Goal: Task Accomplishment & Management: Use online tool/utility

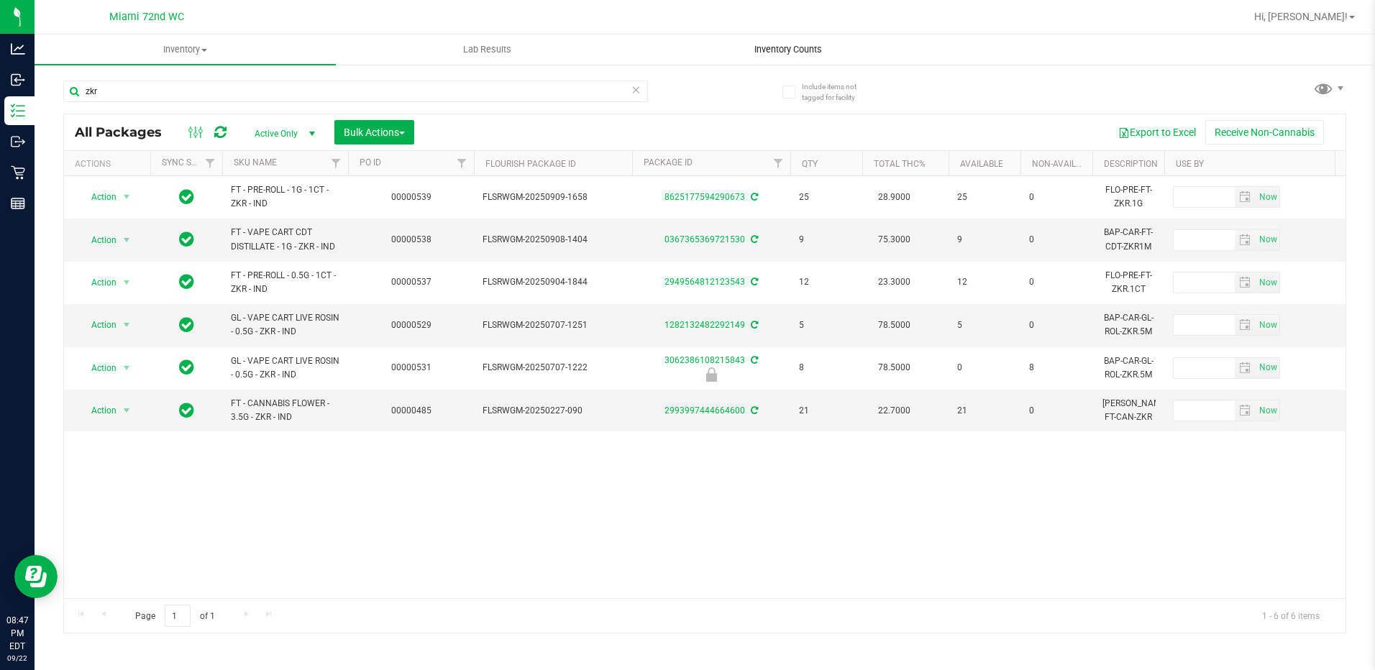
click at [790, 62] on uib-tab-heading "Inventory Counts" at bounding box center [789, 49] width 300 height 29
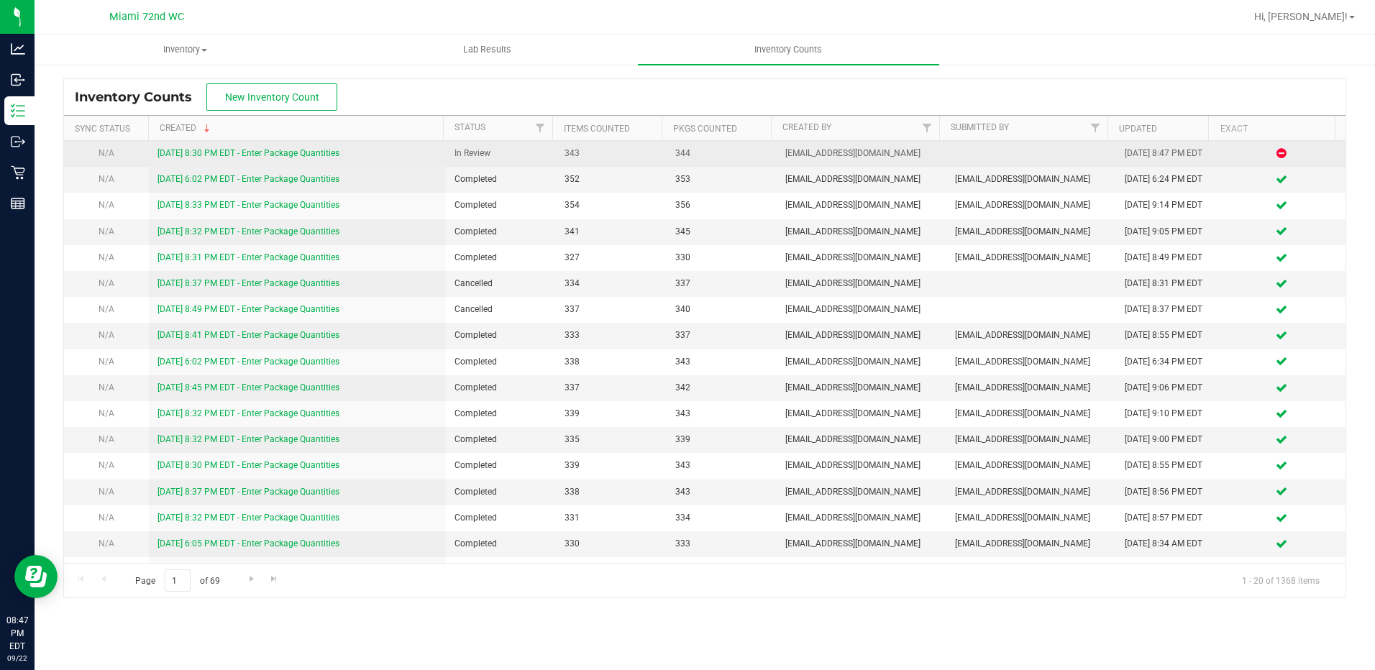
click at [215, 158] on link "[DATE] 8:30 PM EDT - Enter Package Quantities" at bounding box center [249, 153] width 182 height 10
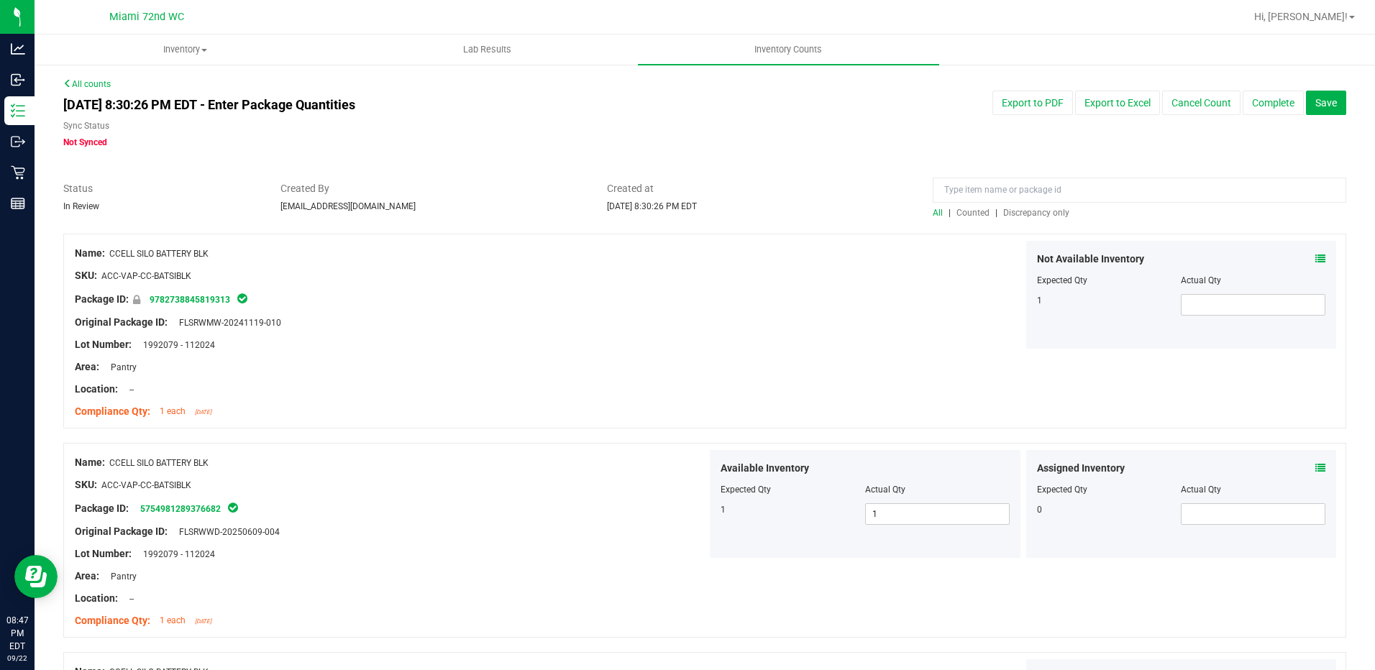
click at [1049, 214] on span "Discrepancy only" at bounding box center [1036, 213] width 66 height 10
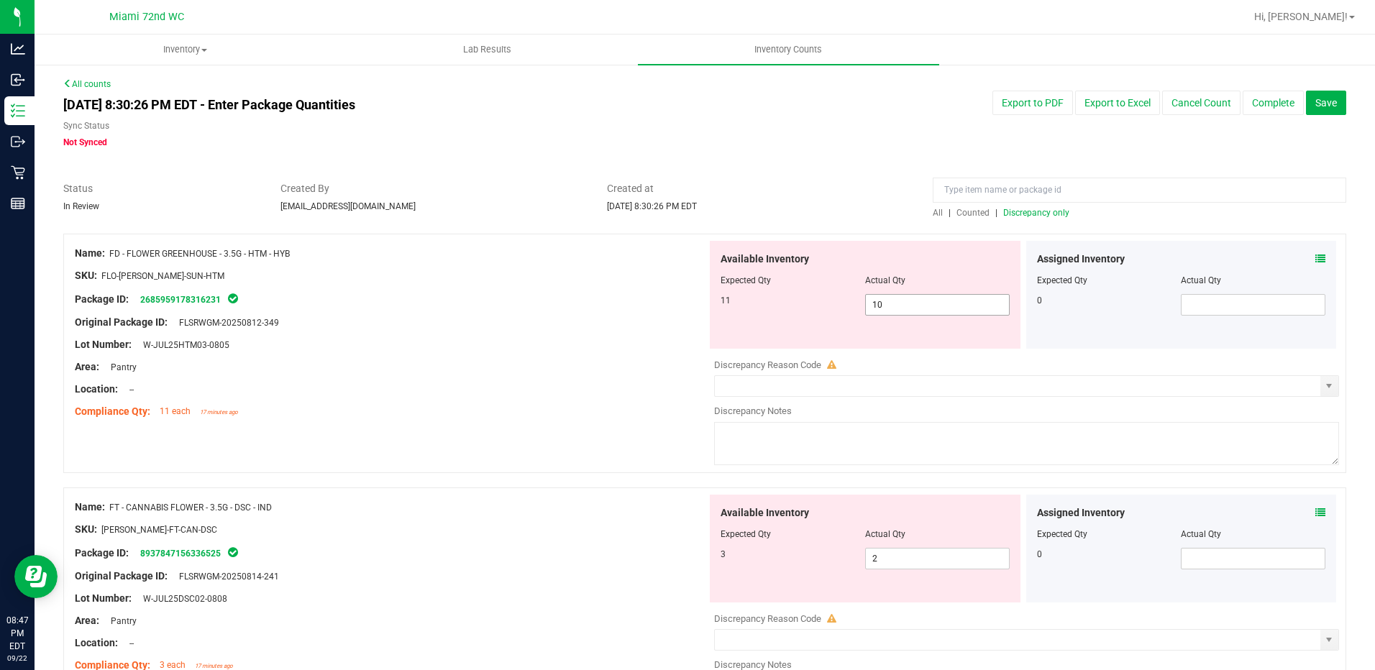
click at [937, 311] on span "10 10" at bounding box center [937, 305] width 145 height 22
type input "11"
click at [890, 549] on div "Available Inventory Expected Qty Actual Qty 3 2 2" at bounding box center [865, 549] width 311 height 108
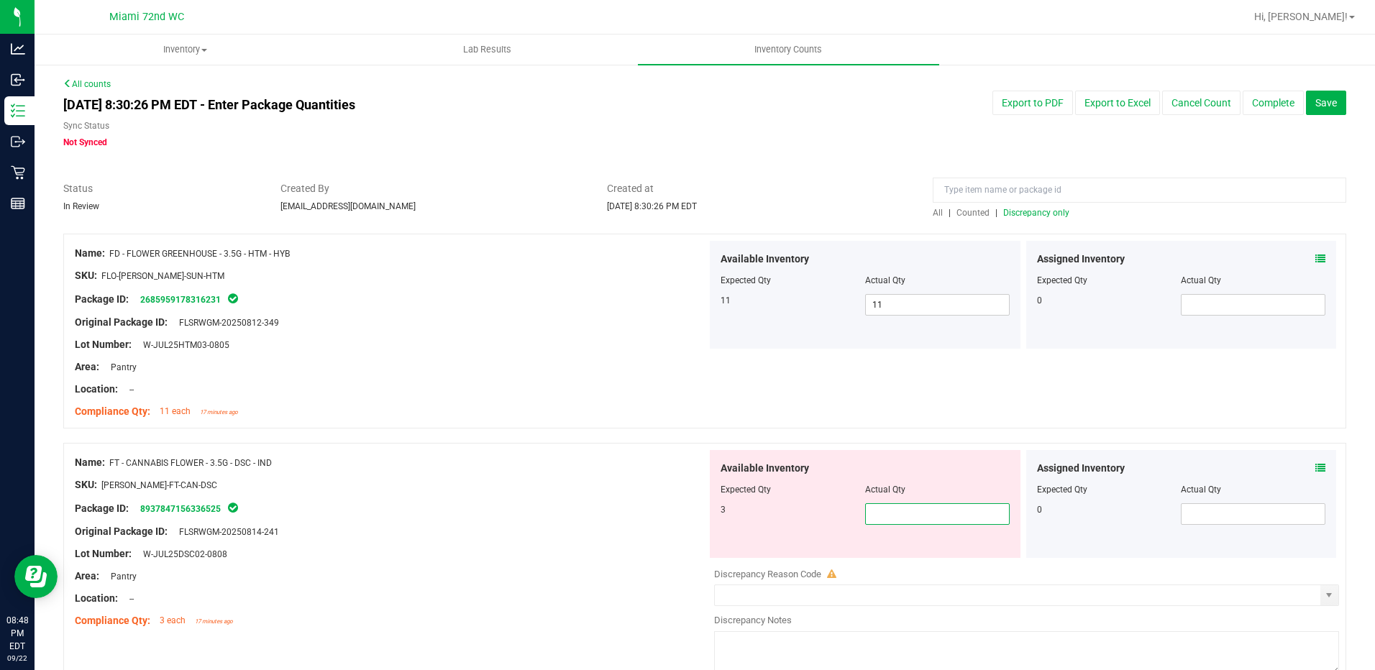
type input "3"
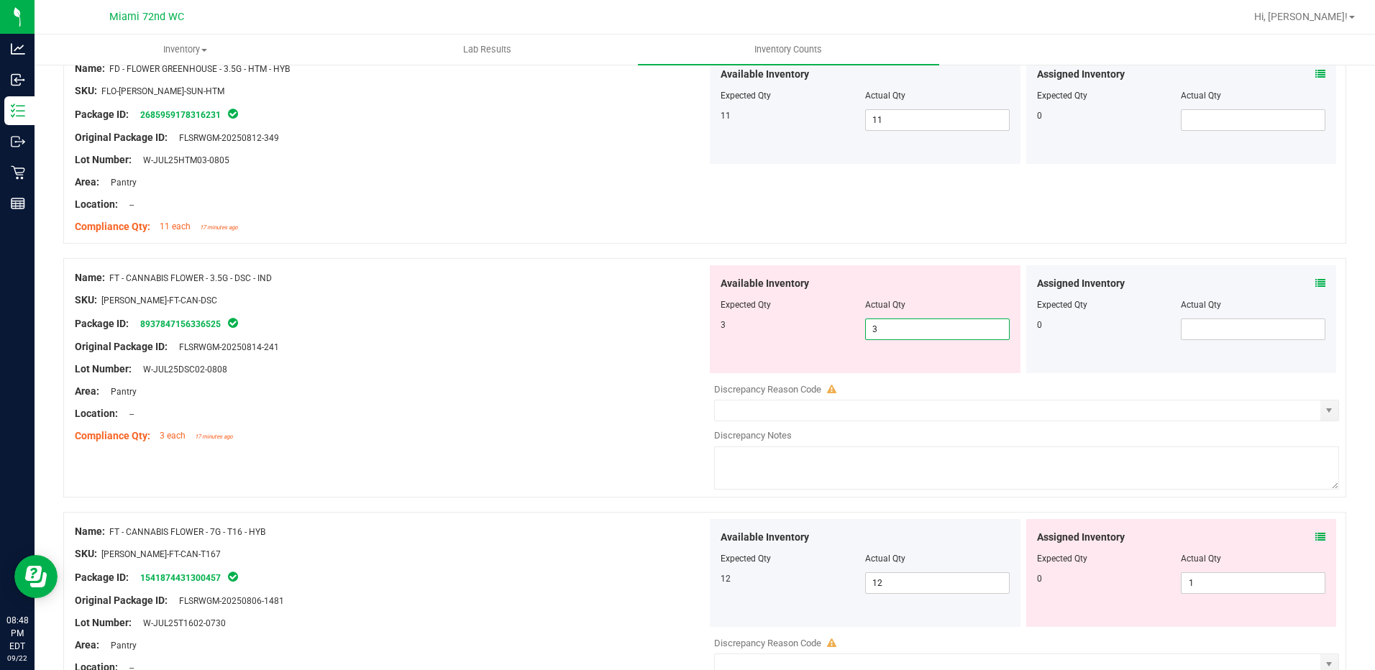
scroll to position [216, 0]
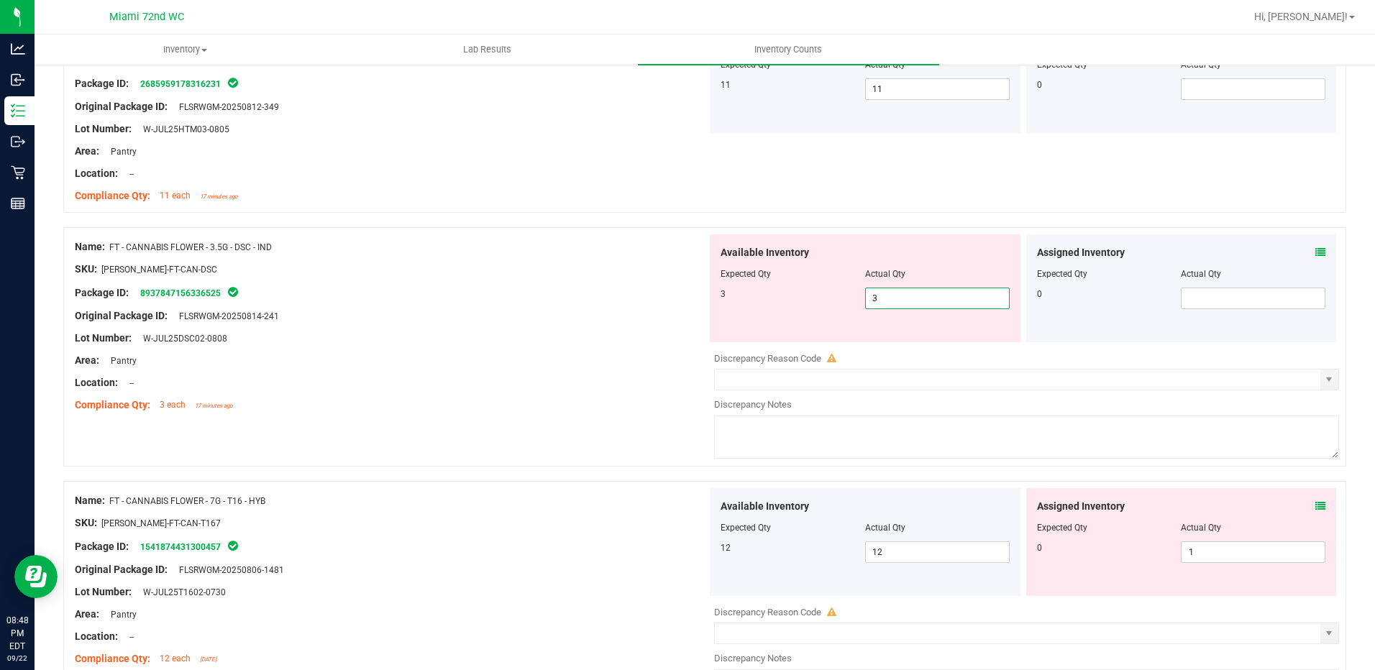
type input "3"
click at [657, 414] on div "Name: FT - CANNABIS FLOWER - 3.5G - DSC - IND SKU: [PERSON_NAME]-FT-CAN-DSC Pac…" at bounding box center [391, 325] width 632 height 183
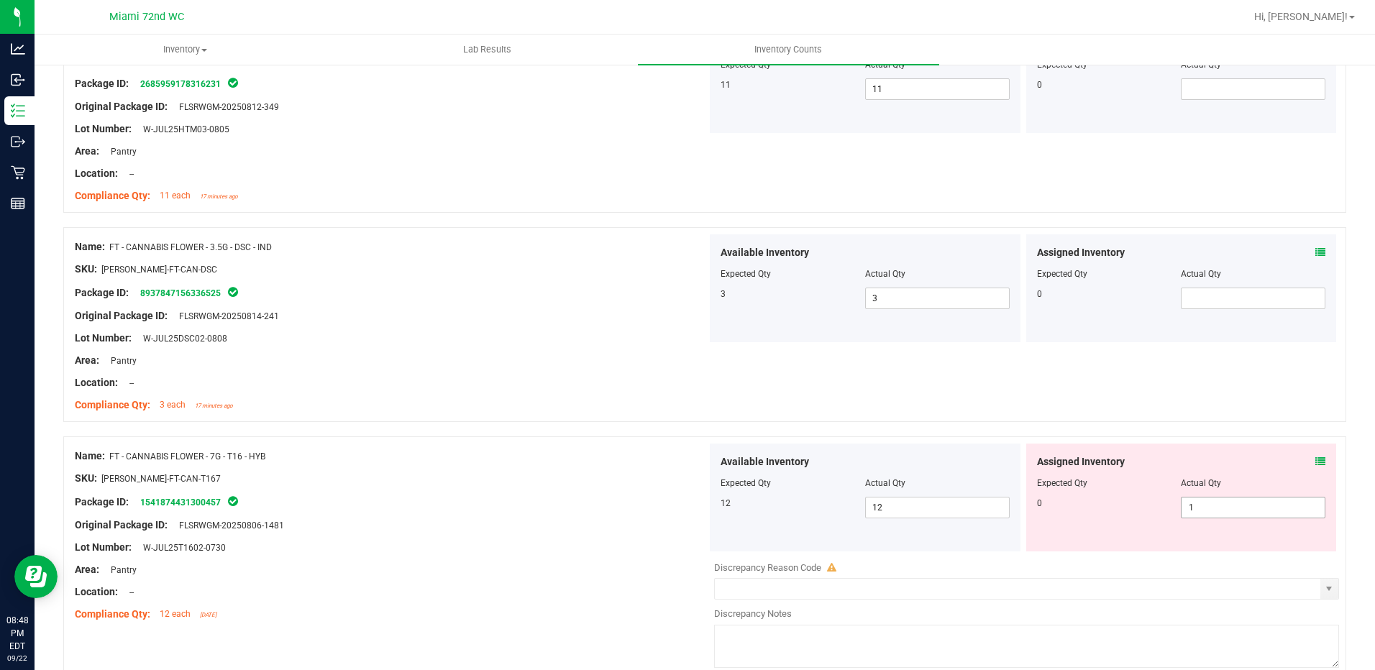
click at [1274, 510] on span "1 1" at bounding box center [1253, 508] width 145 height 22
click at [475, 185] on div at bounding box center [391, 184] width 632 height 7
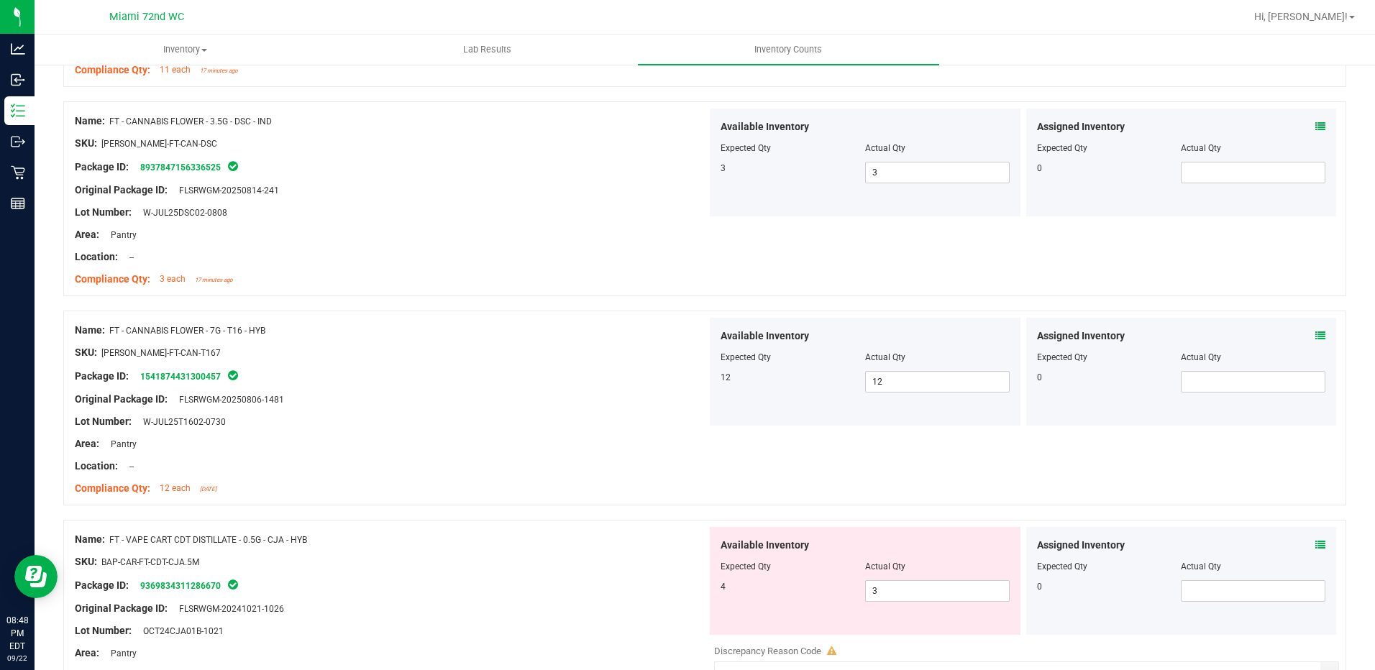
scroll to position [503, 0]
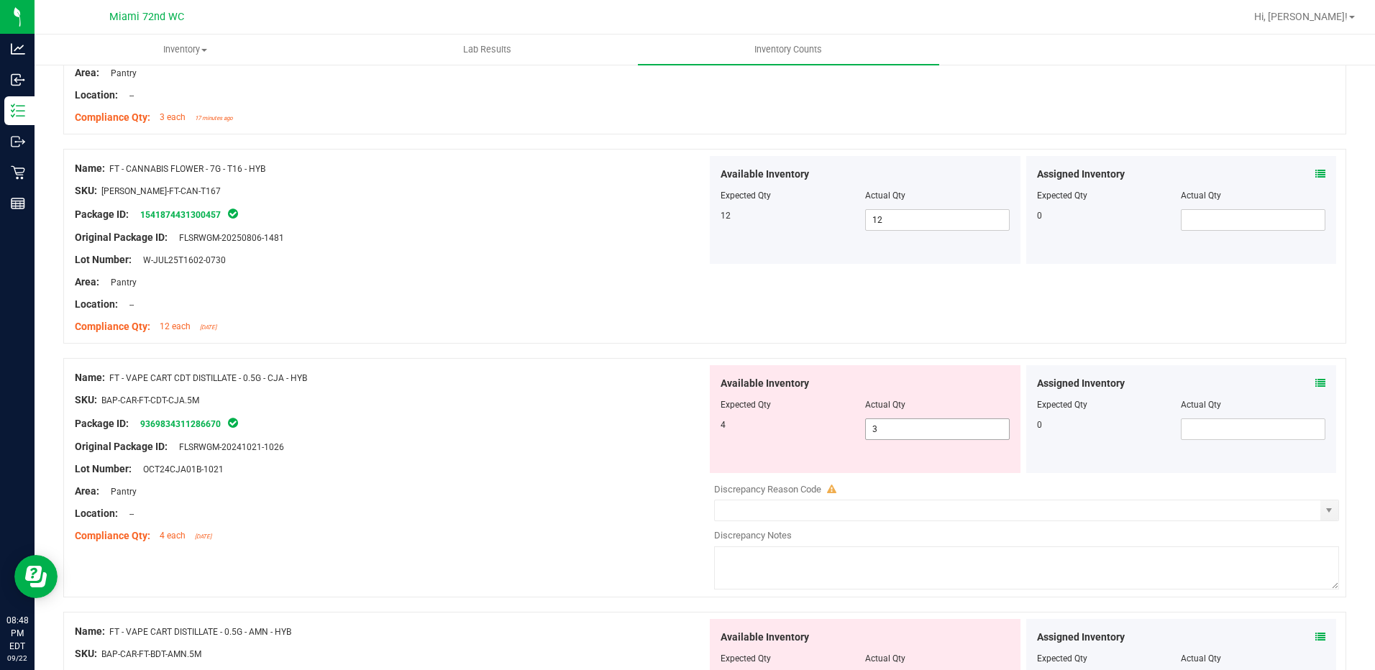
click at [944, 429] on span "3 3" at bounding box center [937, 430] width 145 height 22
type input "4"
drag, startPoint x: 493, startPoint y: 475, endPoint x: 596, endPoint y: 260, distance: 238.4
click at [497, 475] on div "Lot Number: OCT24CJA01B-1021" at bounding box center [391, 469] width 632 height 15
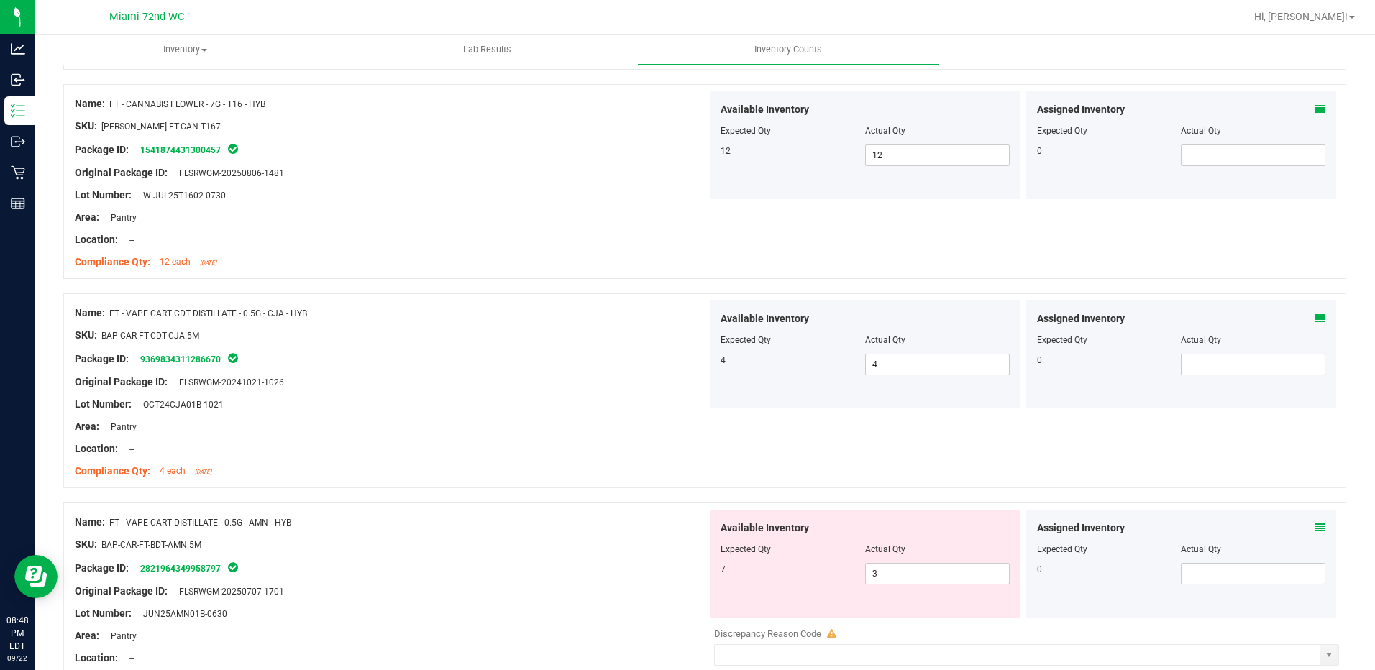
scroll to position [719, 0]
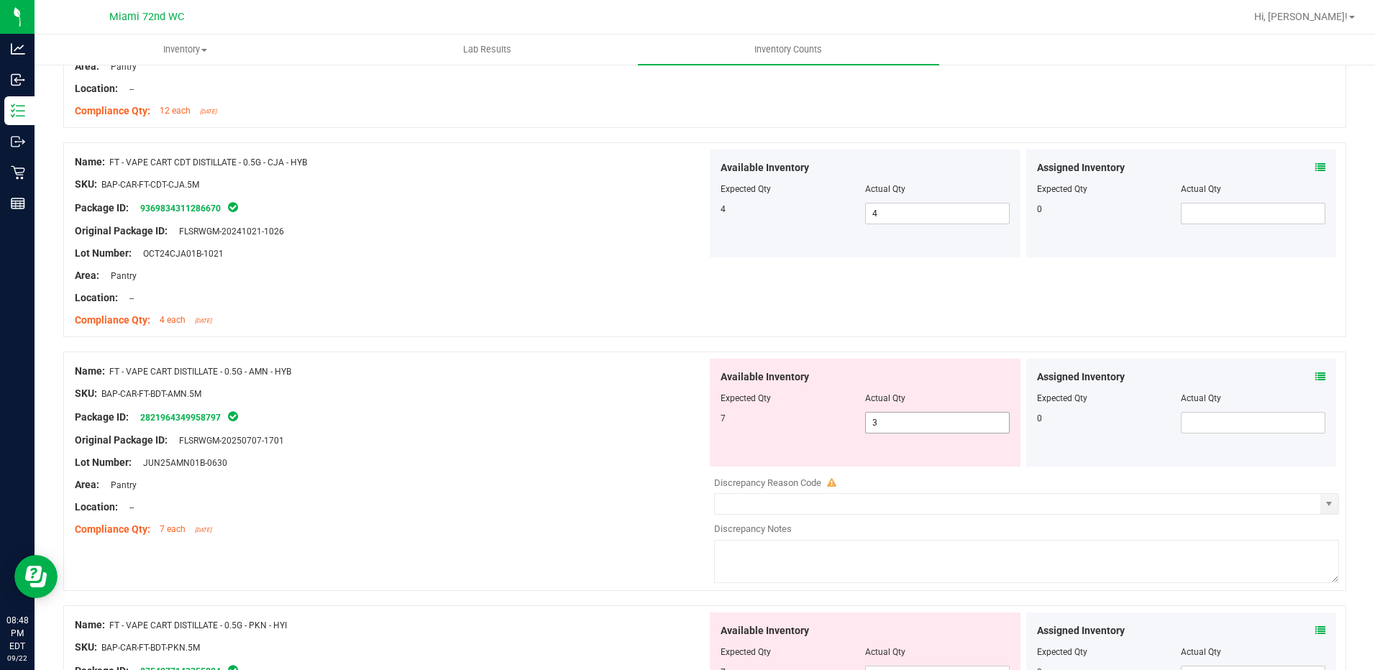
click at [906, 415] on span "3 3" at bounding box center [937, 423] width 145 height 22
type input "7"
click at [581, 421] on div "Package ID: 2821964349958797" at bounding box center [391, 417] width 632 height 17
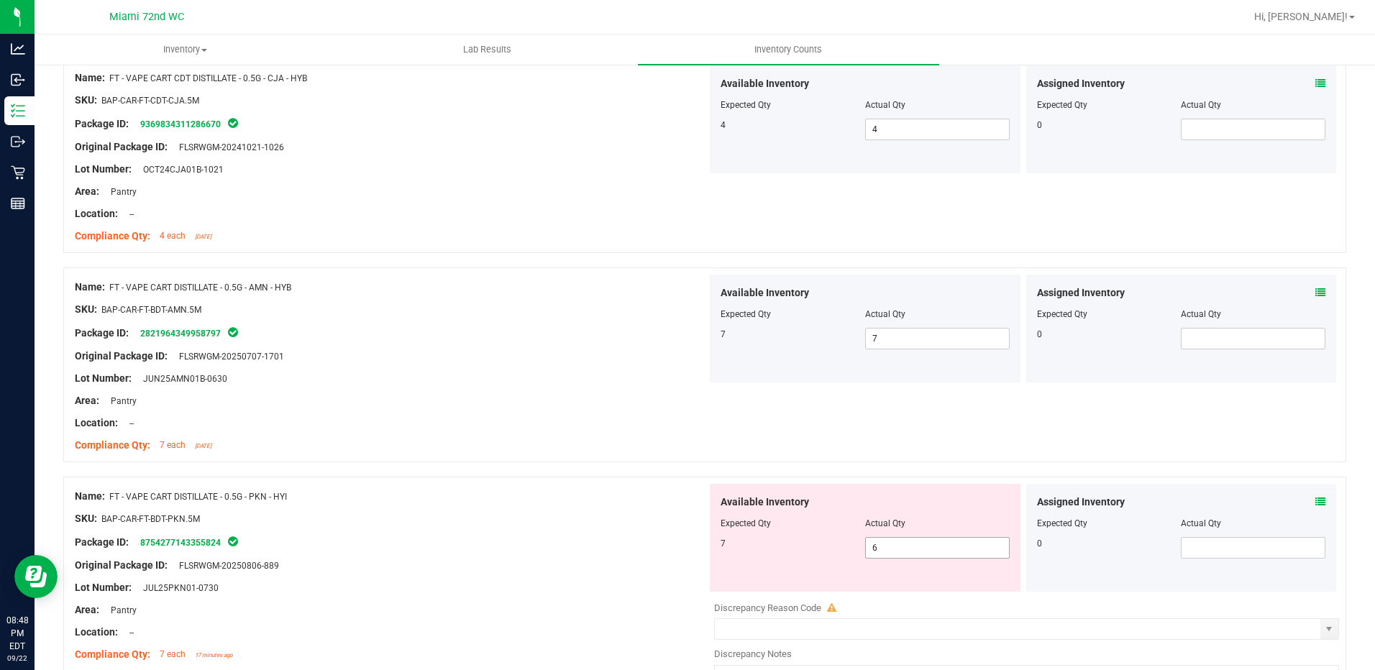
scroll to position [935, 0]
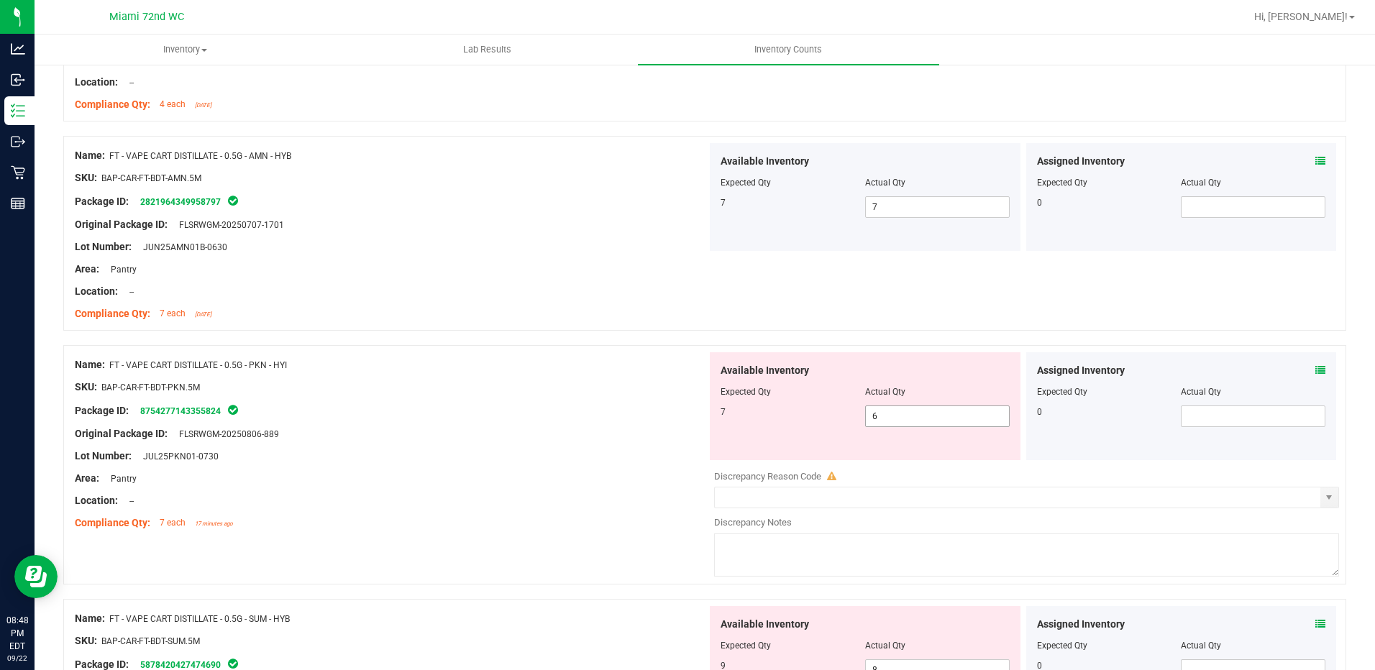
click at [892, 413] on span "6 6" at bounding box center [937, 417] width 145 height 22
type input "7"
click at [475, 399] on div at bounding box center [391, 398] width 632 height 7
type input "7"
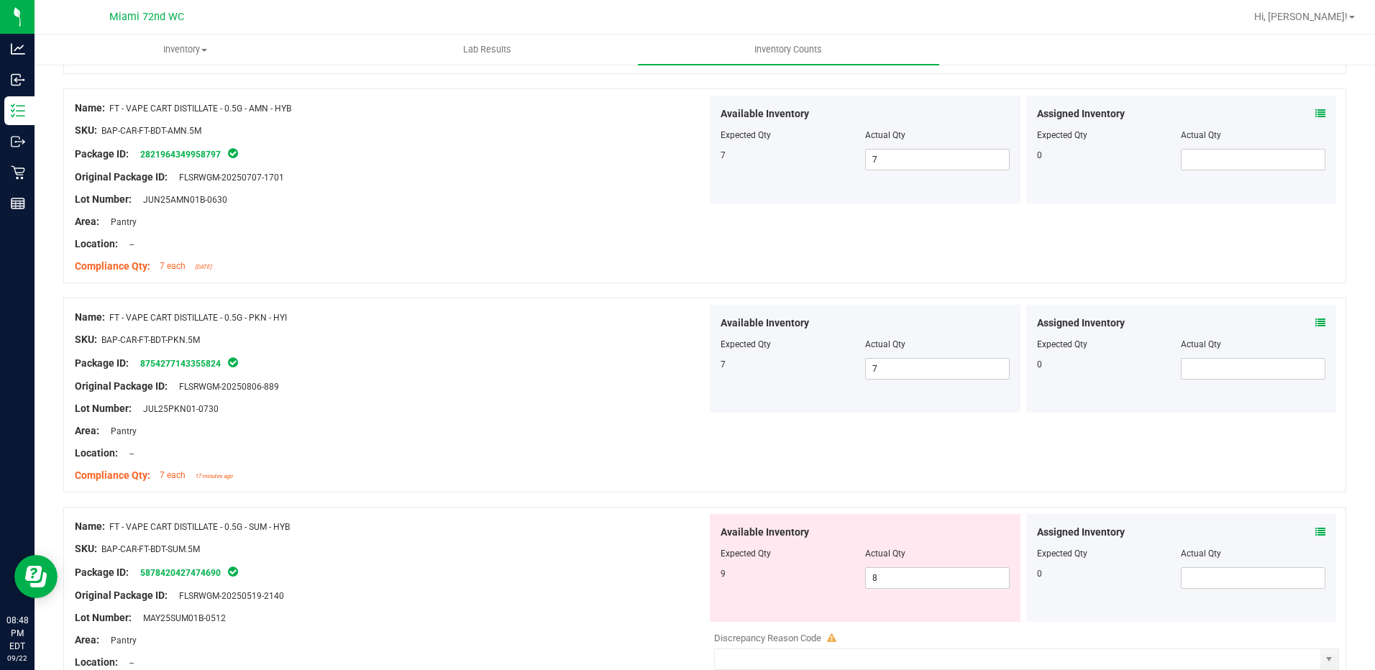
scroll to position [1079, 0]
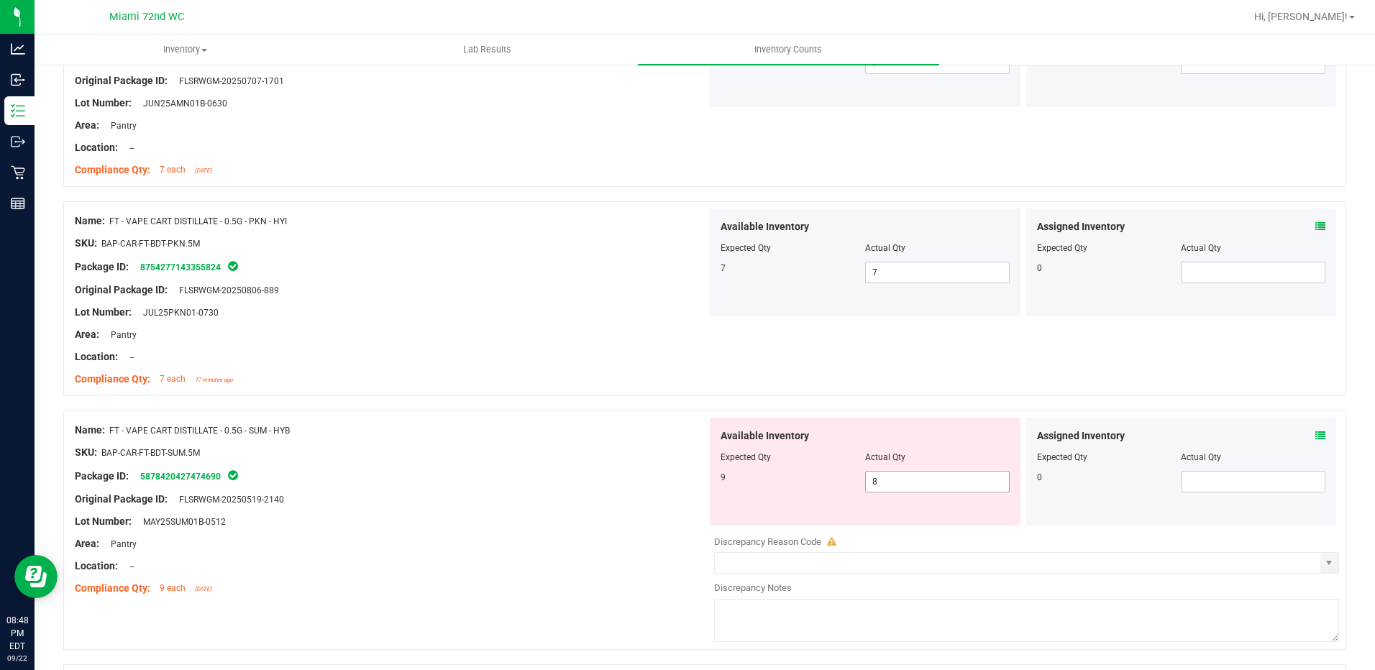
click at [949, 482] on span "8 8" at bounding box center [937, 482] width 145 height 22
type input "9"
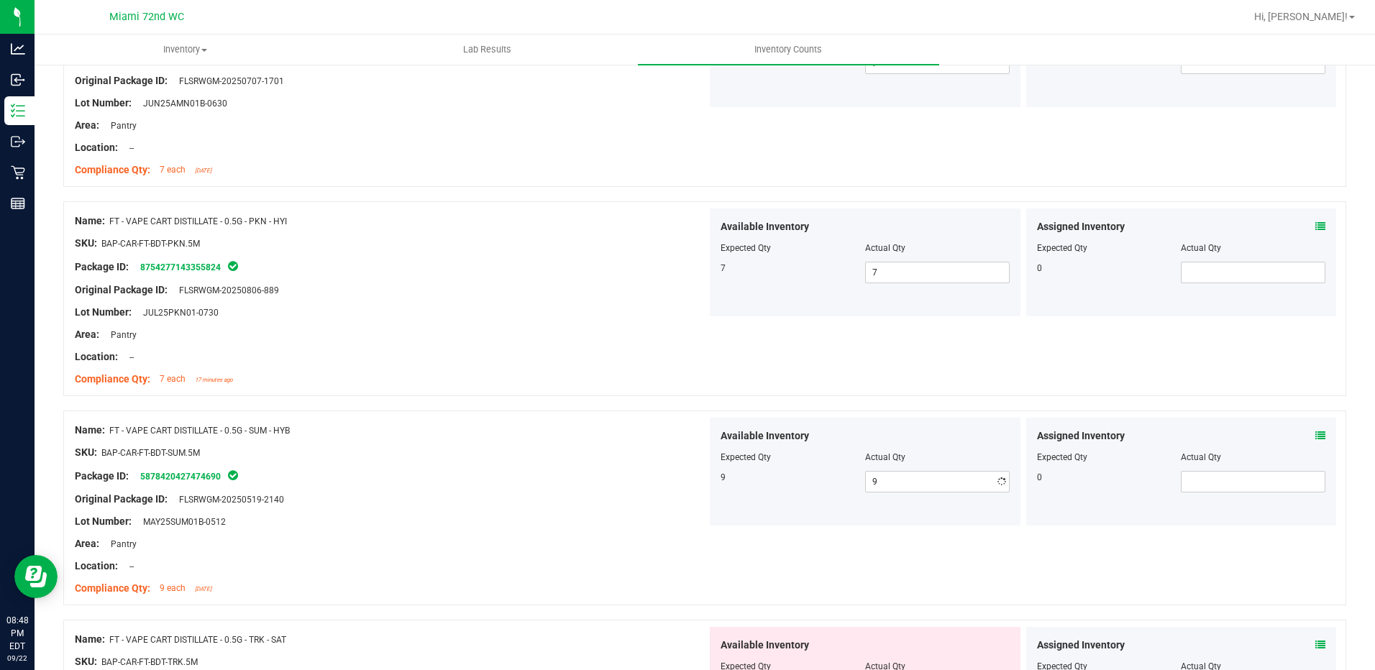
click at [624, 283] on div "Original Package ID: FLSRWGM-20250806-889" at bounding box center [391, 290] width 632 height 15
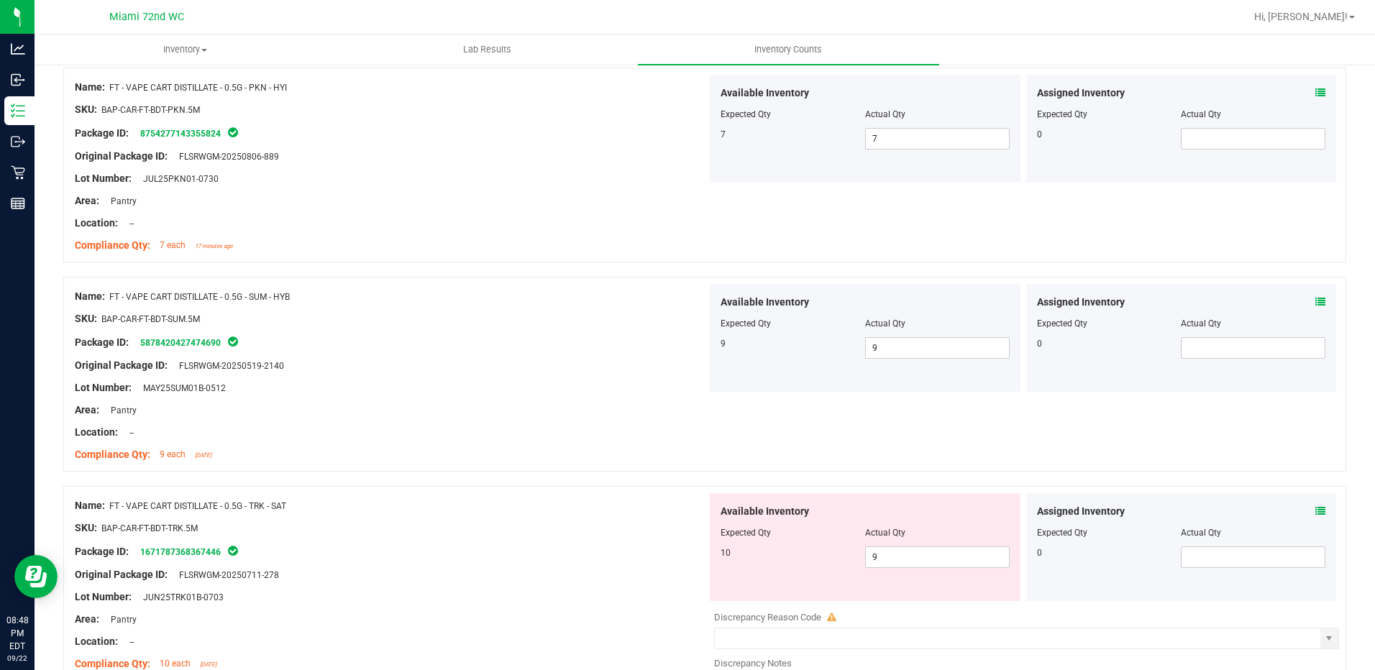
scroll to position [1295, 0]
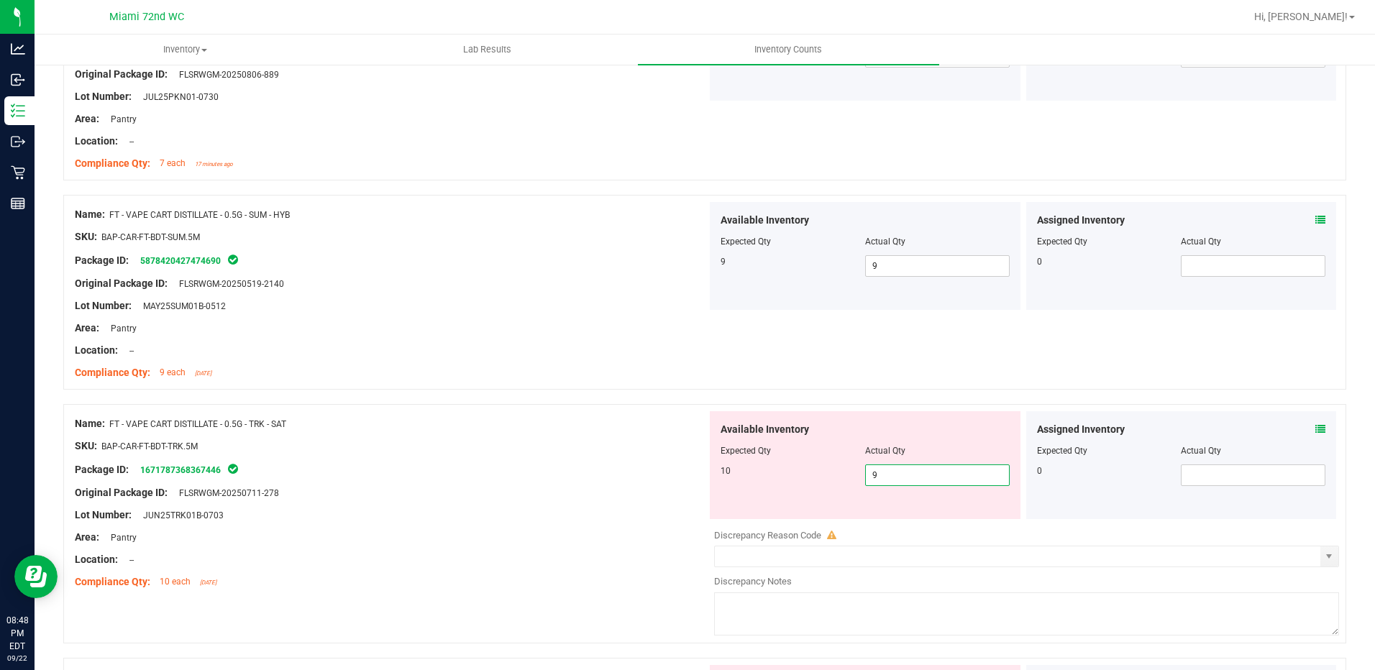
click at [949, 475] on span "9 9" at bounding box center [937, 476] width 145 height 22
type input "10"
click at [576, 286] on div "Original Package ID: FLSRWGM-20250519-2140" at bounding box center [391, 283] width 632 height 15
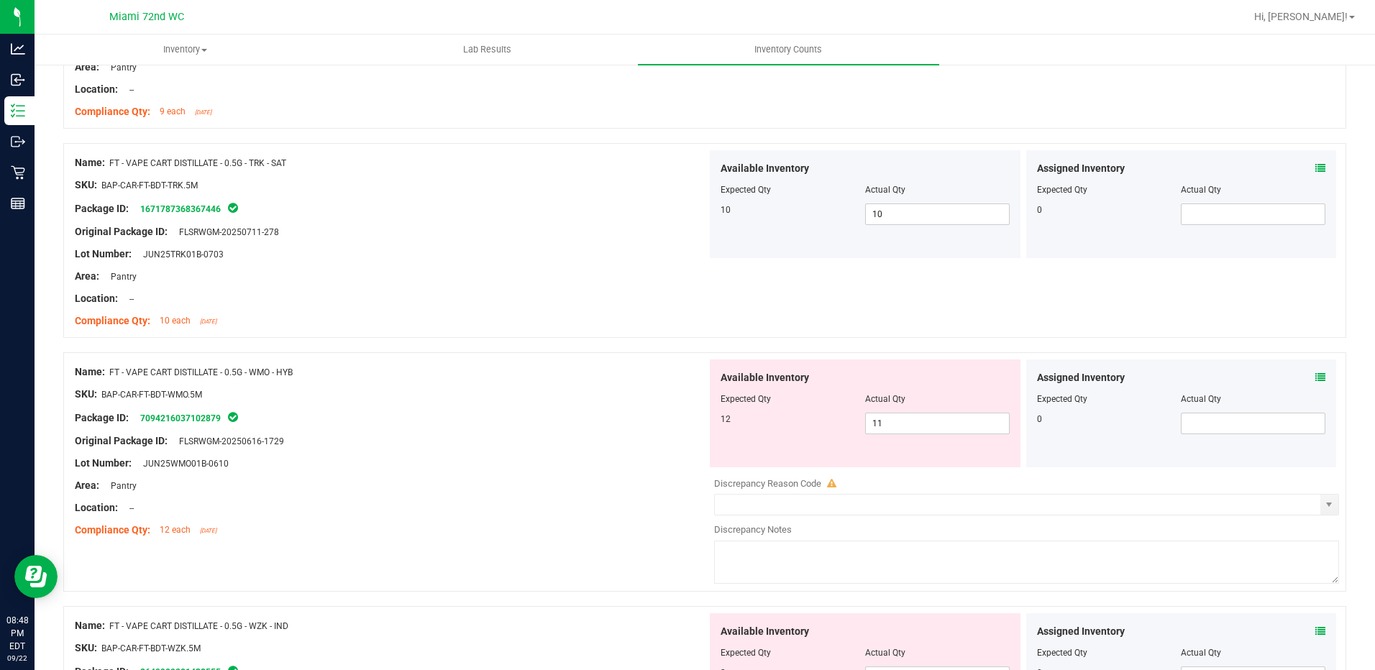
scroll to position [1582, 0]
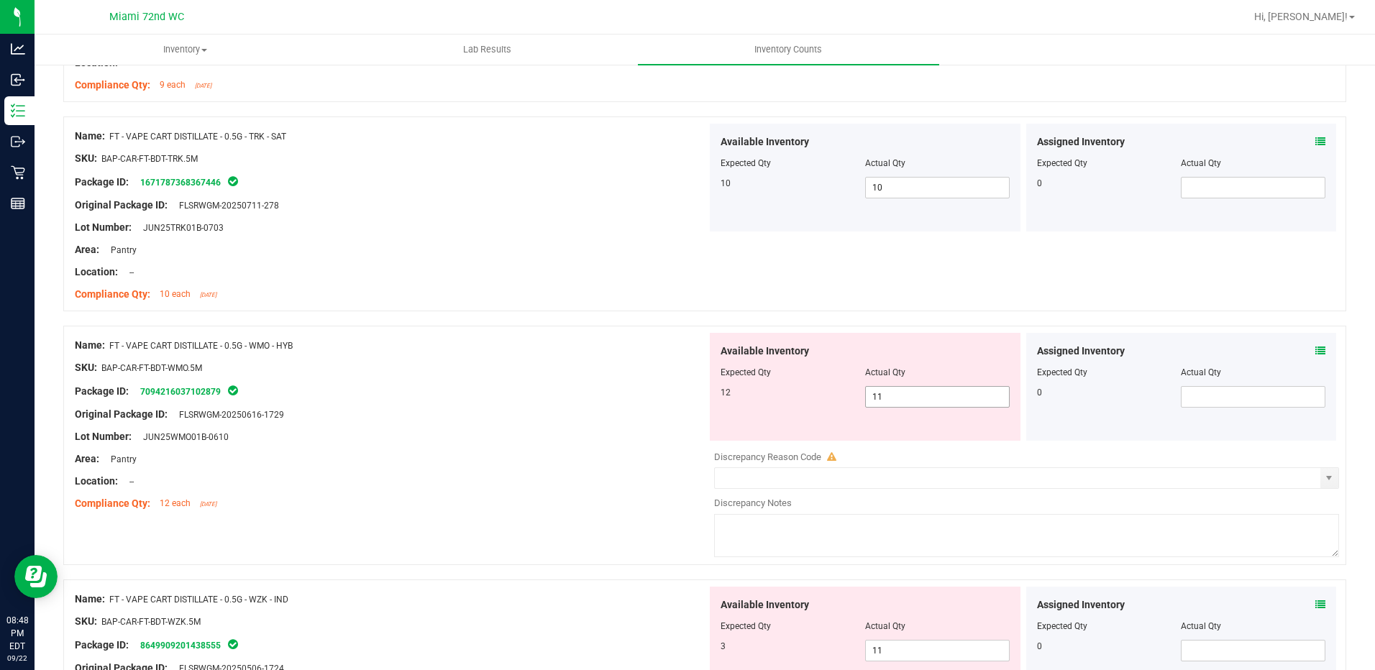
click at [911, 400] on span "11 11" at bounding box center [937, 397] width 145 height 22
type input "12"
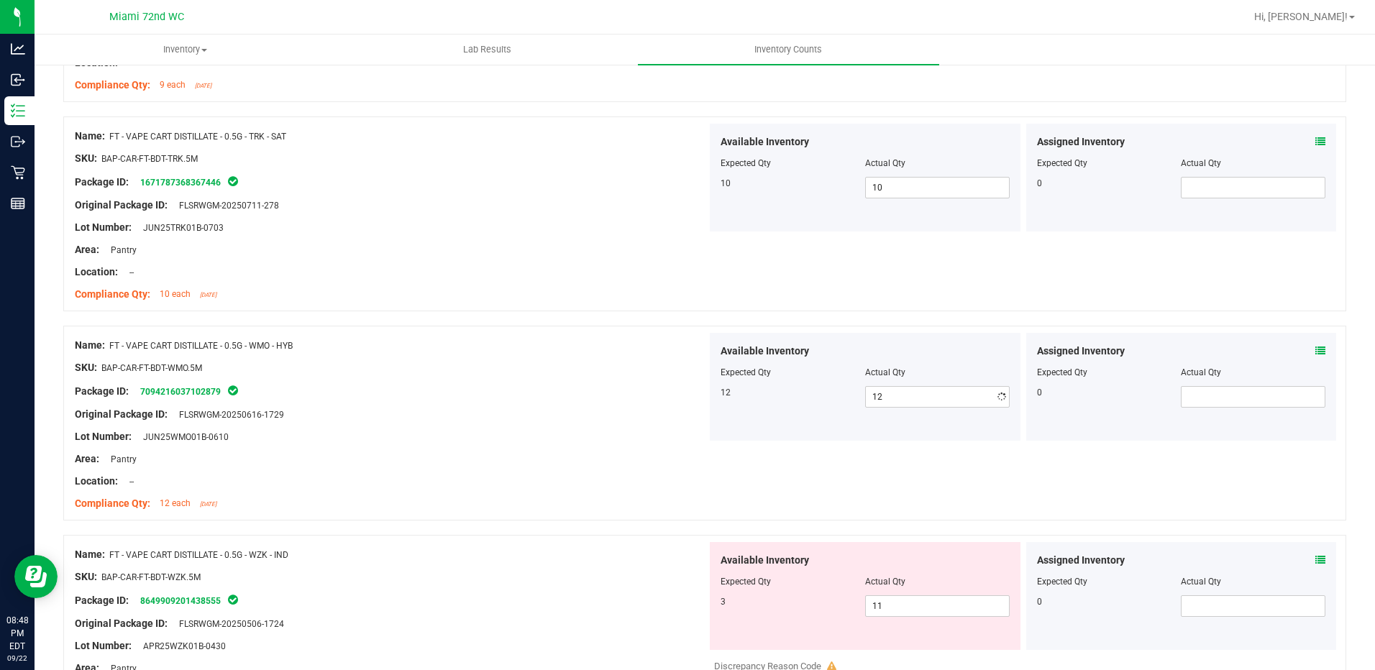
click at [526, 358] on div at bounding box center [391, 356] width 632 height 7
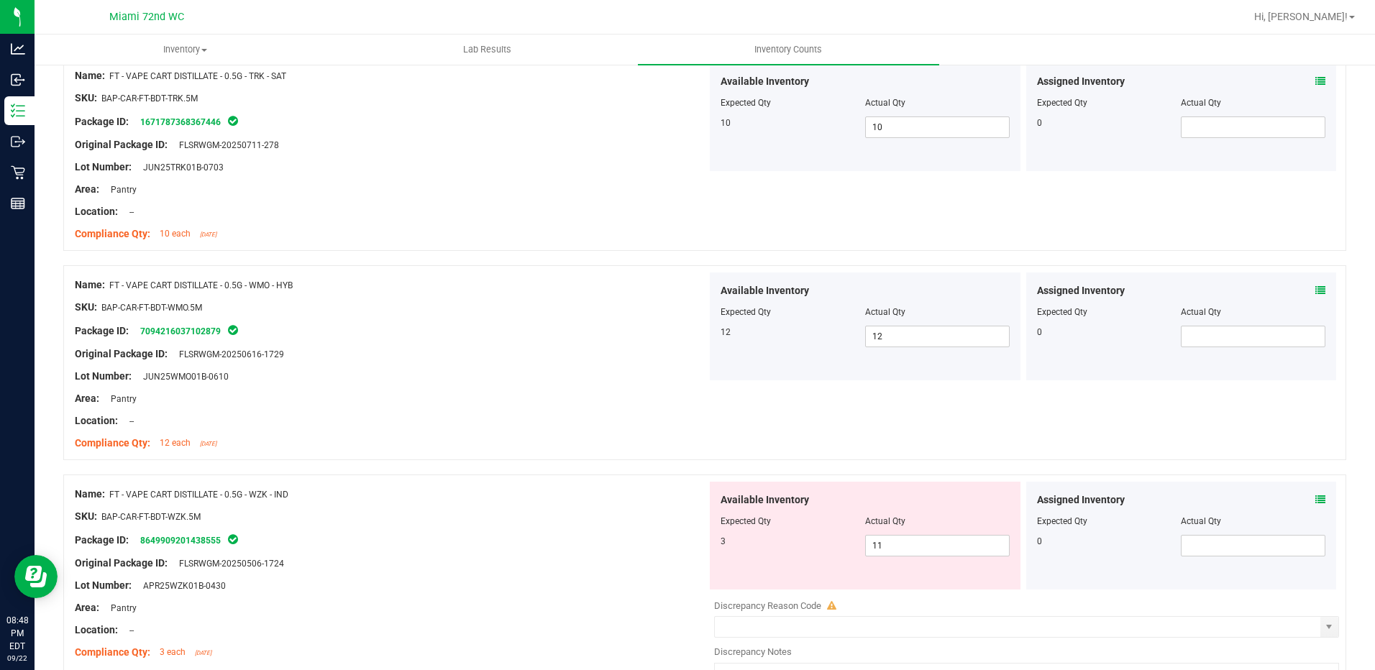
scroll to position [1726, 0]
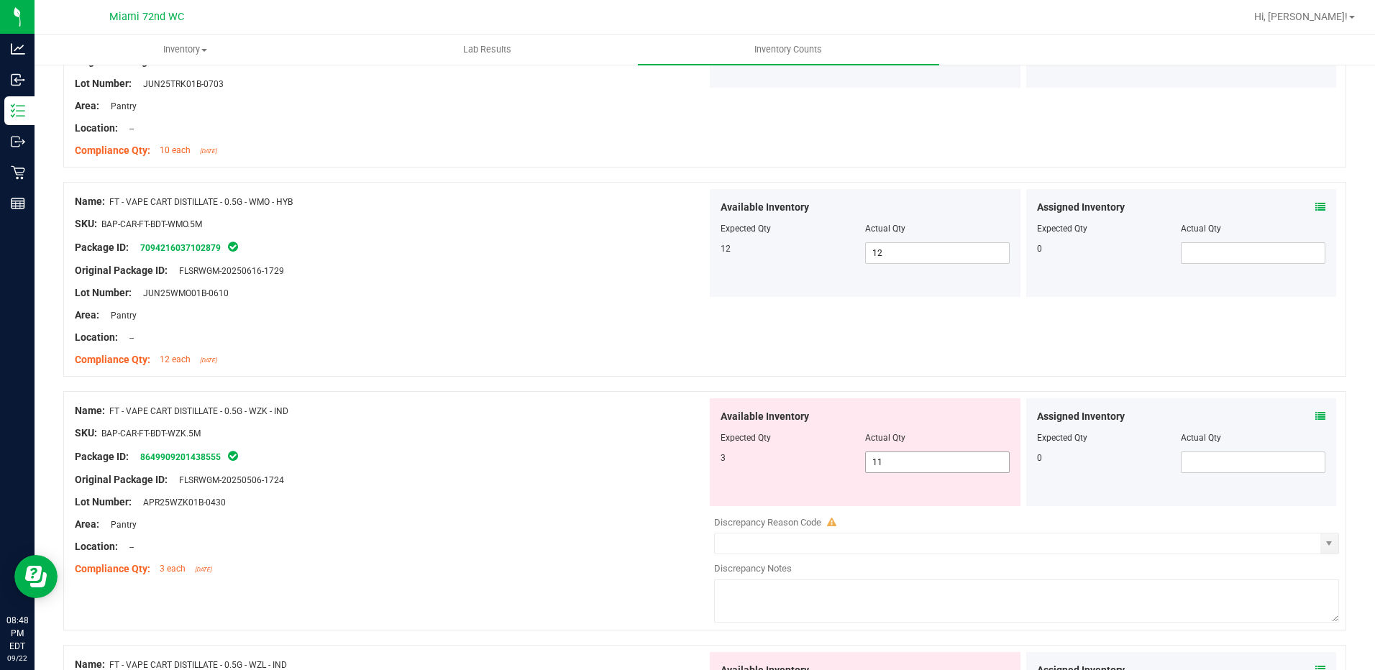
click at [919, 468] on span "11 11" at bounding box center [937, 463] width 145 height 22
type input "1"
type input "3"
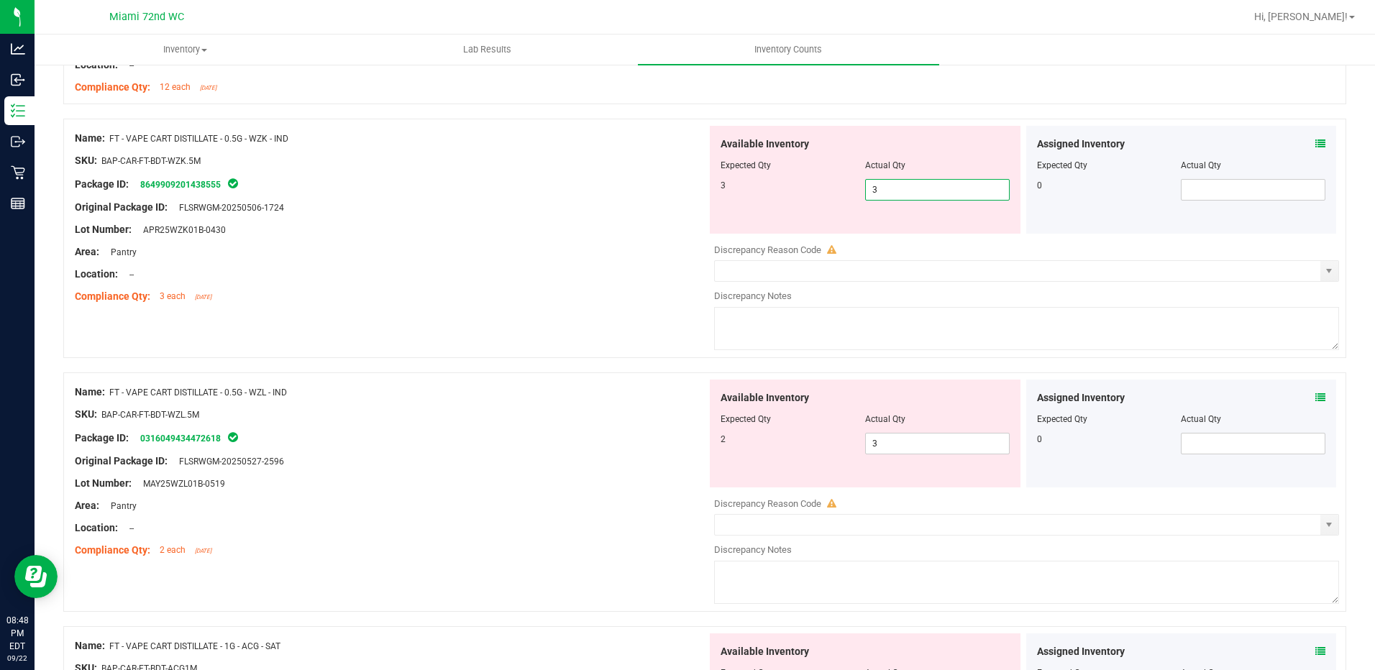
scroll to position [2014, 0]
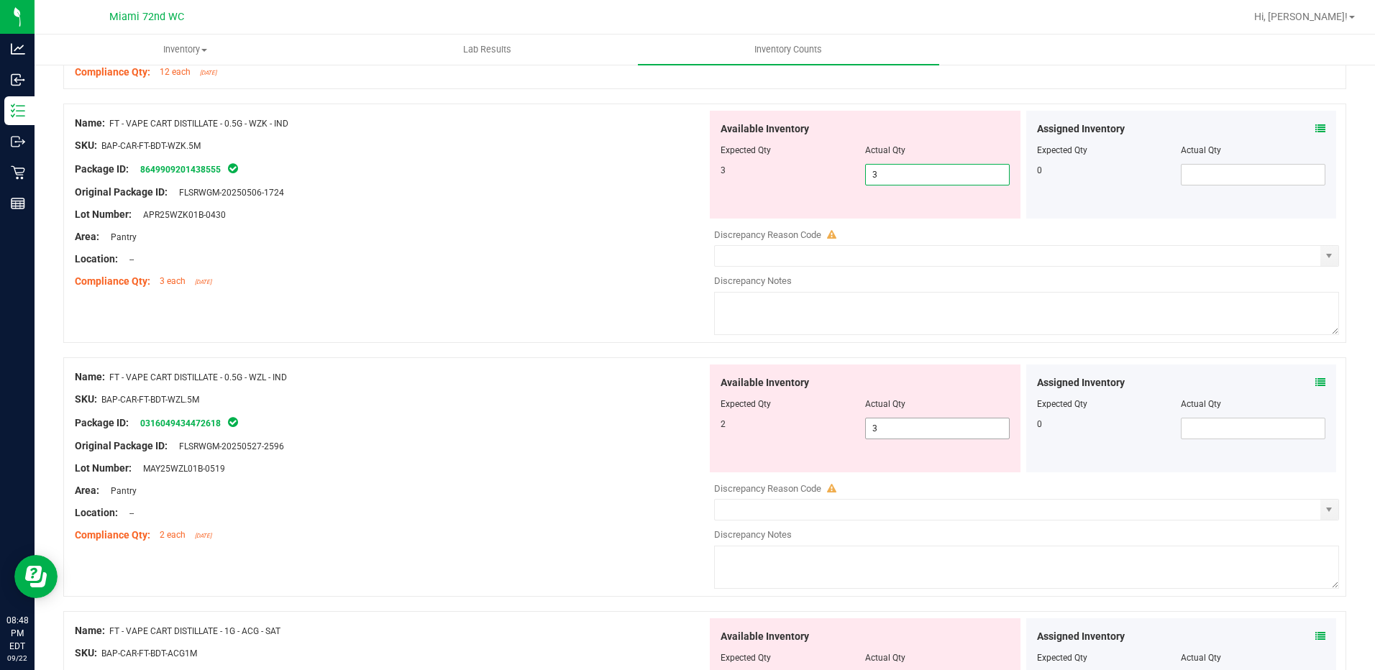
click at [926, 427] on div "Available Inventory Expected Qty Actual Qty 2 3 3" at bounding box center [865, 419] width 311 height 108
type input "3"
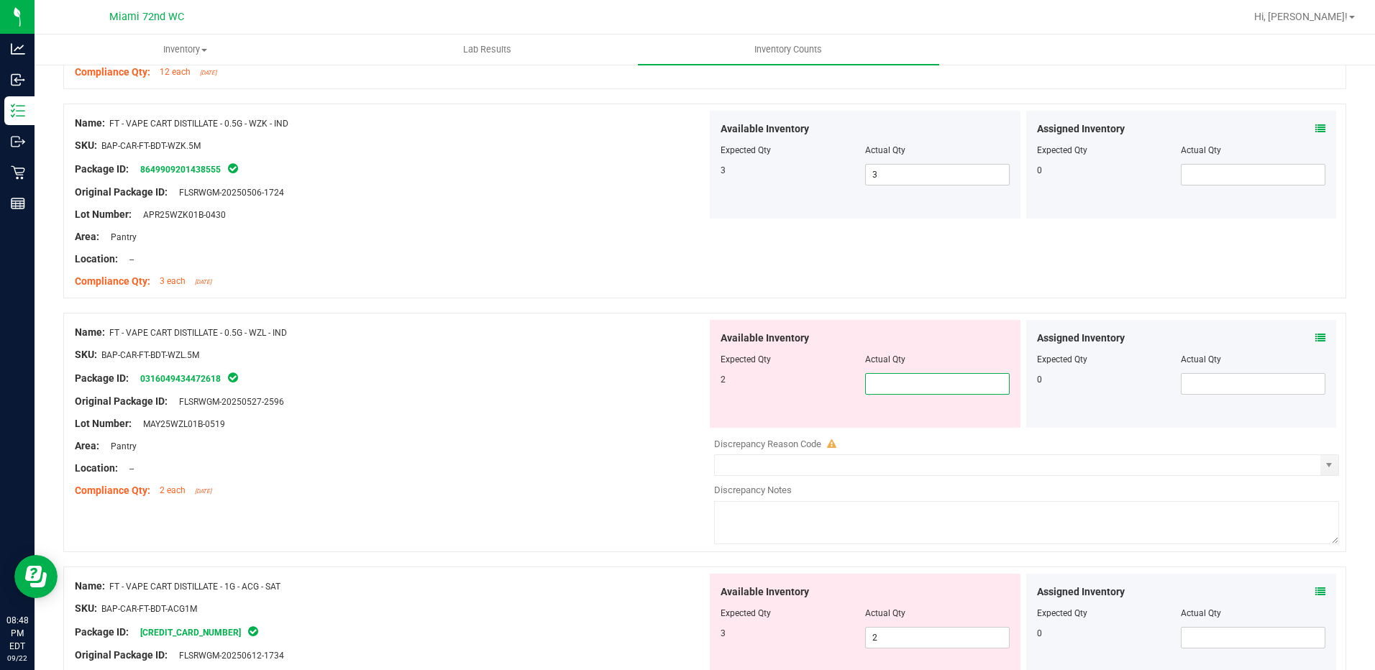
type input "1"
type input "2"
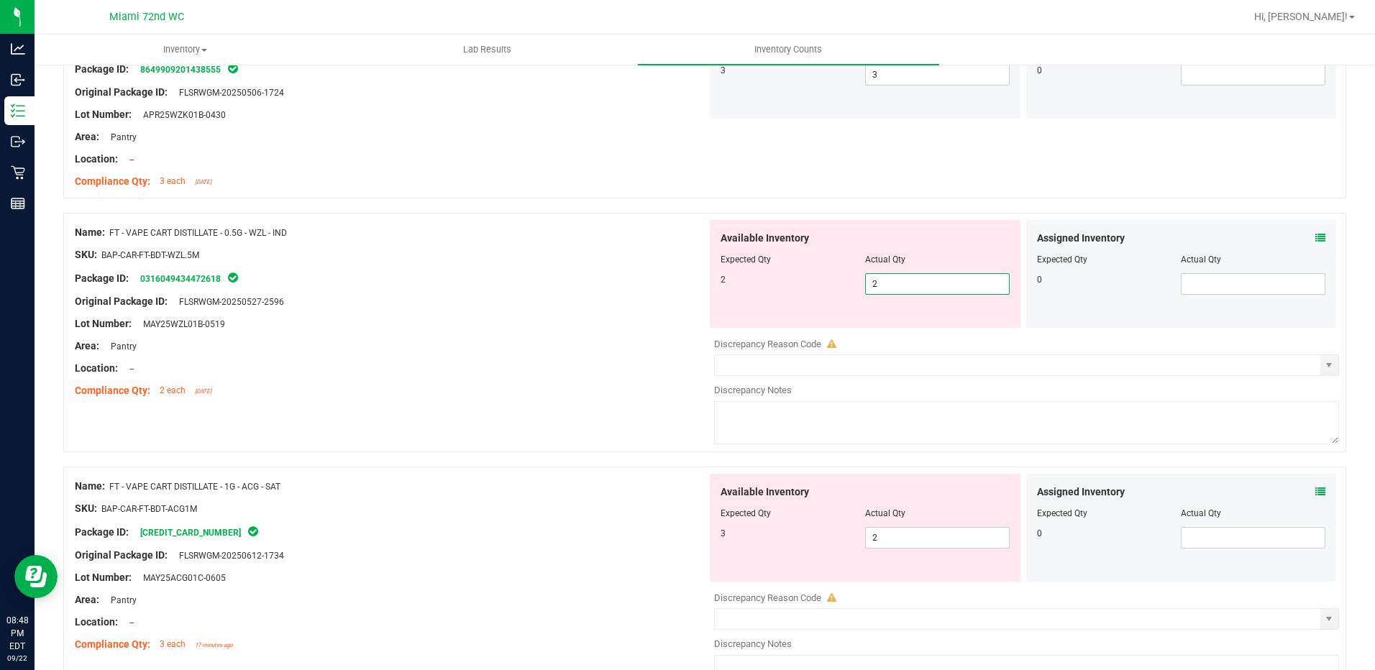
scroll to position [2146, 0]
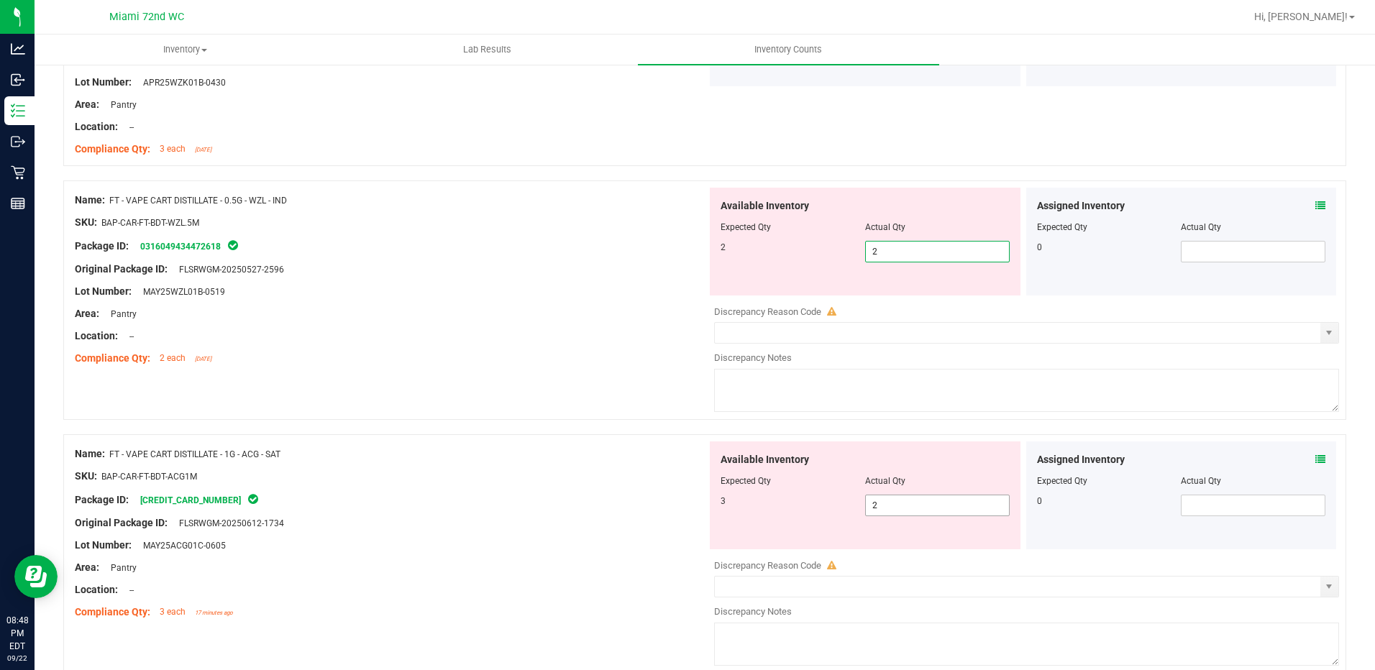
click at [914, 509] on div "Available Inventory Expected Qty Actual Qty 3 2 2" at bounding box center [1023, 556] width 632 height 228
type input "2"
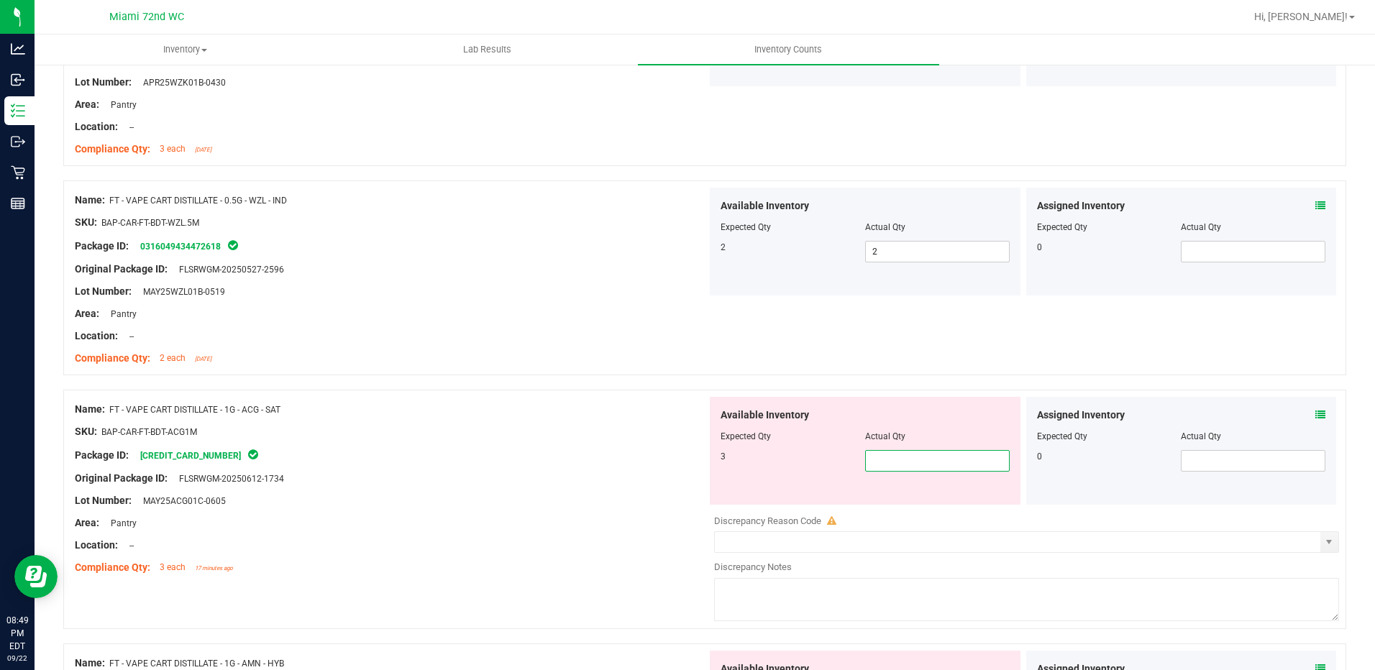
type input "3"
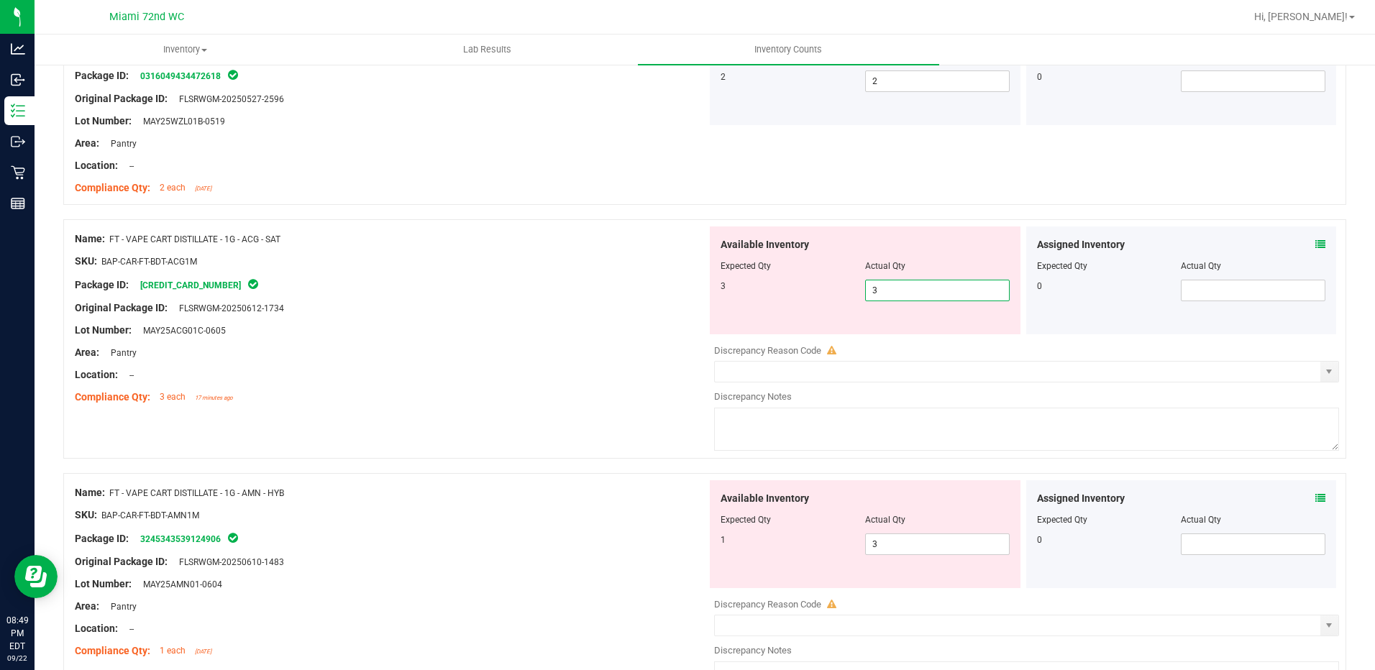
scroll to position [2325, 0]
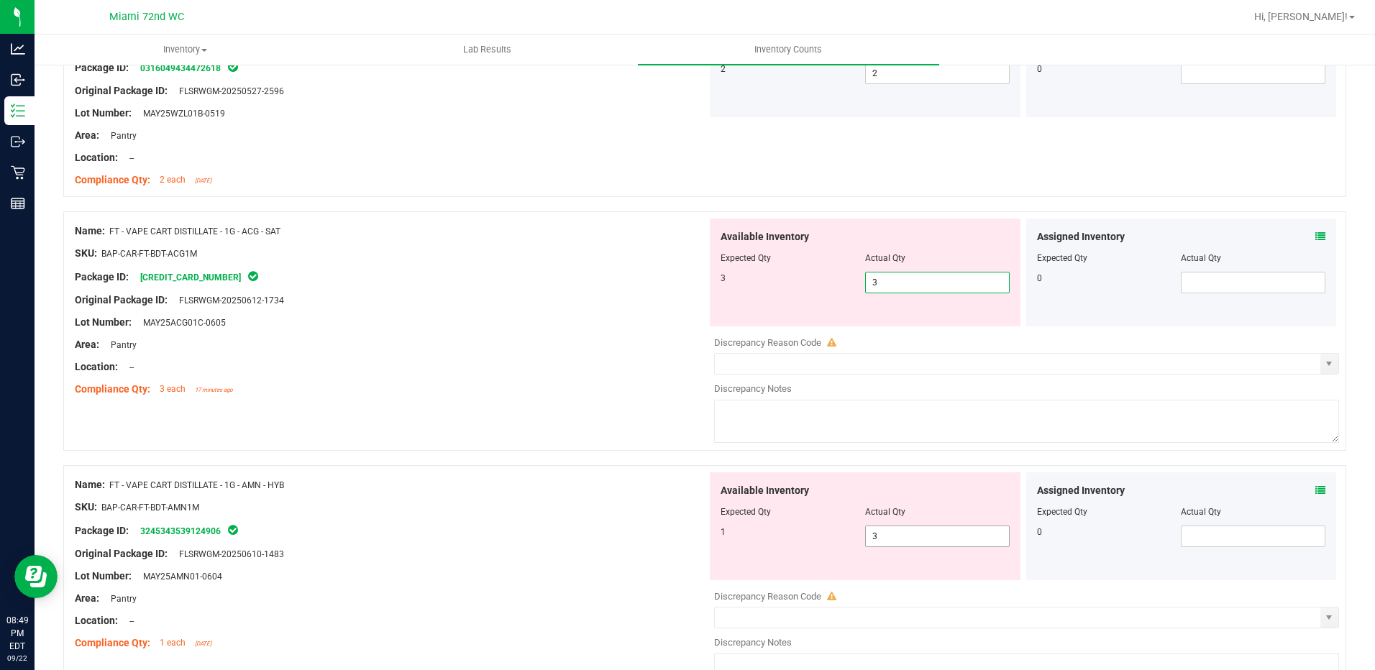
click at [903, 537] on div "Available Inventory Expected Qty Actual Qty 1 3 3" at bounding box center [1023, 587] width 632 height 228
type input "3"
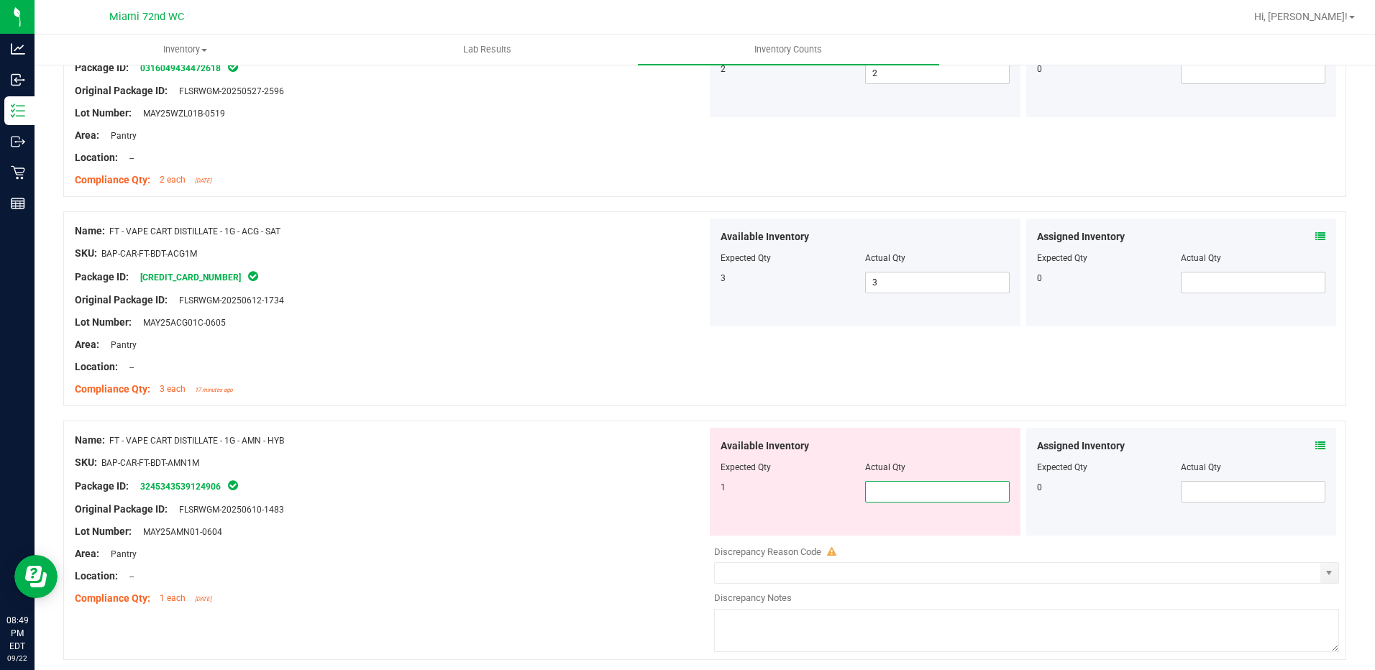
type input "1"
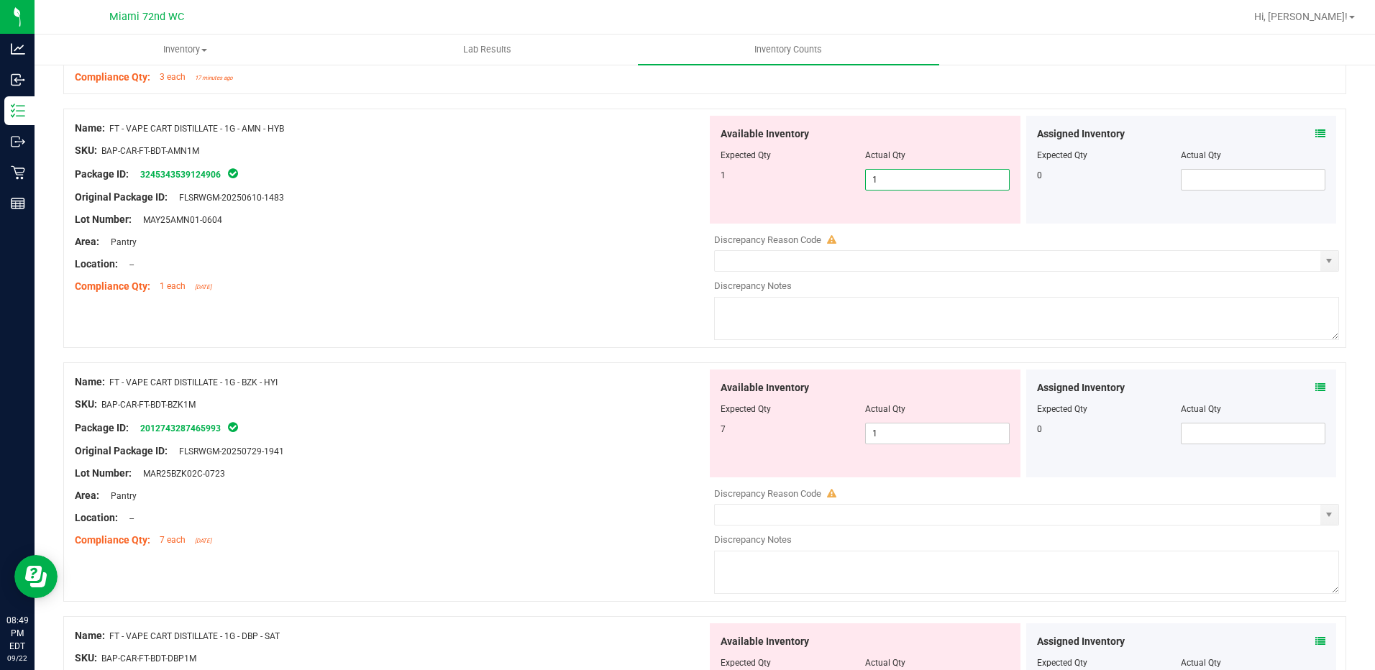
scroll to position [2642, 0]
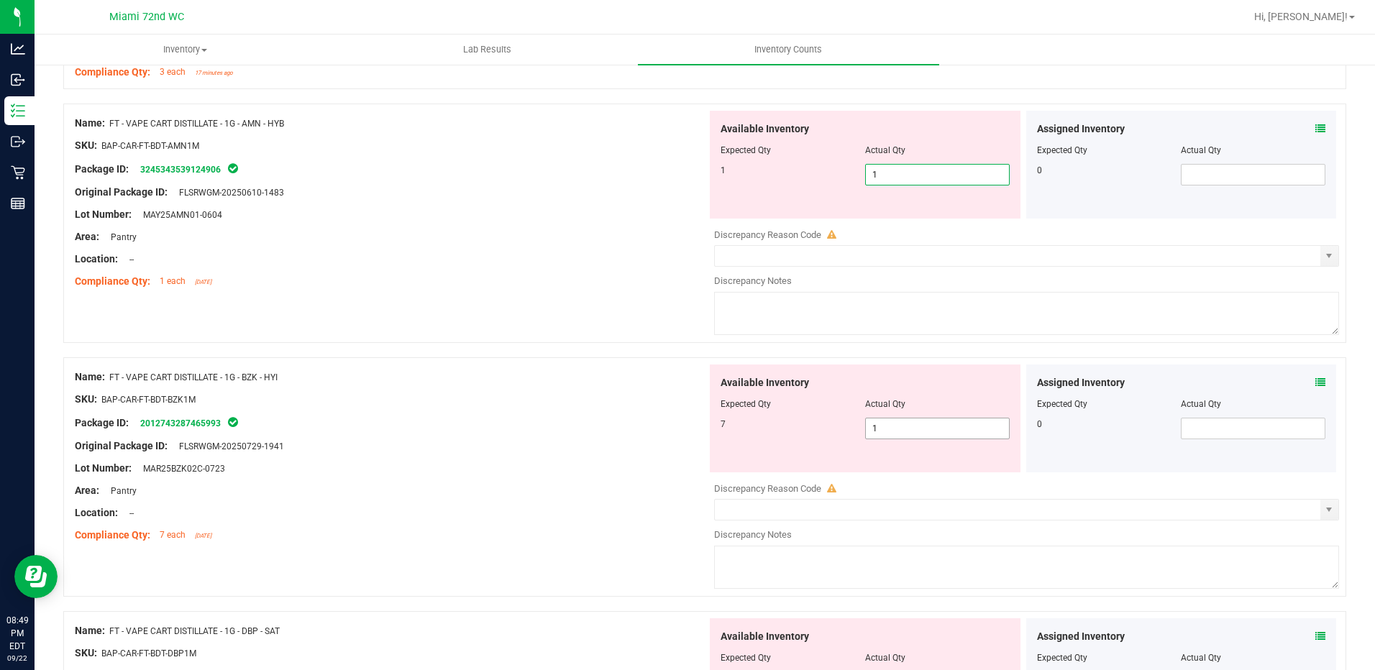
click at [917, 431] on div "Available Inventory Expected Qty Actual Qty 7 1 1" at bounding box center [1023, 479] width 632 height 228
type input "1"
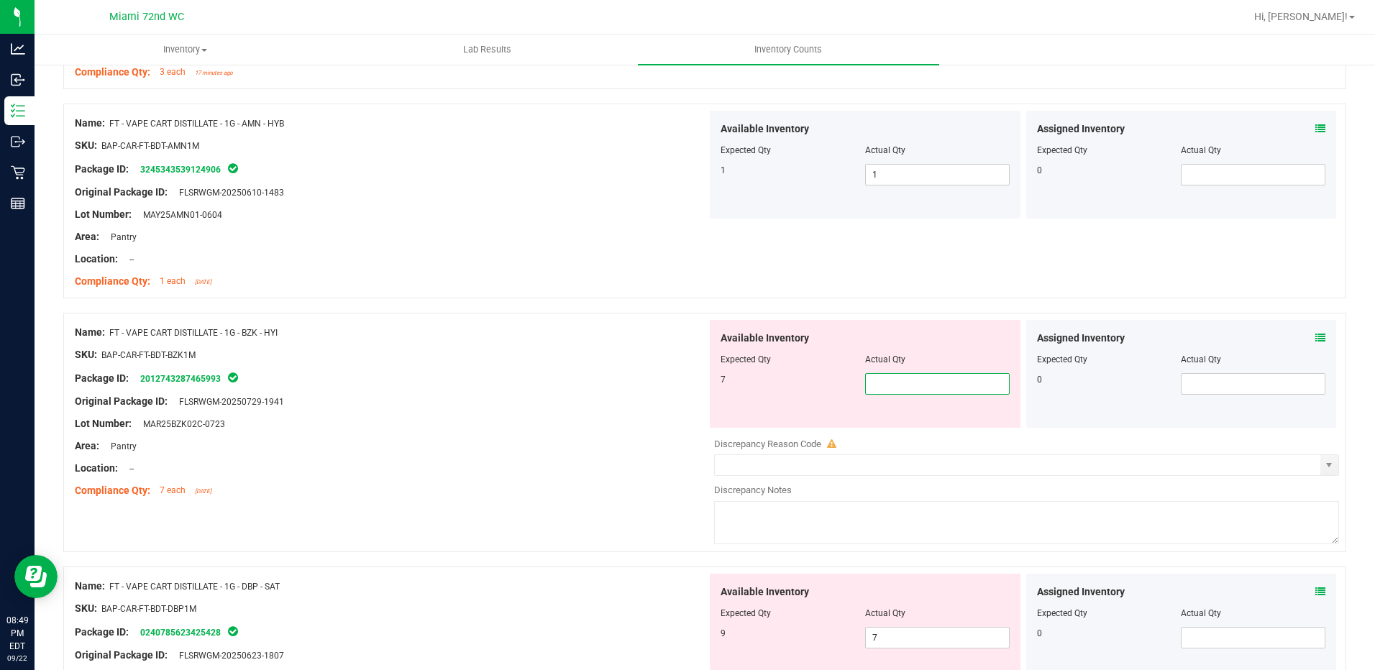
type input "7"
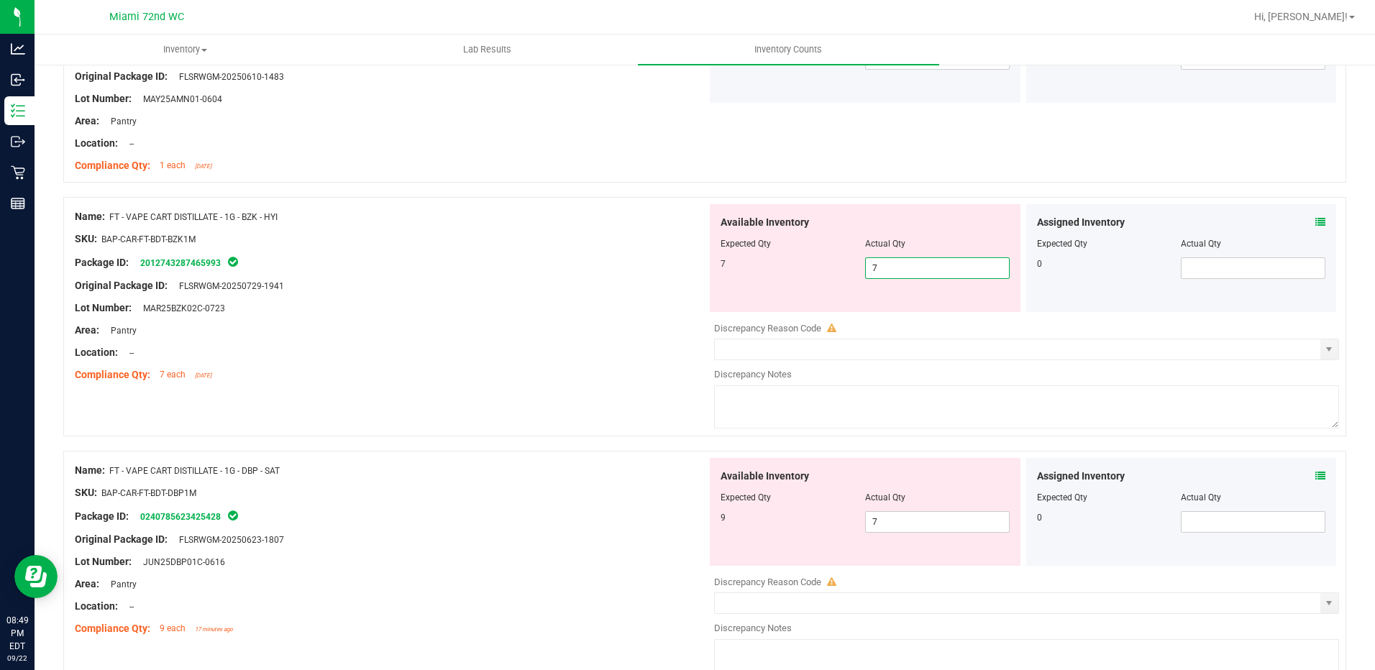
scroll to position [2784, 0]
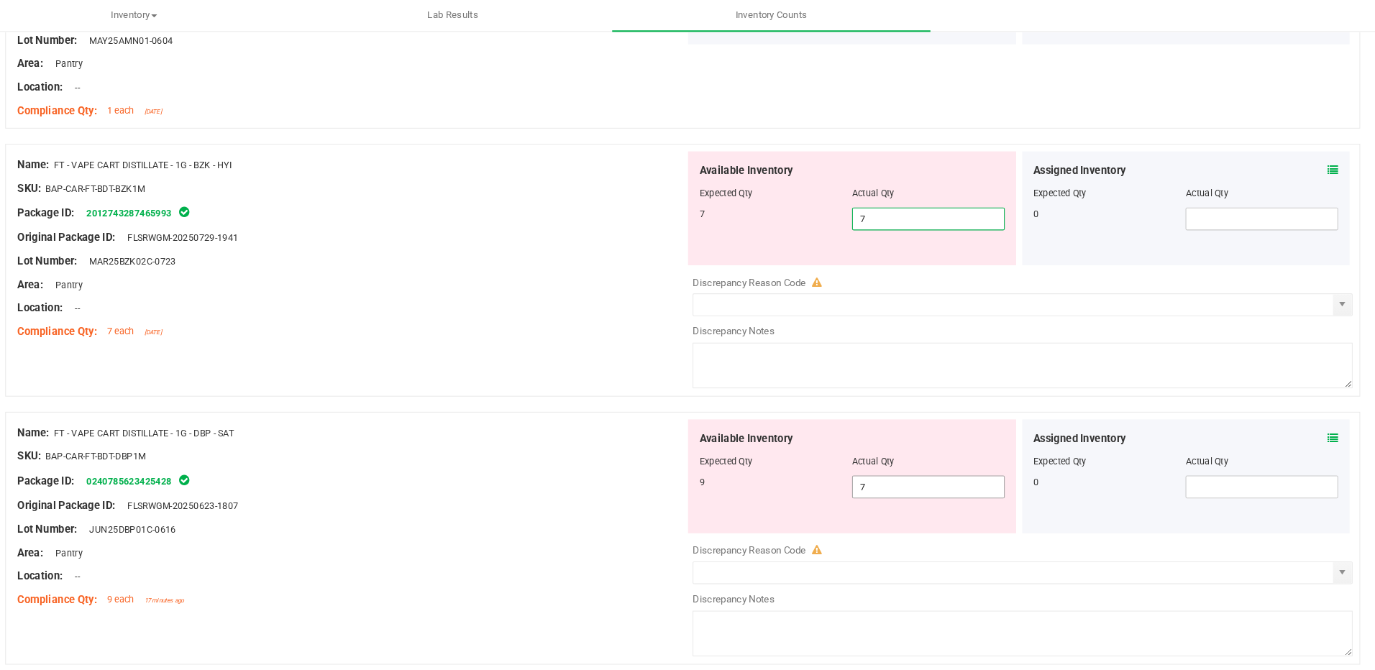
click at [915, 496] on div "Available Inventory Expected Qty Actual Qty 9 7 7" at bounding box center [1023, 546] width 632 height 228
type input "7"
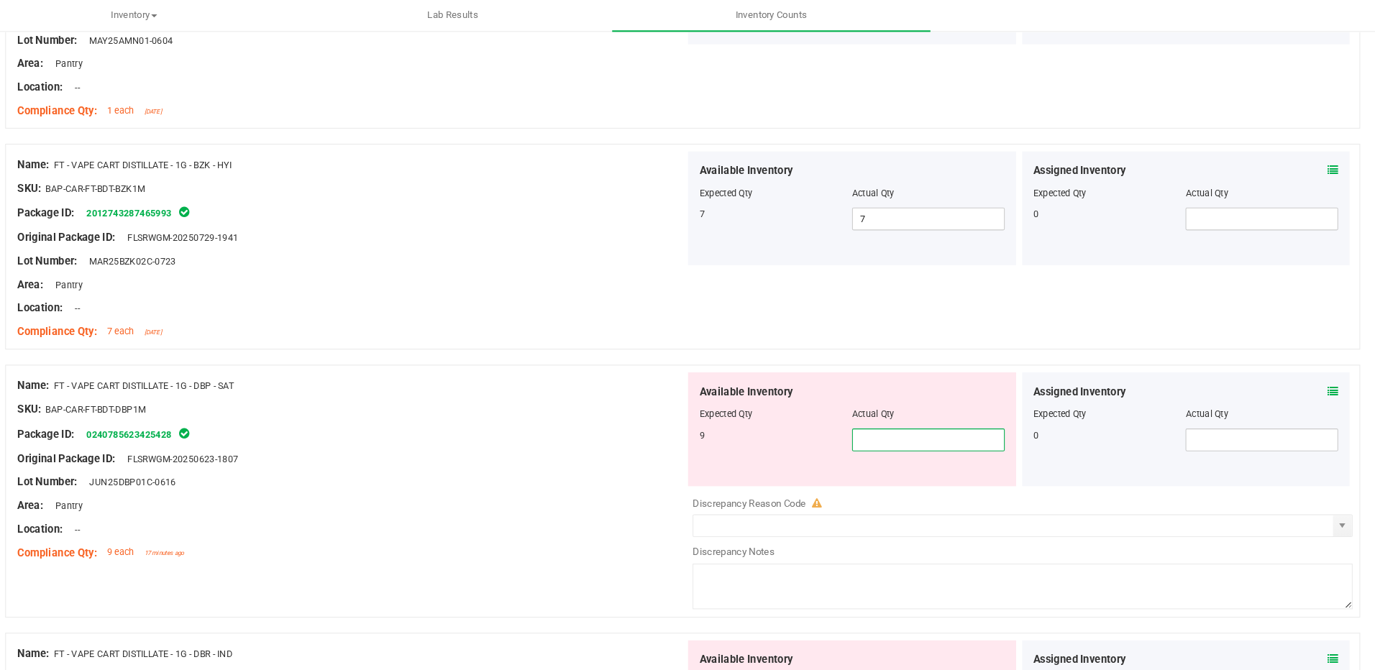
type input "9"
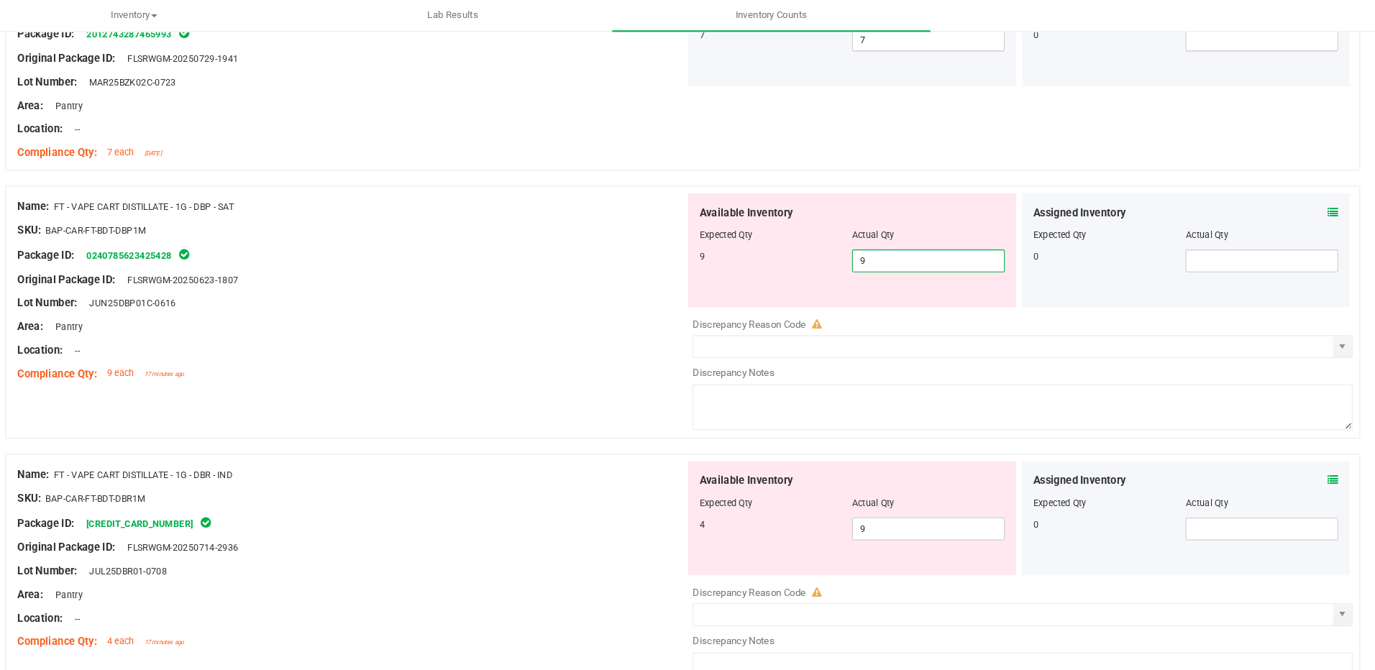
scroll to position [3098, 0]
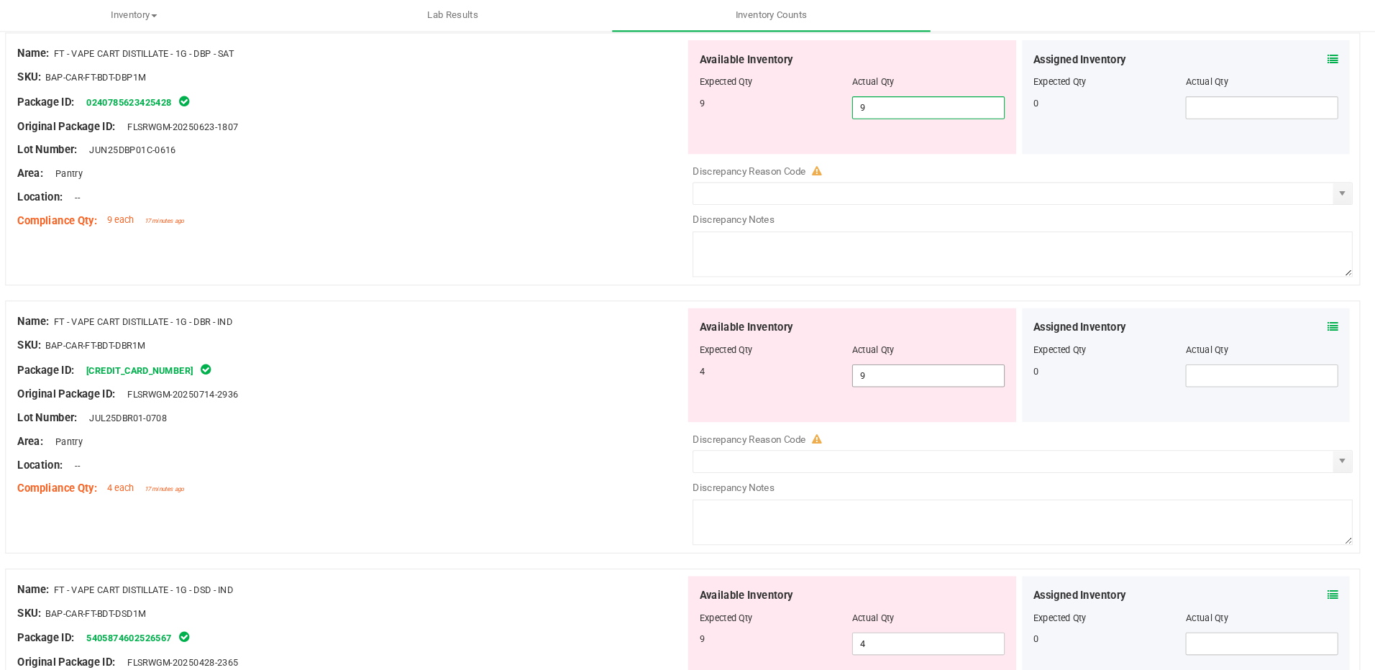
click at [905, 393] on div "Available Inventory Expected Qty Actual Qty 4 9 9" at bounding box center [1023, 441] width 632 height 228
type input "9"
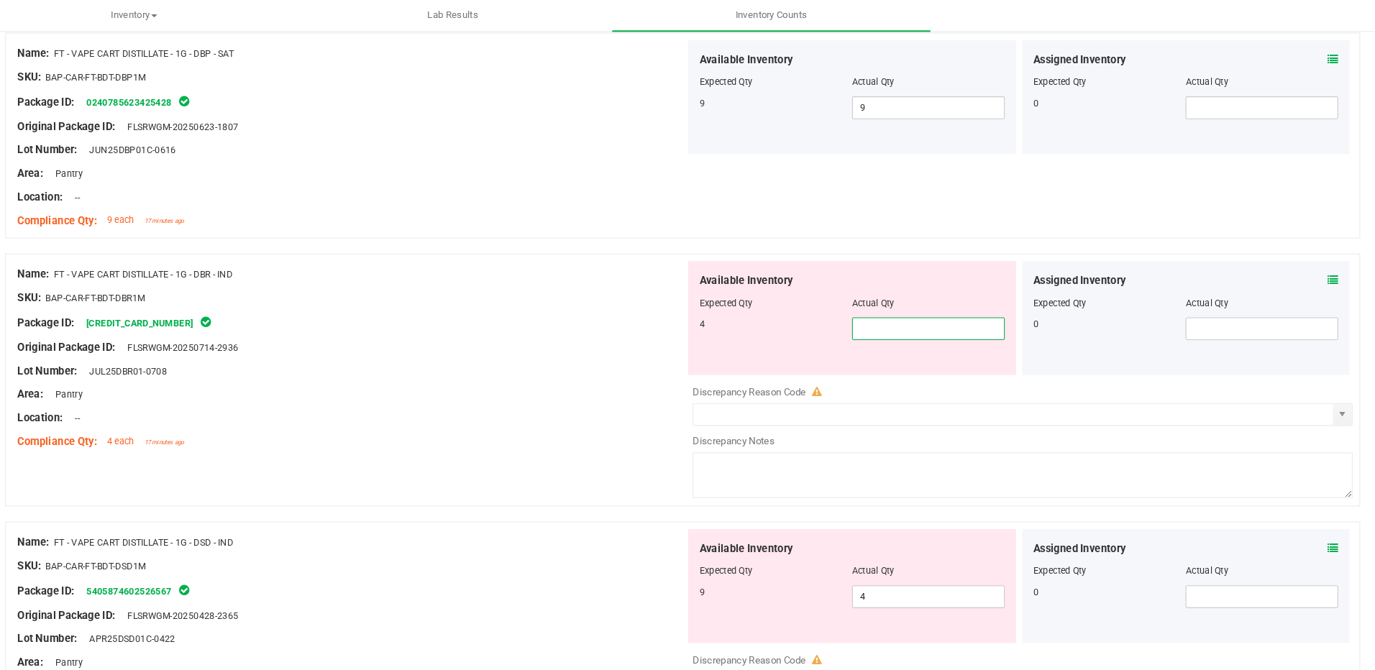
type input "4"
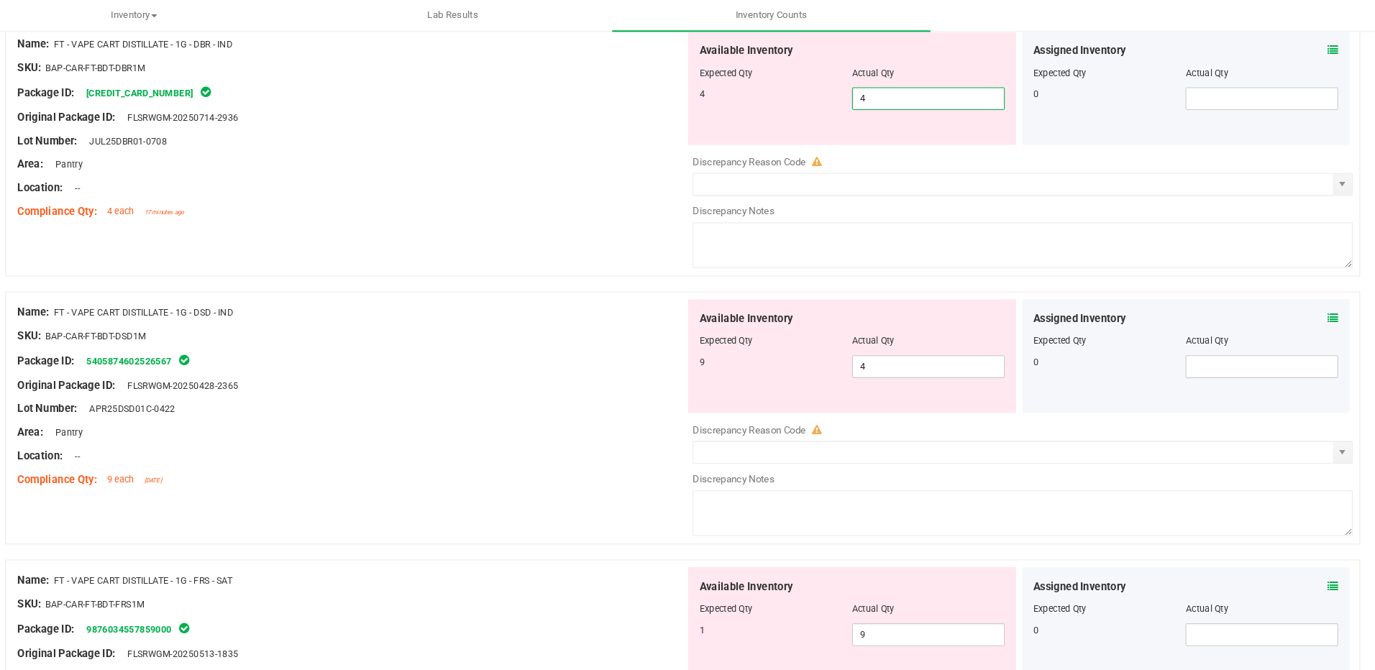
scroll to position [3317, 0]
click at [945, 384] on div "Available Inventory Expected Qty Actual Qty 9 4 4" at bounding box center [1023, 432] width 632 height 228
type input "4"
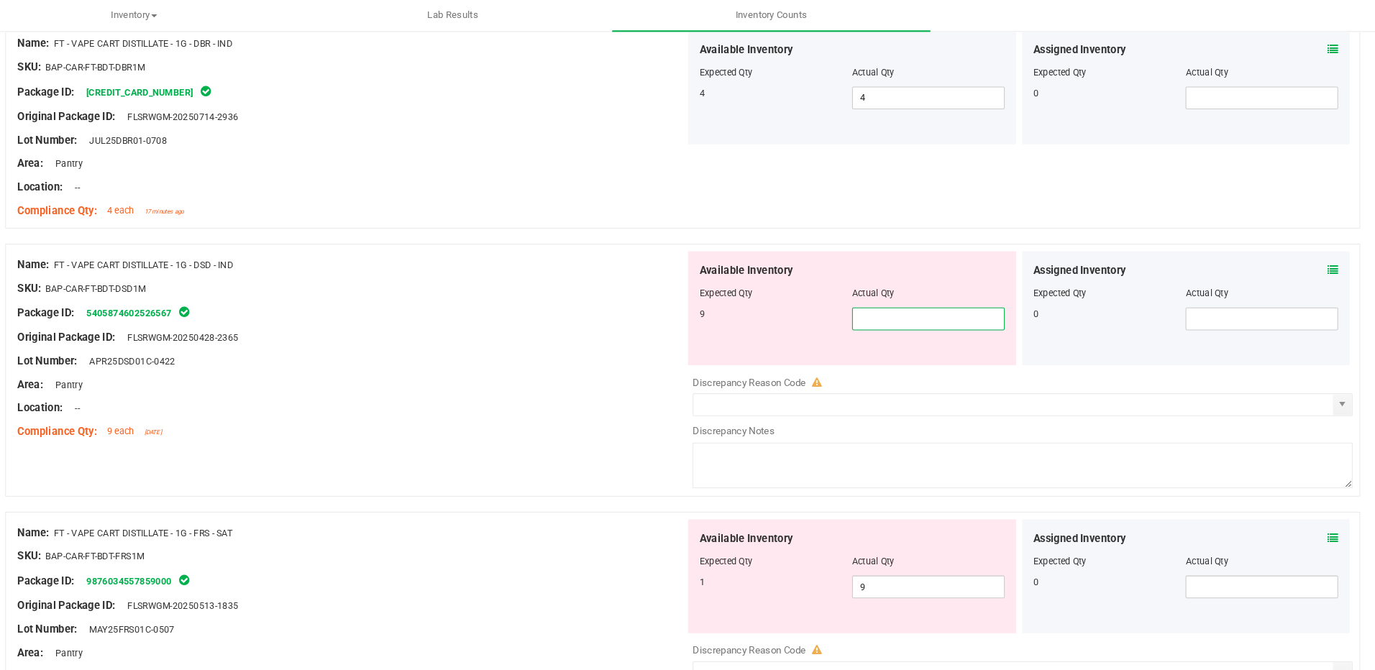
type input "9"
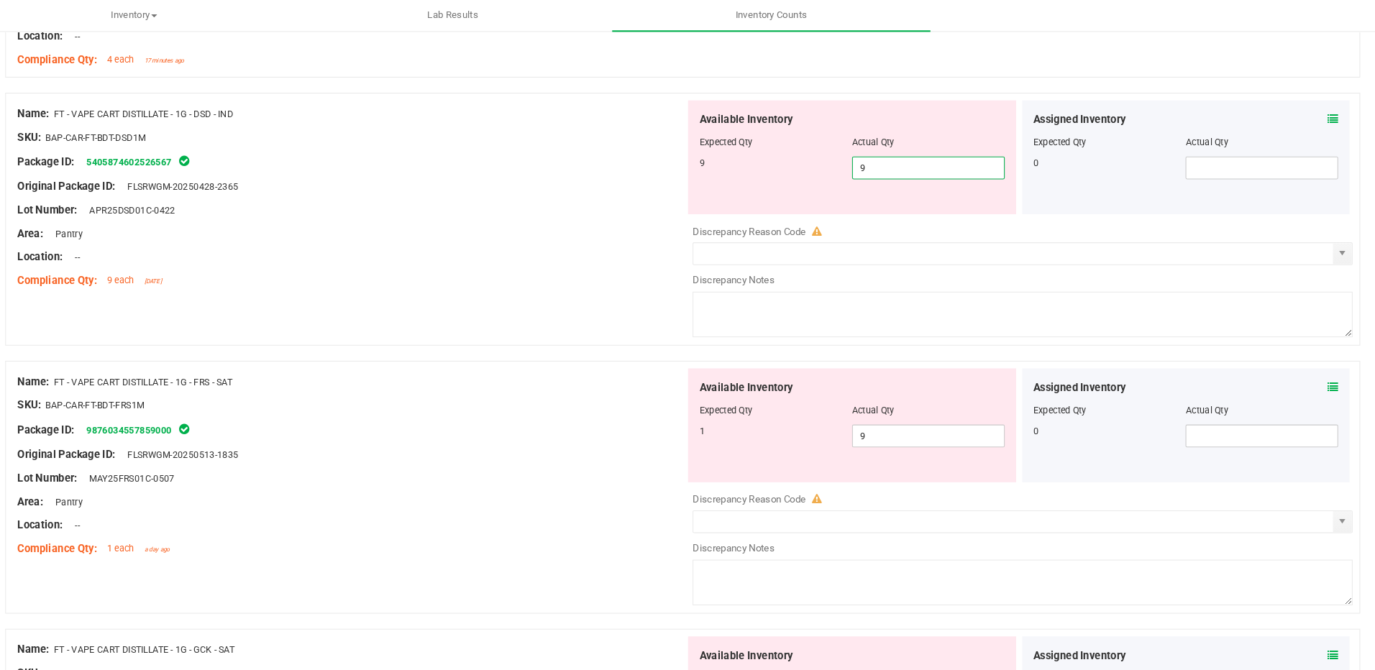
scroll to position [3460, 0]
click at [912, 452] on div "Available Inventory Expected Qty Actual Qty 1 9 9" at bounding box center [1023, 497] width 632 height 228
type input "9"
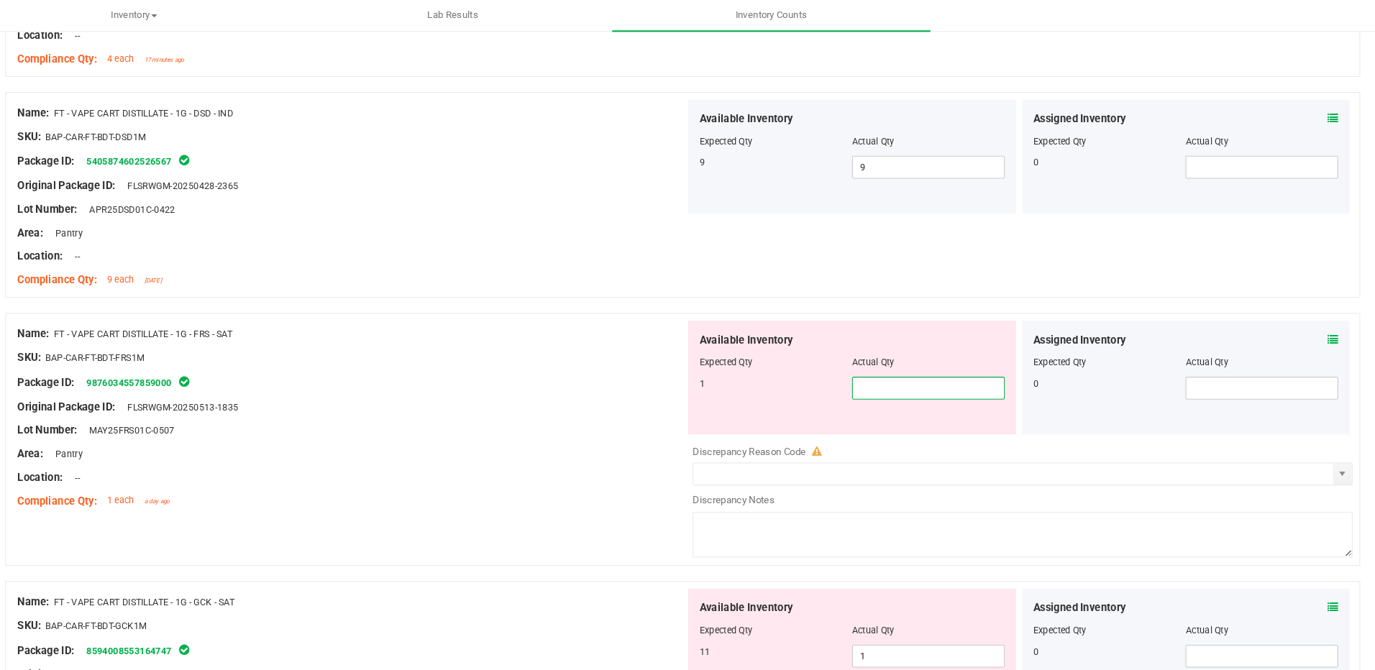
type input "1"
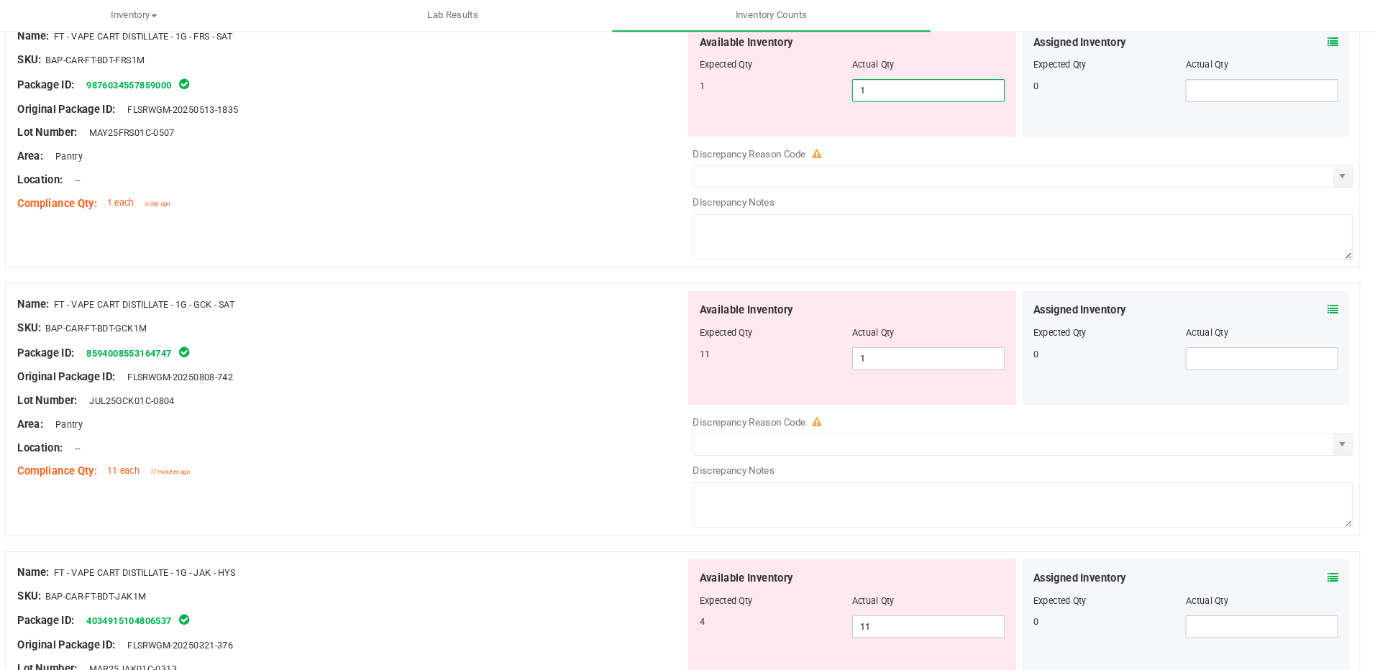
scroll to position [3770, 0]
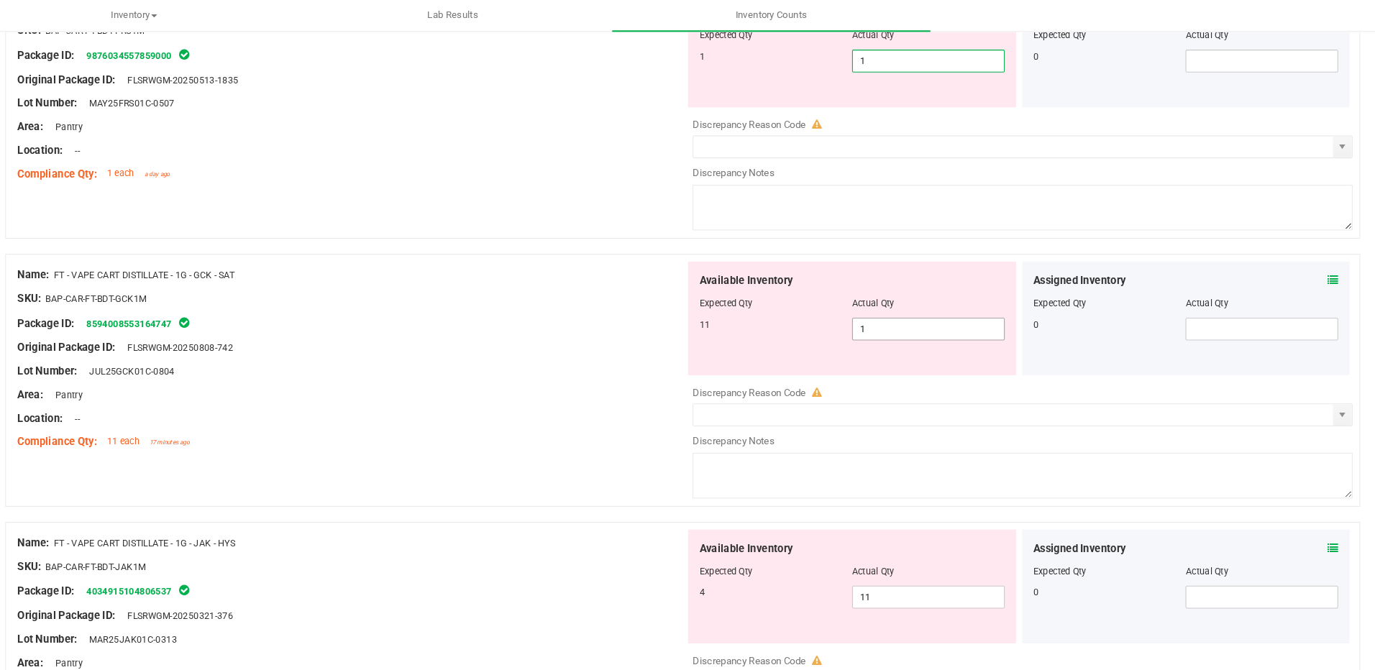
click at [923, 346] on div "Available Inventory Expected Qty Actual Qty 11 1 1" at bounding box center [1023, 397] width 632 height 228
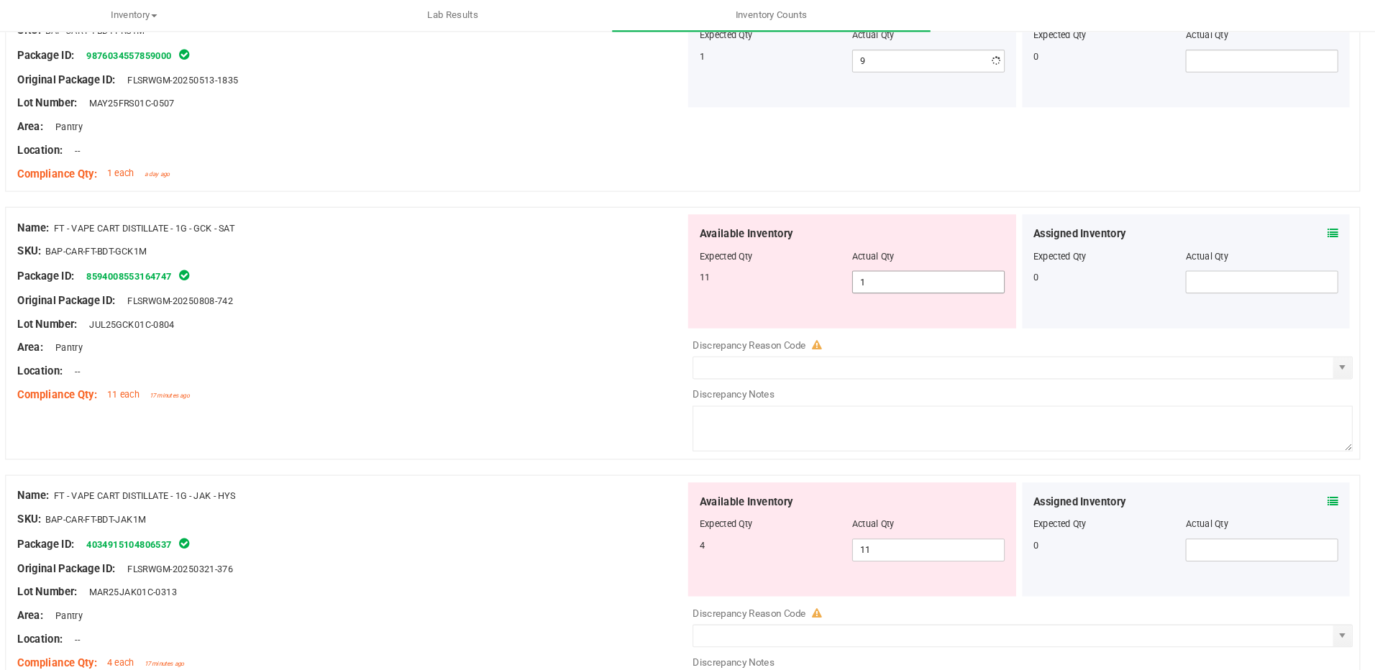
type input "1"
type input "11"
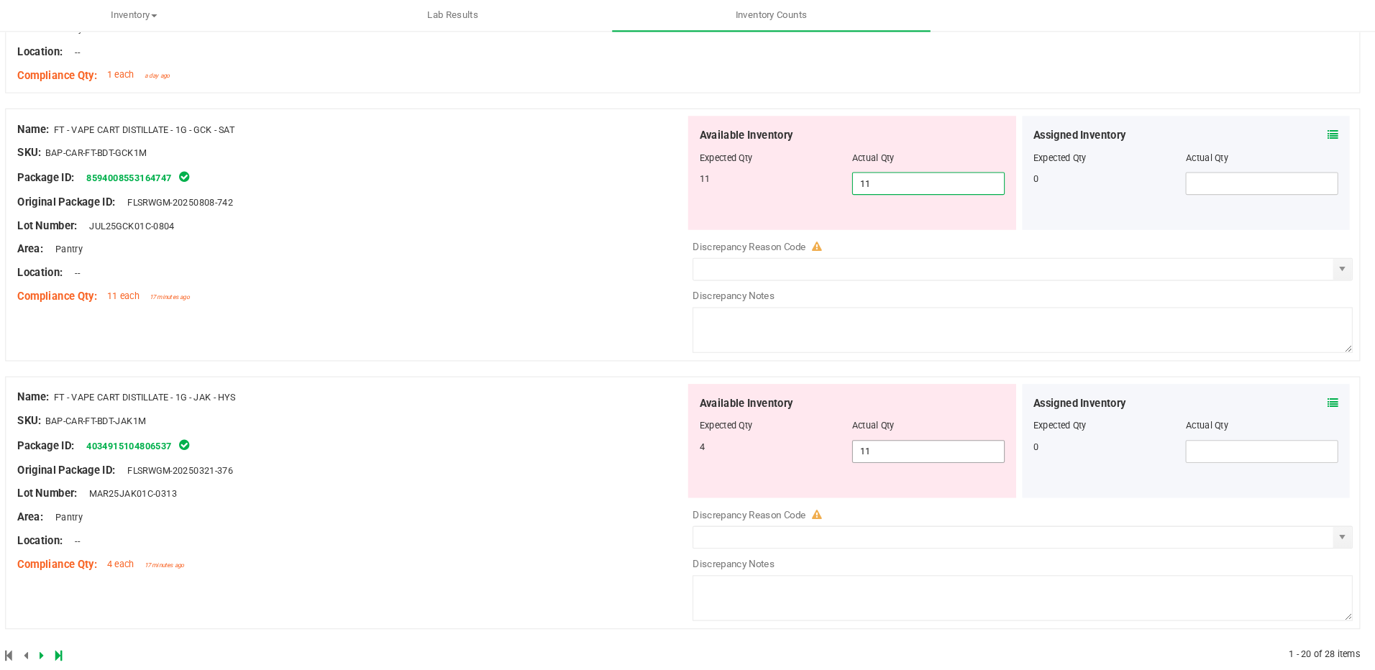
click at [944, 462] on div "Available Inventory Expected Qty Actual Qty 4 11 11" at bounding box center [865, 453] width 311 height 108
type input "11"
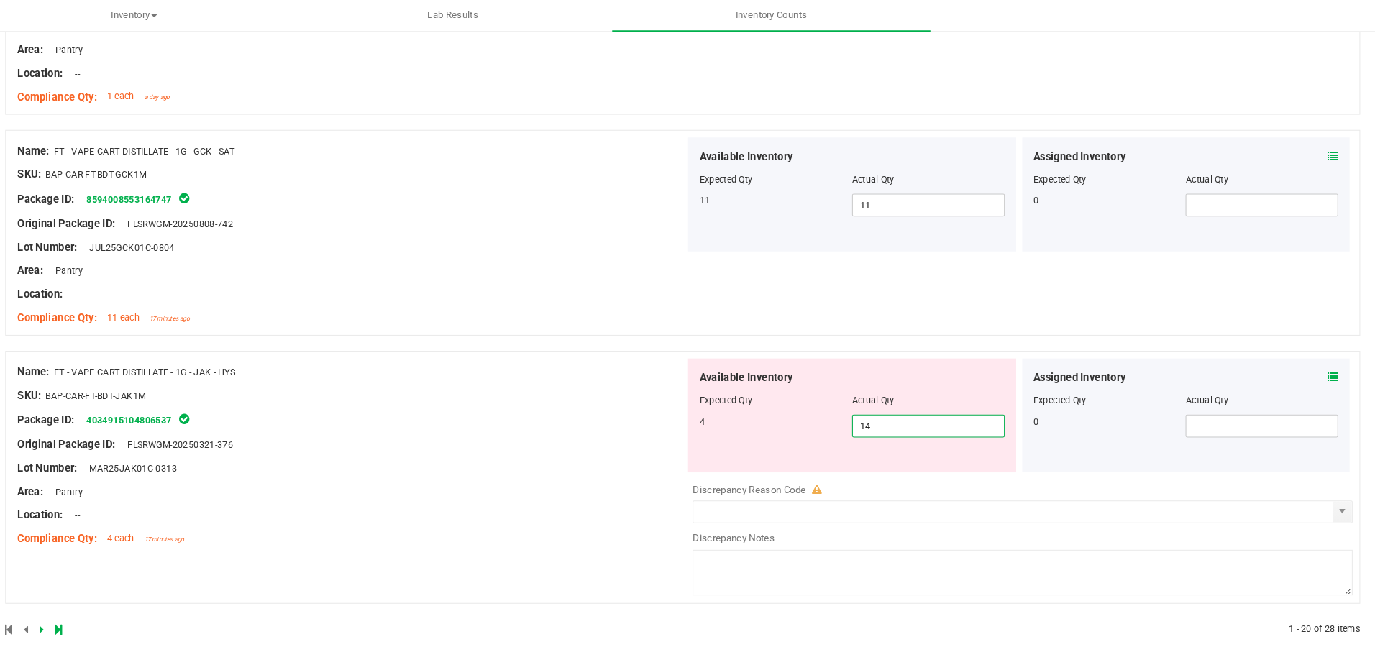
scroll to position [3842, 0]
type input "1"
type input "4"
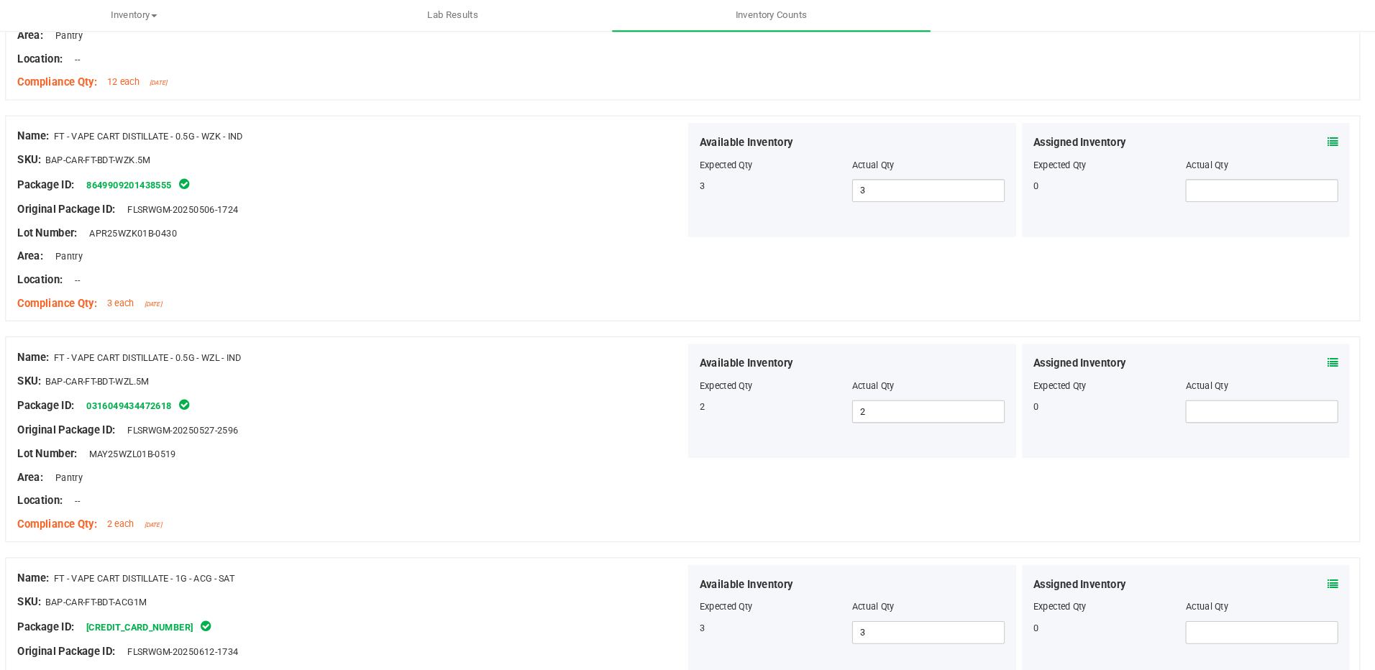
scroll to position [1829, 0]
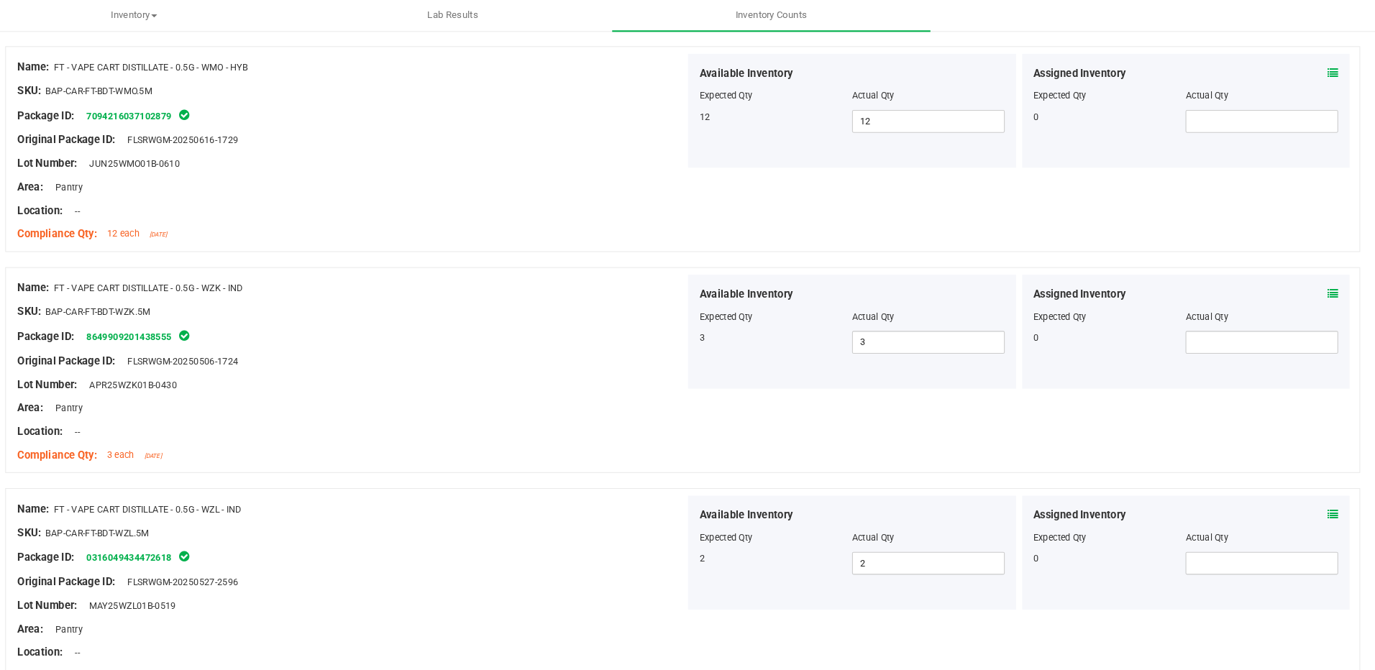
click at [1090, 245] on div "Name: FT - VAPE CART DISTILLATE - 0.5G - WMO - HYB SKU: BAP-CAR-FT-BDT-WMO.5M P…" at bounding box center [704, 176] width 1283 height 195
type input "4"
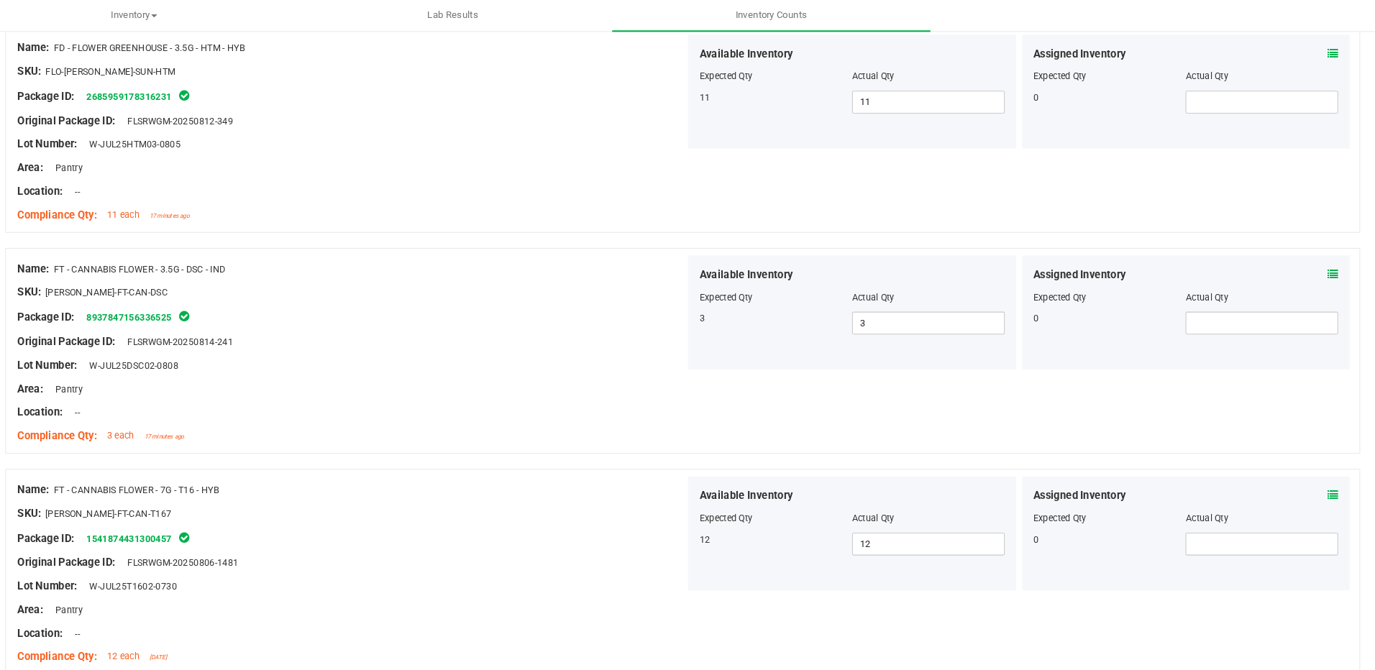
scroll to position [0, 0]
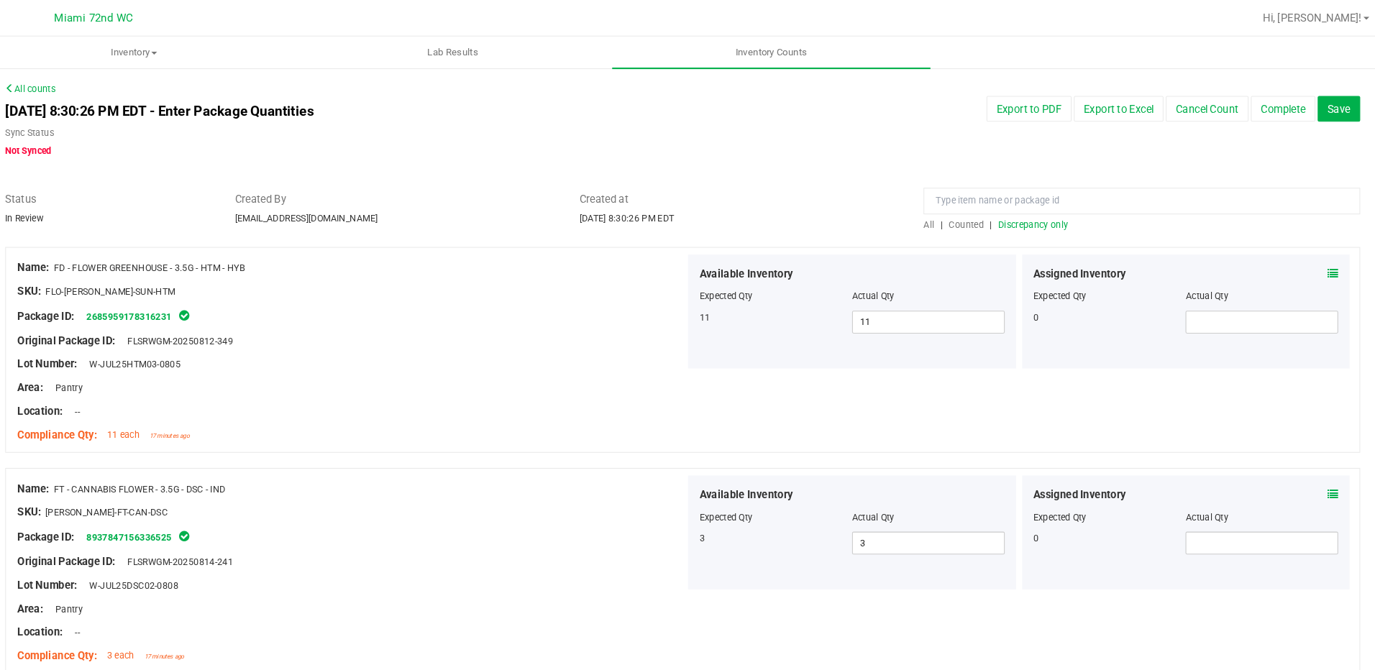
click at [1034, 214] on span "Discrepancy only" at bounding box center [1036, 213] width 66 height 10
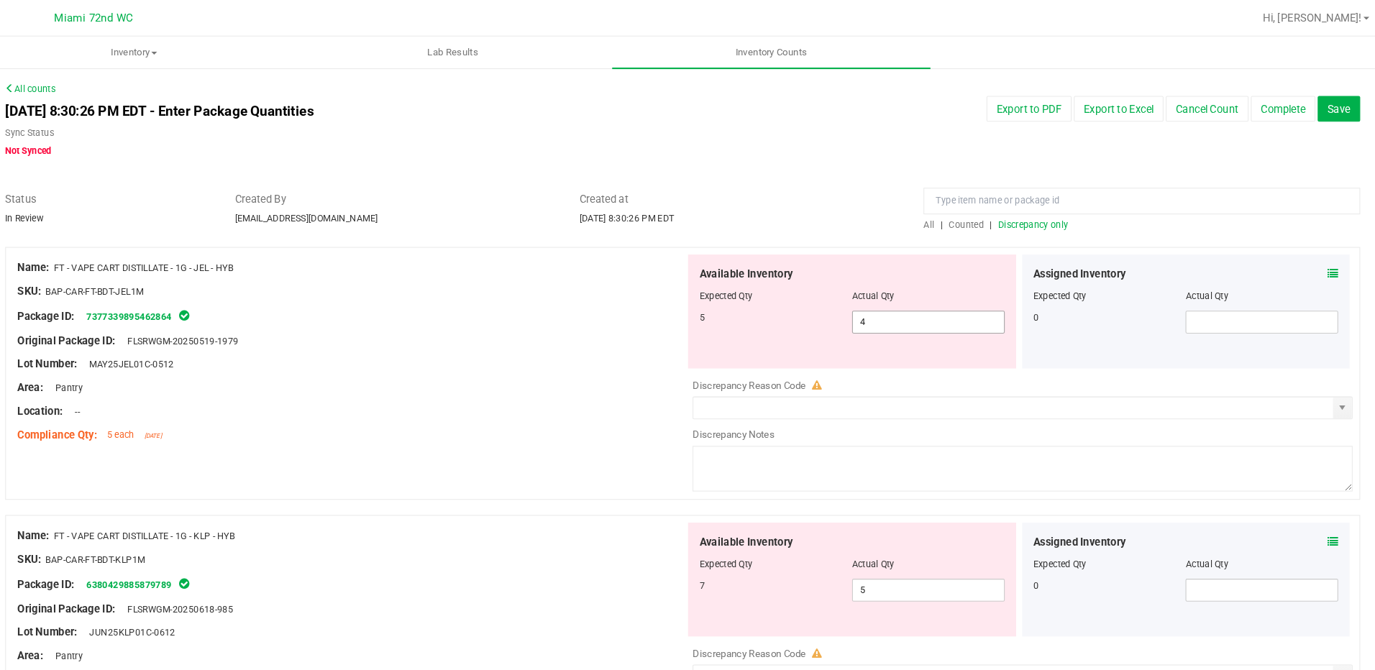
click at [945, 303] on input "4" at bounding box center [937, 305] width 143 height 20
type input "5"
click at [922, 557] on div "Available Inventory Expected Qty Actual Qty 7 5 5" at bounding box center [865, 549] width 311 height 108
type input "5"
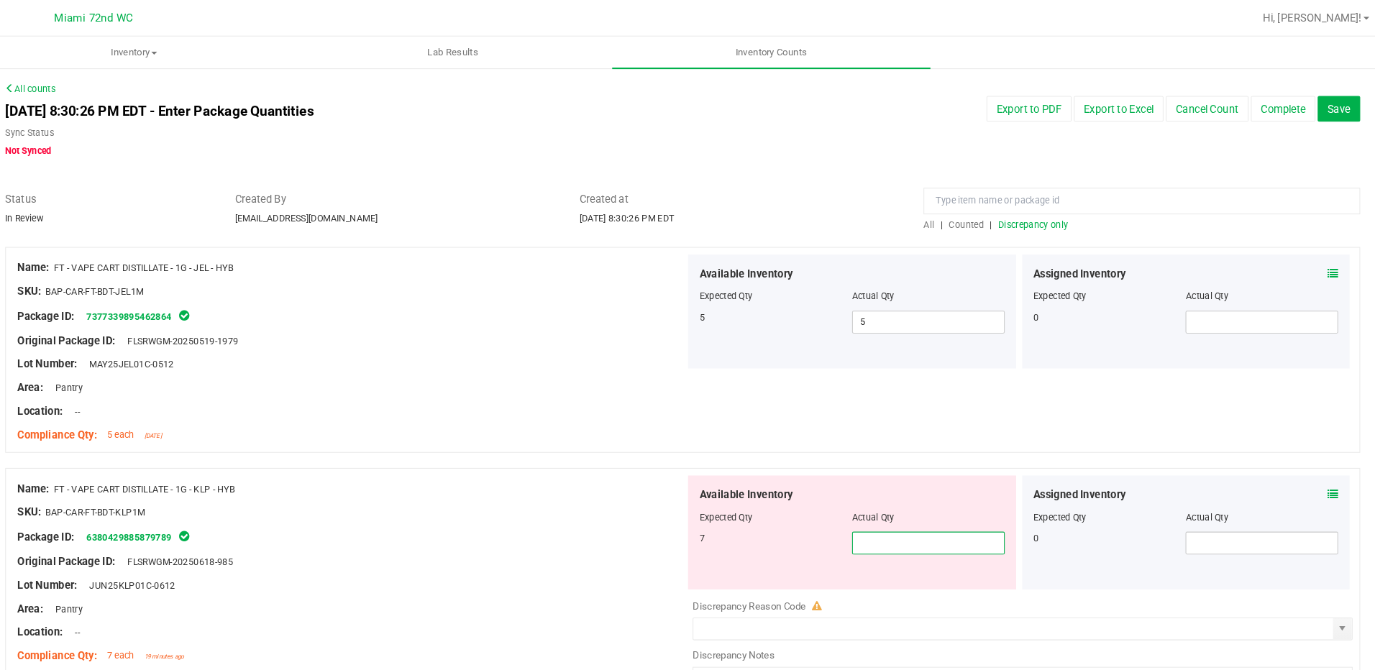
type input "7"
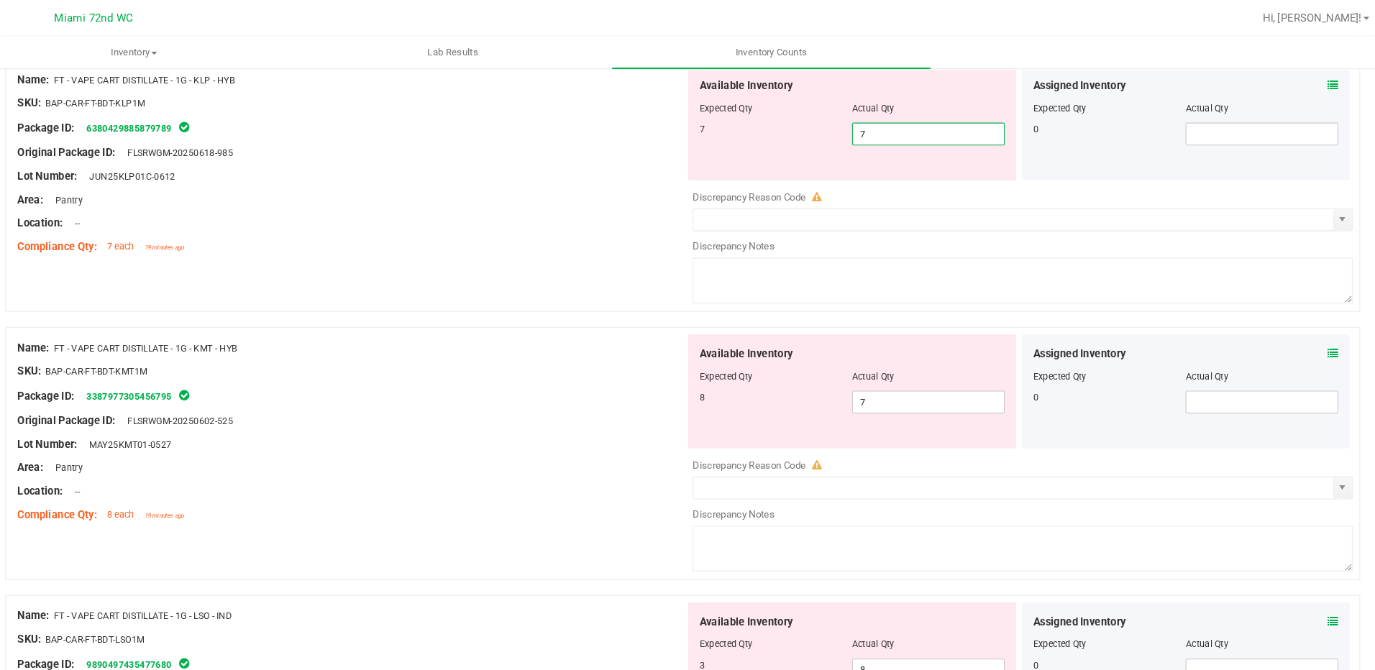
scroll to position [393, 0]
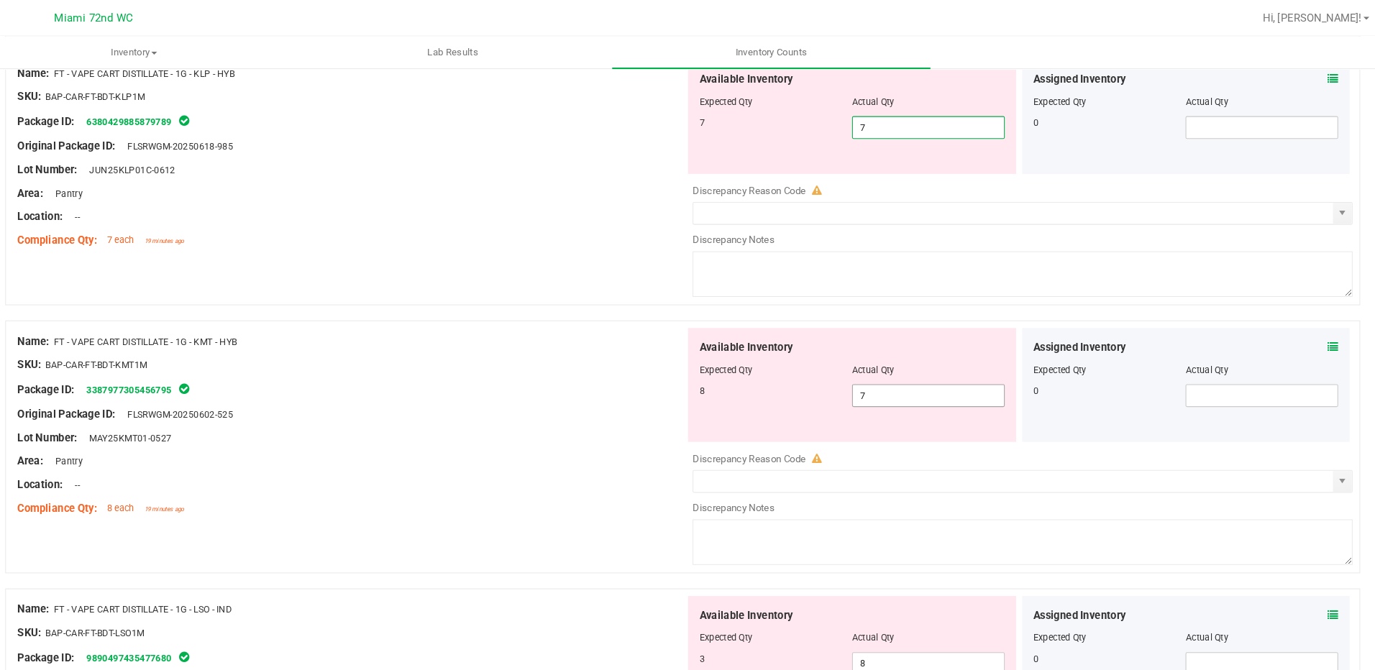
click at [929, 373] on div "Available Inventory Expected Qty Actual Qty 8 7 7" at bounding box center [865, 365] width 311 height 108
type input "7"
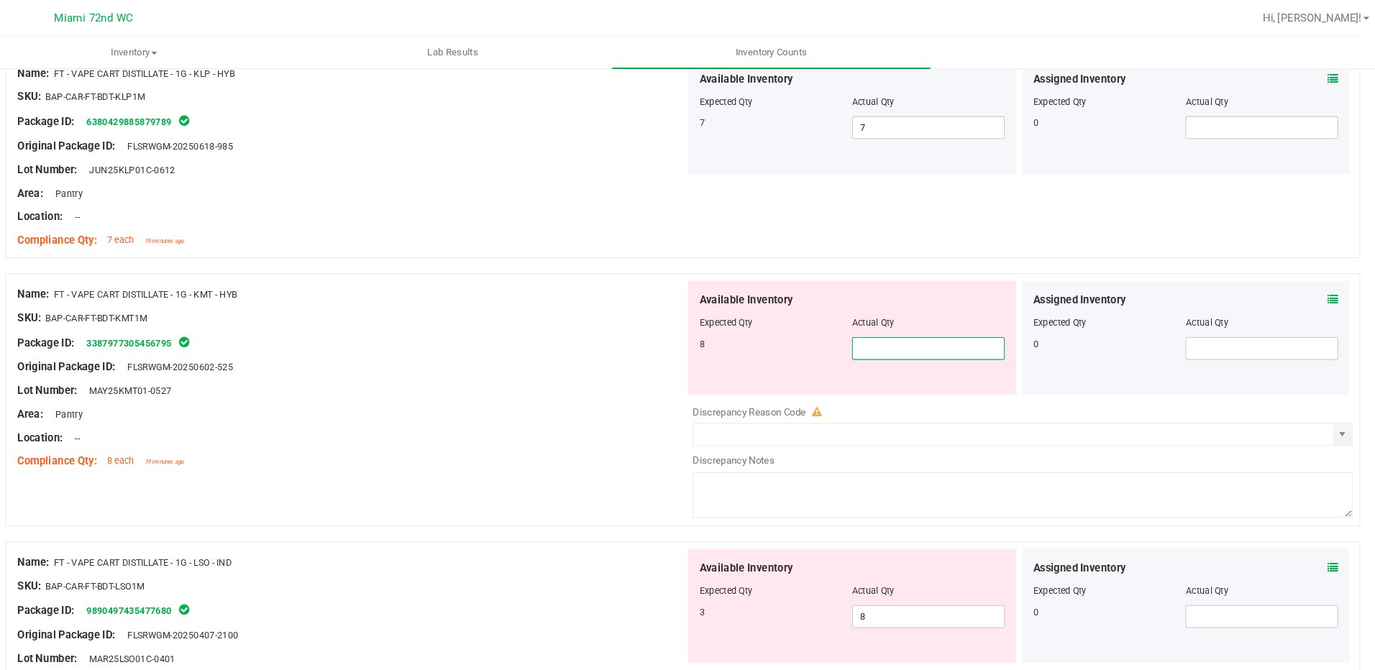
type input "8"
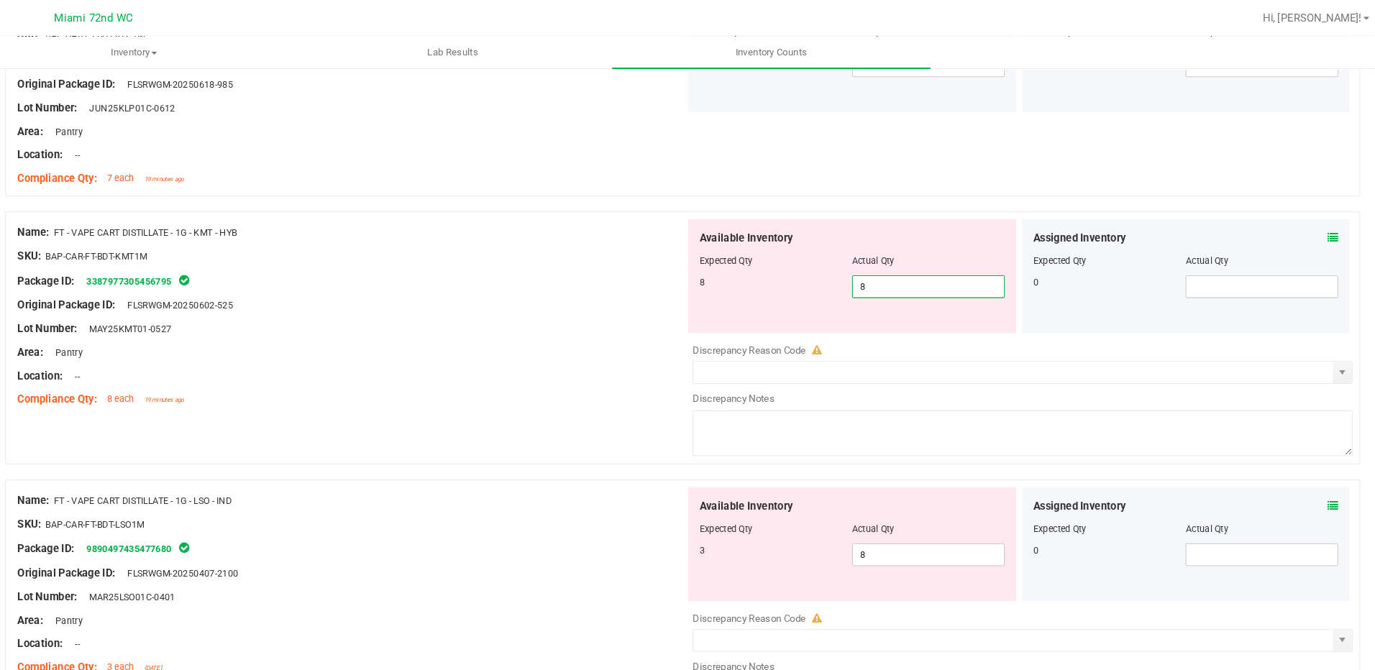
scroll to position [519, 0]
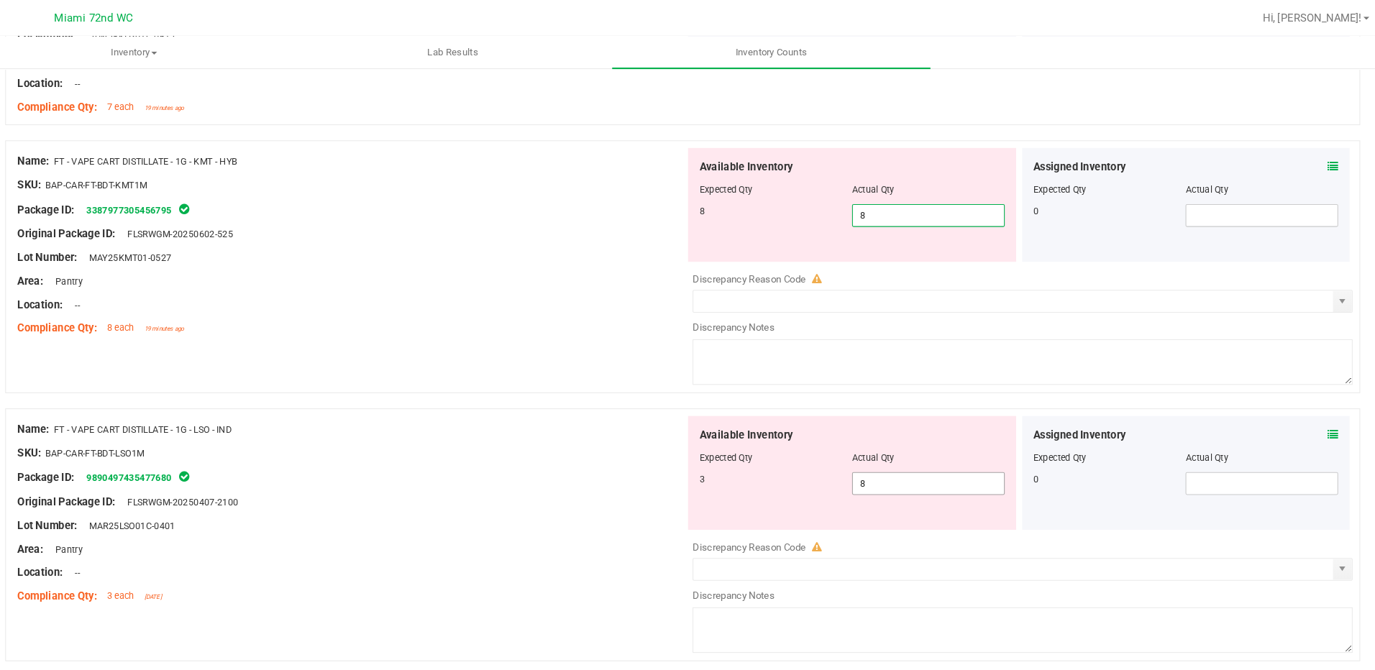
click at [937, 462] on div "Available Inventory Expected Qty Actual Qty 3 8 8" at bounding box center [1023, 508] width 632 height 228
type input "8"
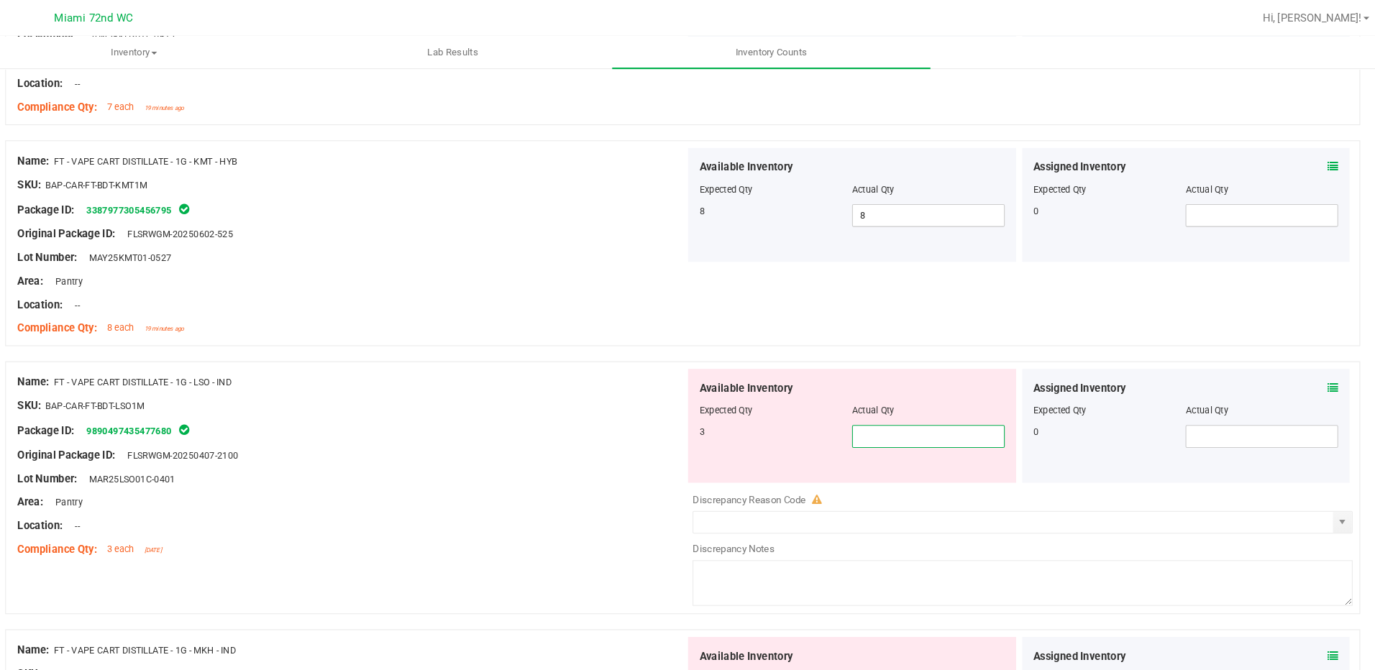
type input "3"
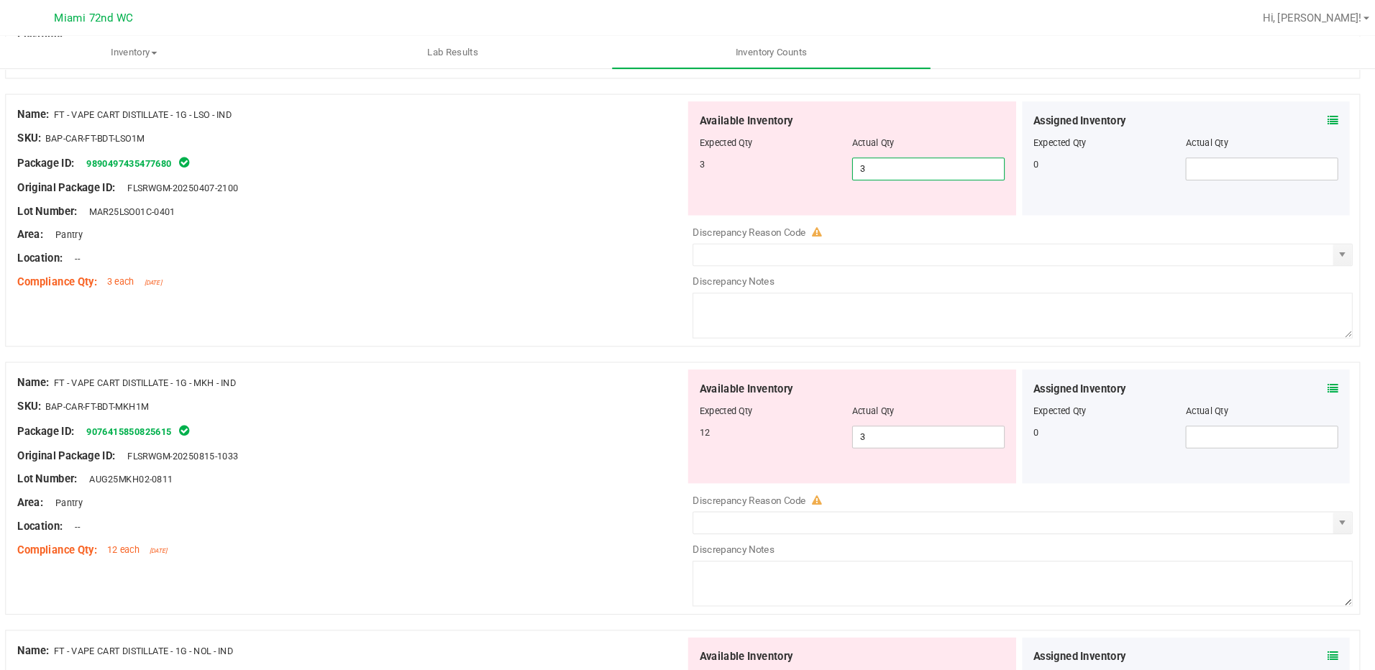
scroll to position [774, 0]
click at [919, 412] on div "Available Inventory Expected Qty Actual Qty 12 3 3" at bounding box center [1023, 463] width 632 height 228
type input "3"
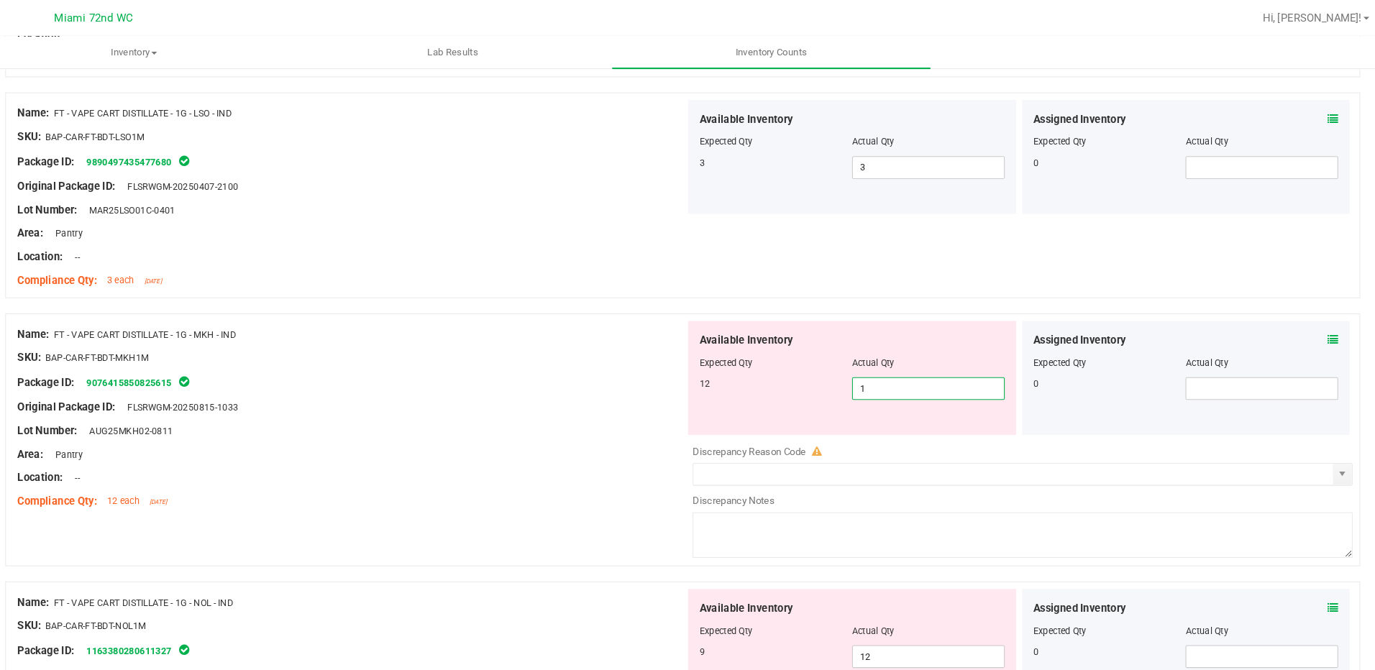
type input "12"
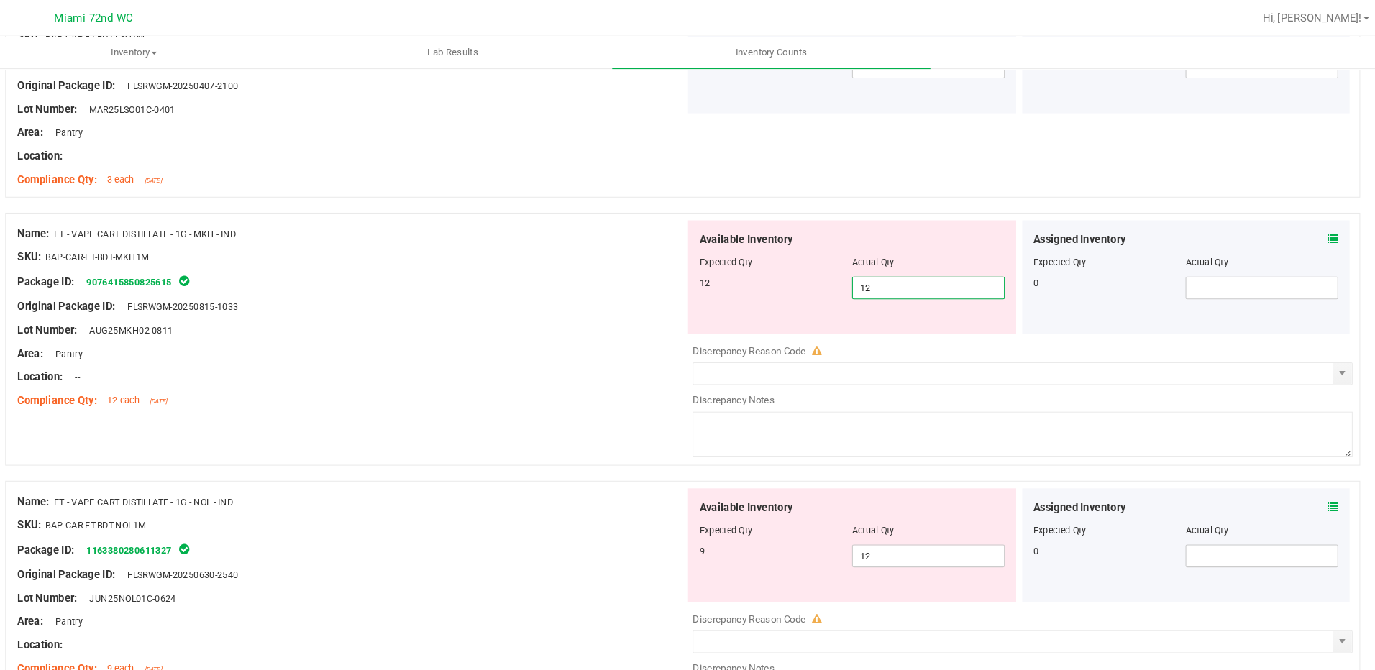
scroll to position [911, 0]
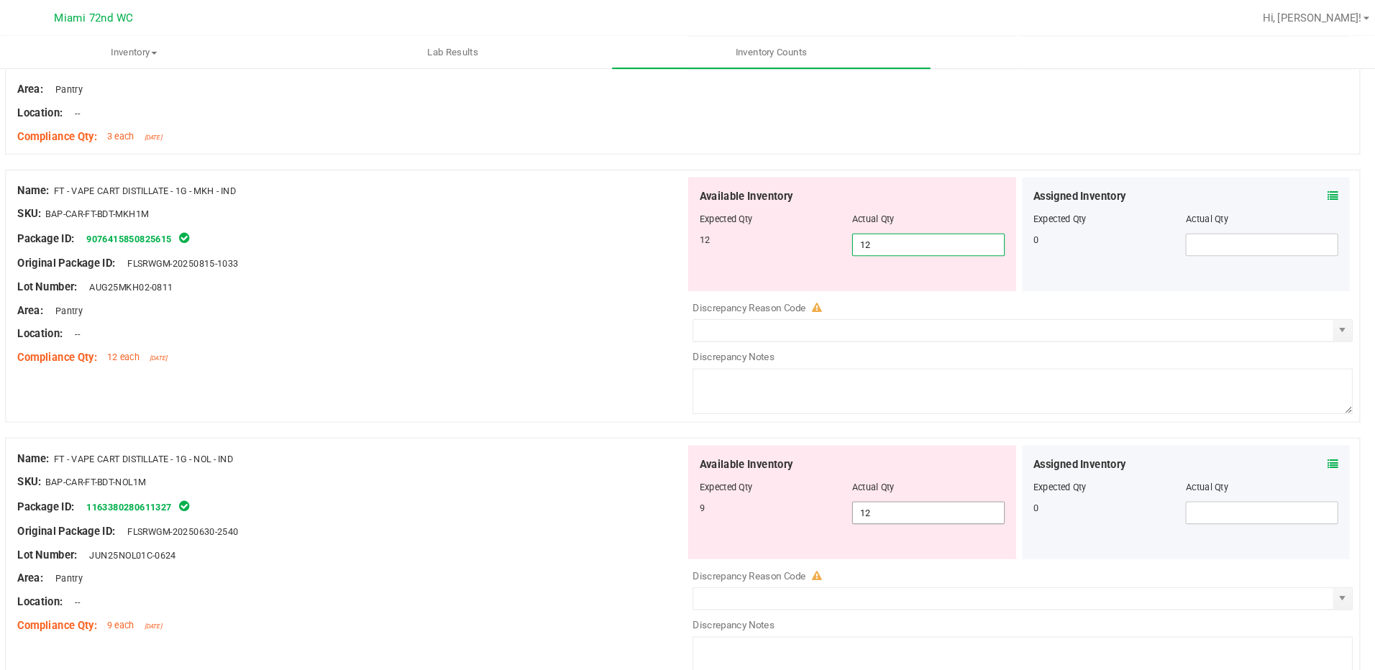
click at [929, 488] on div "Available Inventory Expected Qty Actual Qty 9 12 12" at bounding box center [1023, 535] width 632 height 228
type input "12"
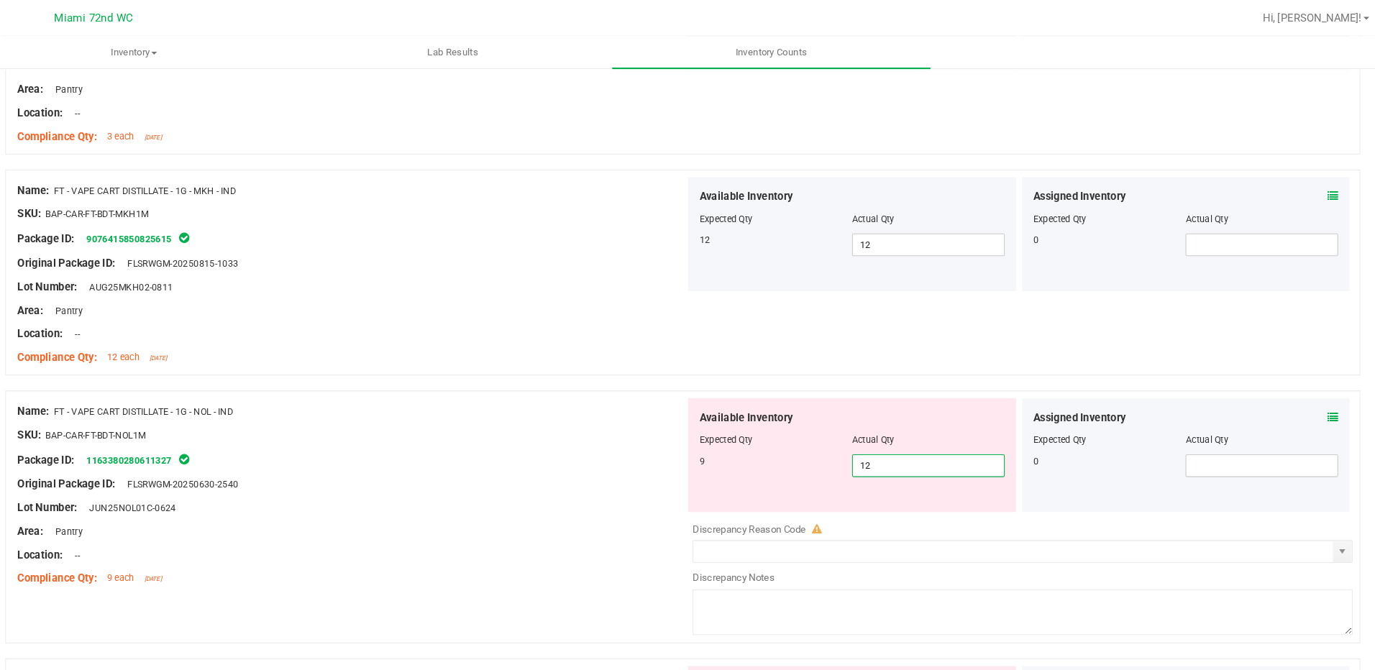
type input "1"
type input "9"
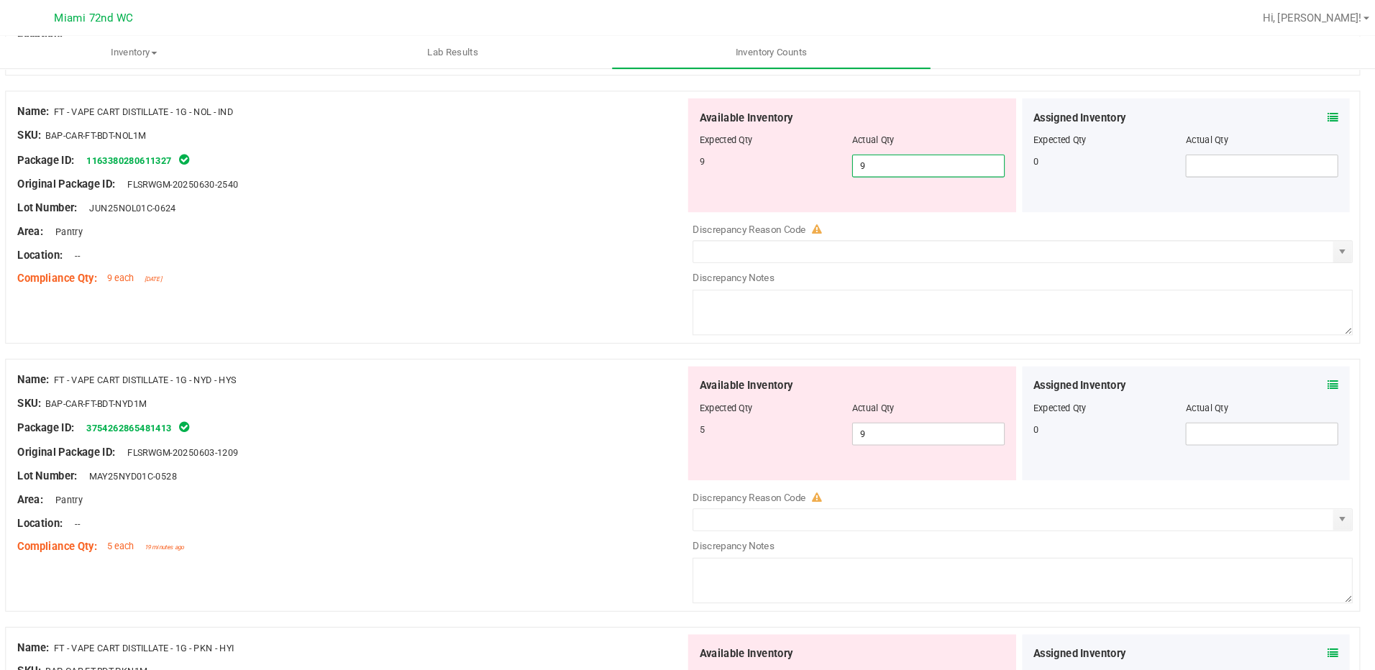
scroll to position [1258, 0]
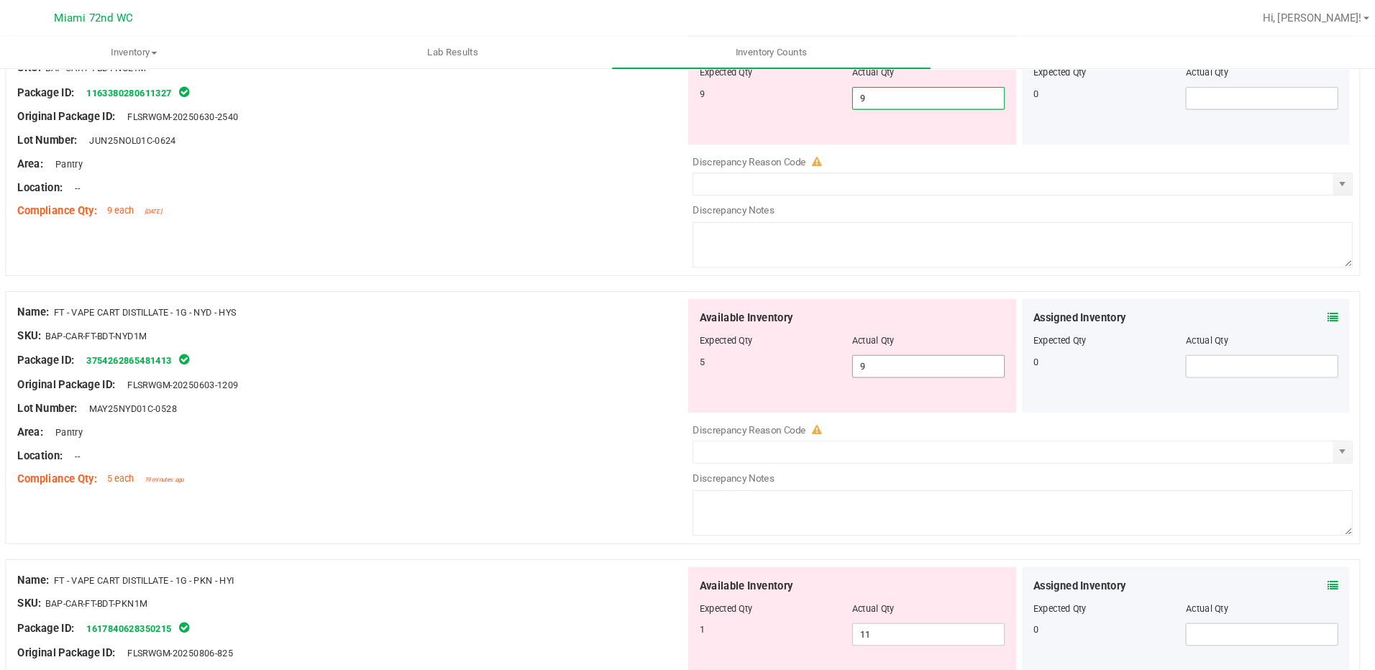
click at [939, 350] on div "Available Inventory Expected Qty Actual Qty 5 9 9" at bounding box center [1023, 397] width 632 height 228
type input "9"
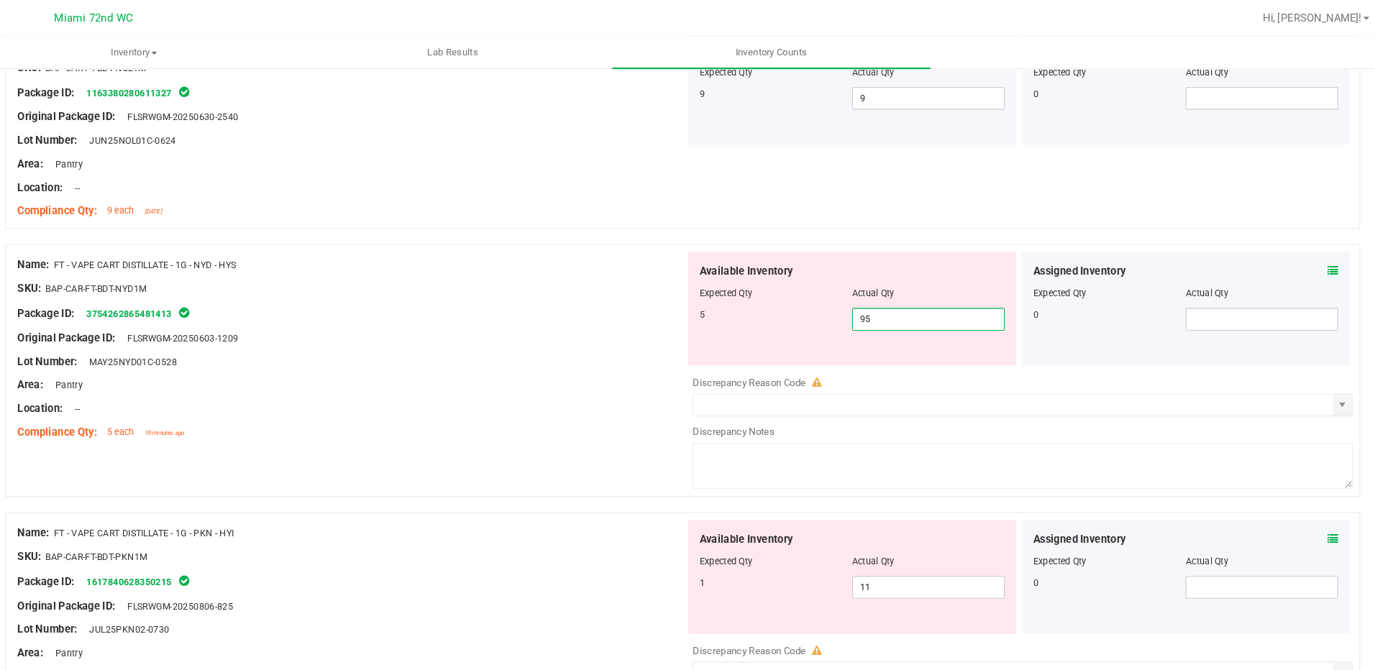
type input "9"
type input "5"
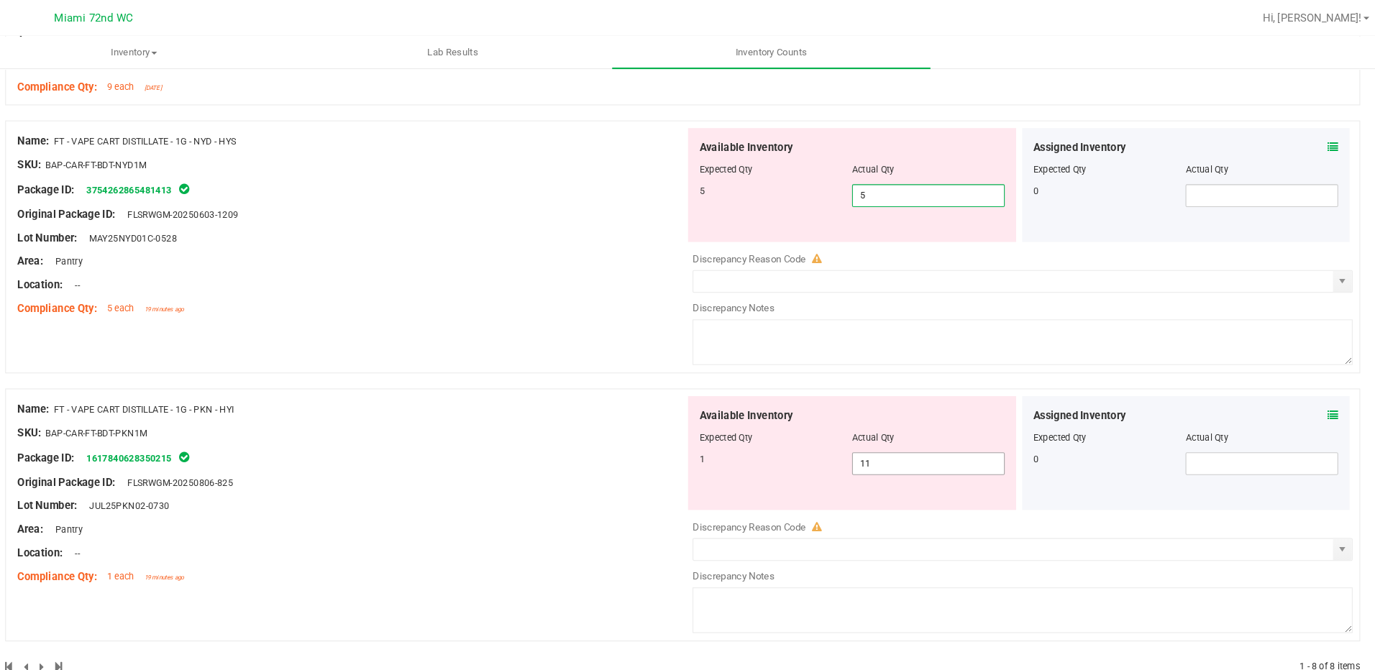
click at [913, 442] on input "11" at bounding box center [937, 439] width 143 height 20
type input "5"
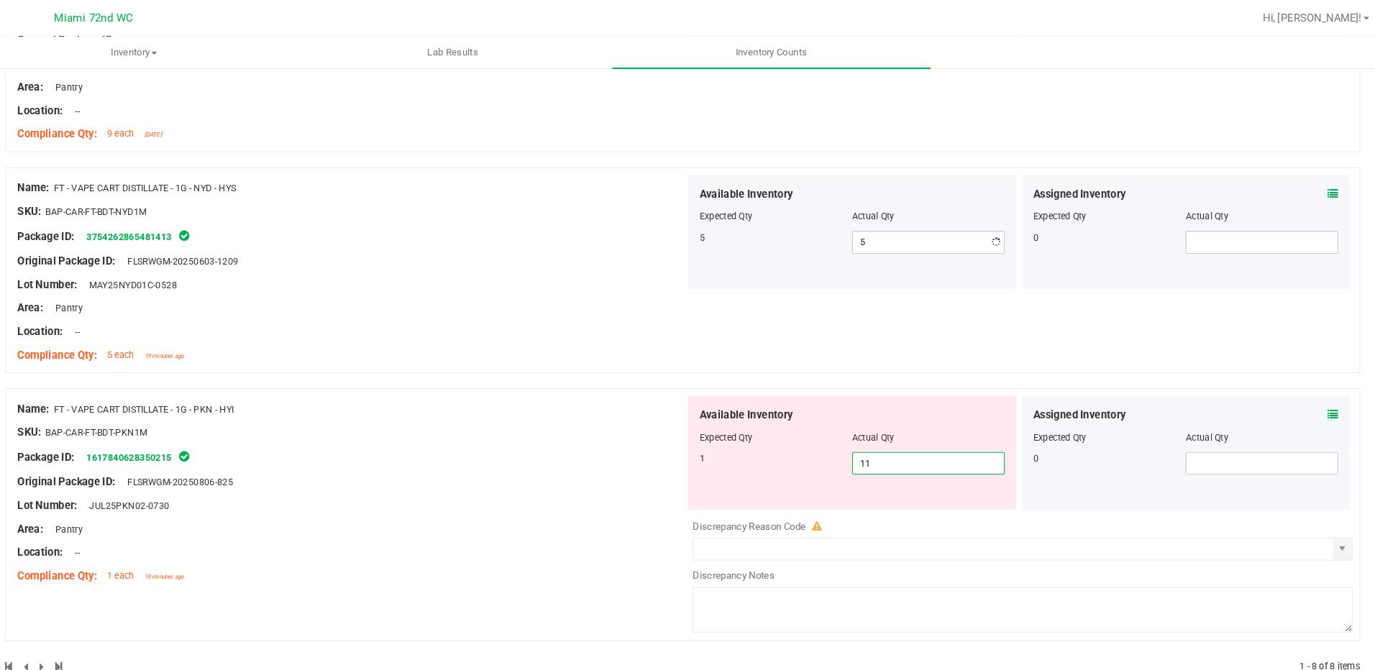
scroll to position [1331, 0]
type input "1"
click at [943, 307] on div "Name: FT - VAPE CART DISTILLATE - 1G - NYD - HYS SKU: BAP-CAR-FT-BDT-NYD1M Pack…" at bounding box center [704, 255] width 1283 height 195
type input "1"
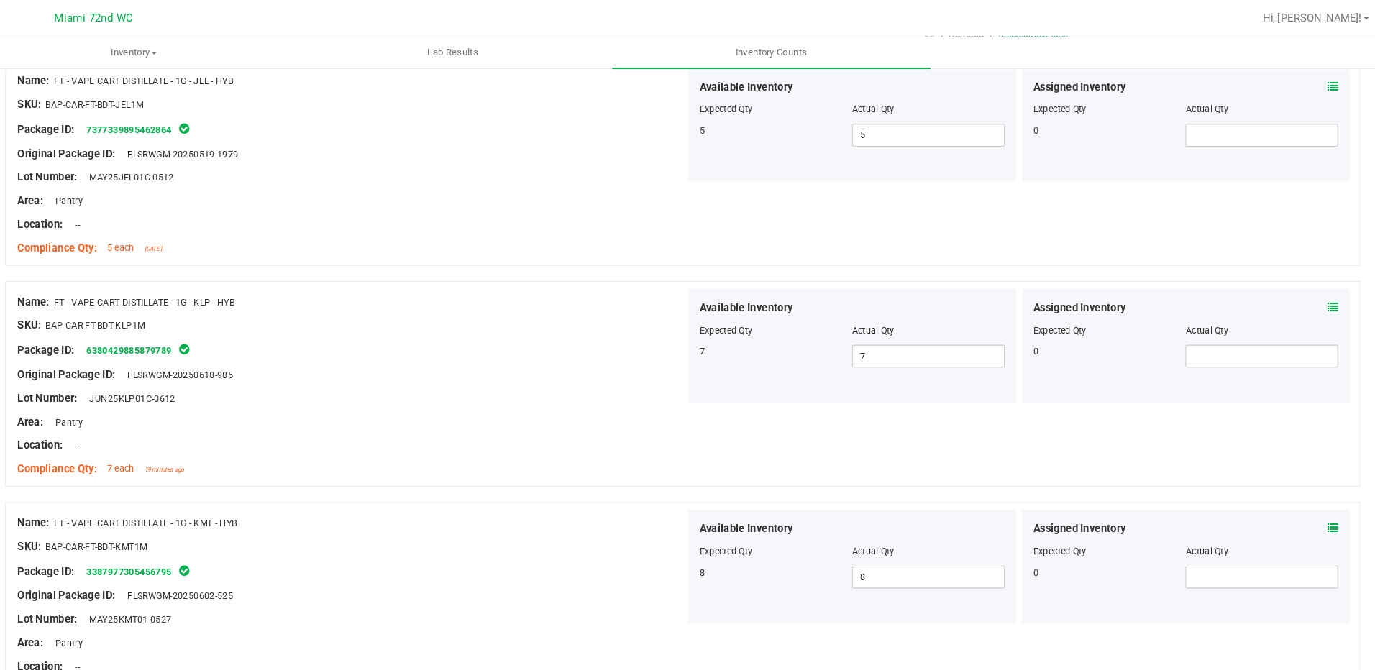
scroll to position [0, 0]
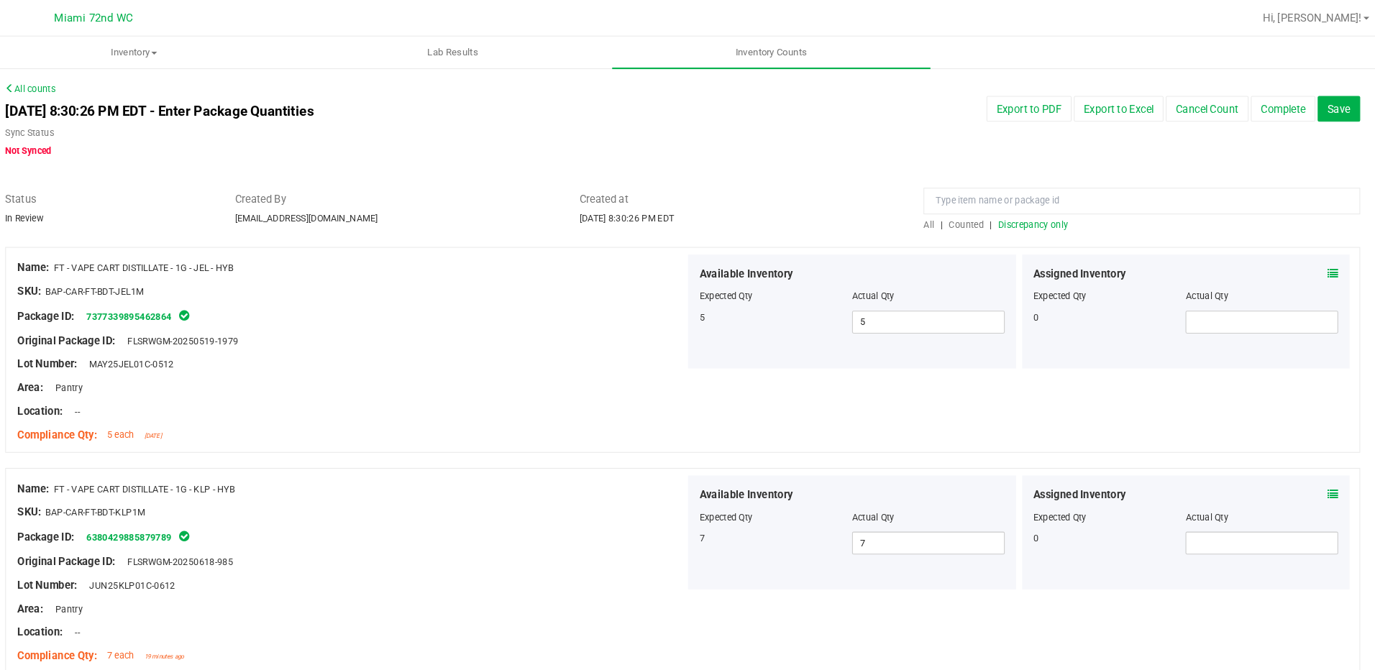
click at [1031, 213] on span "Discrepancy only" at bounding box center [1036, 213] width 66 height 10
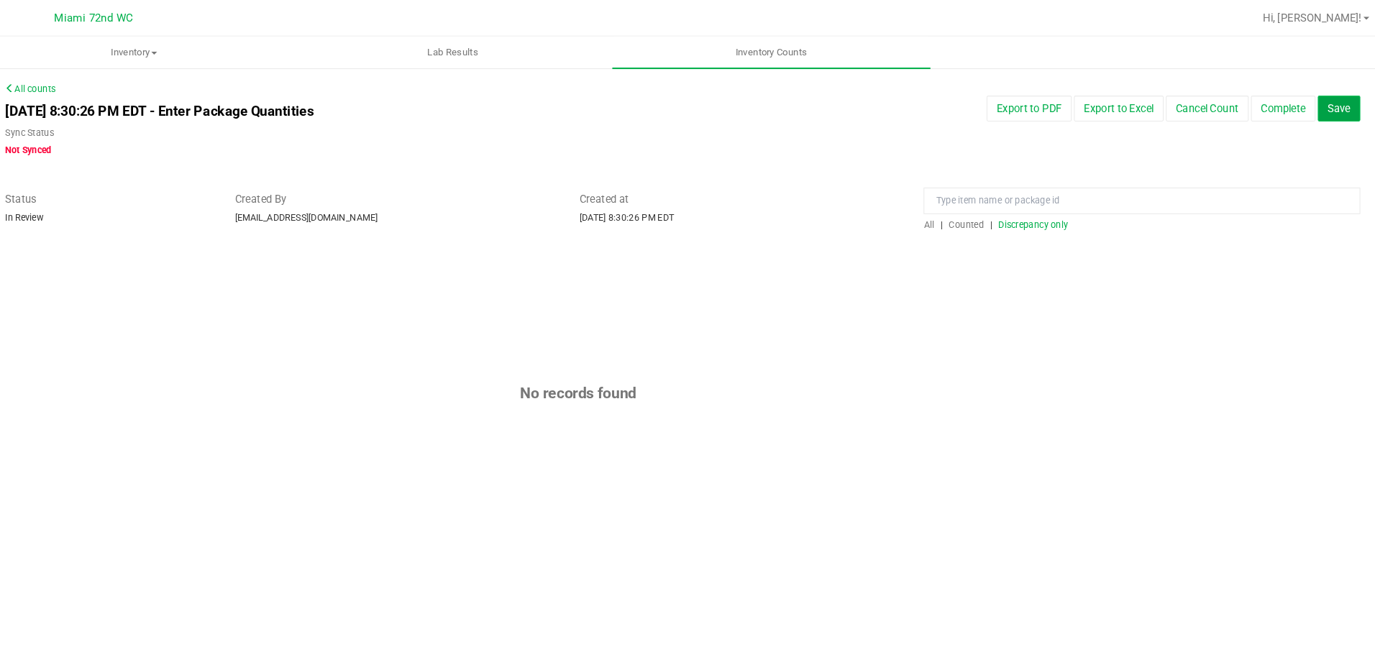
click at [1331, 100] on span "Save" at bounding box center [1327, 103] width 22 height 12
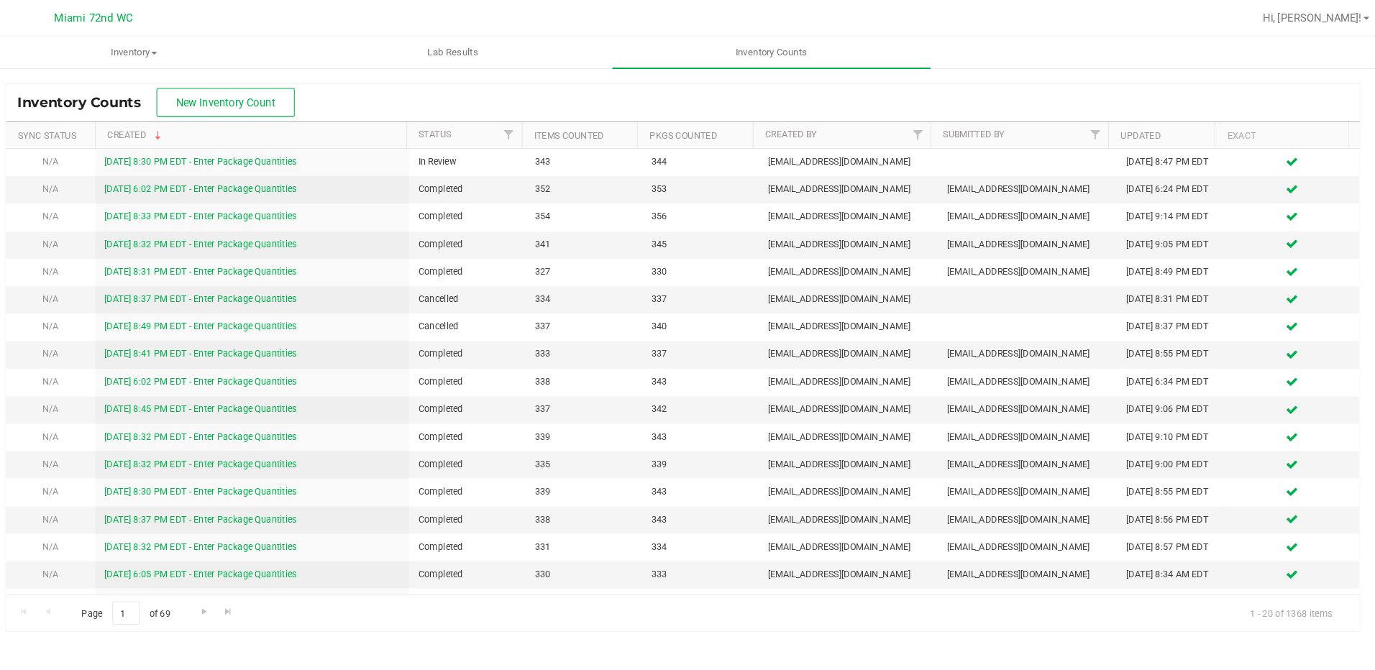
click at [1316, 25] on div "Hi, [PERSON_NAME]!" at bounding box center [1305, 16] width 112 height 25
click at [1321, 15] on span "Hi, [PERSON_NAME]!" at bounding box center [1301, 17] width 94 height 12
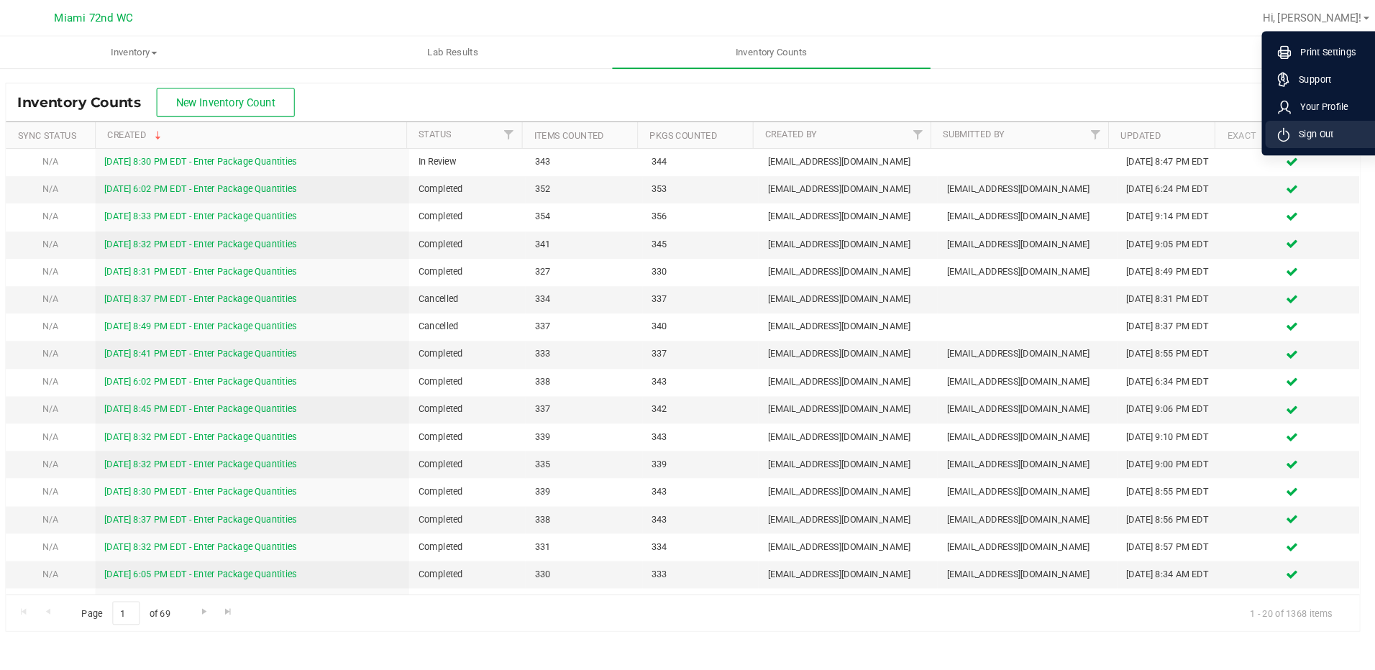
click at [1342, 119] on li "Sign Out" at bounding box center [1311, 127] width 108 height 26
